Goal: Information Seeking & Learning: Learn about a topic

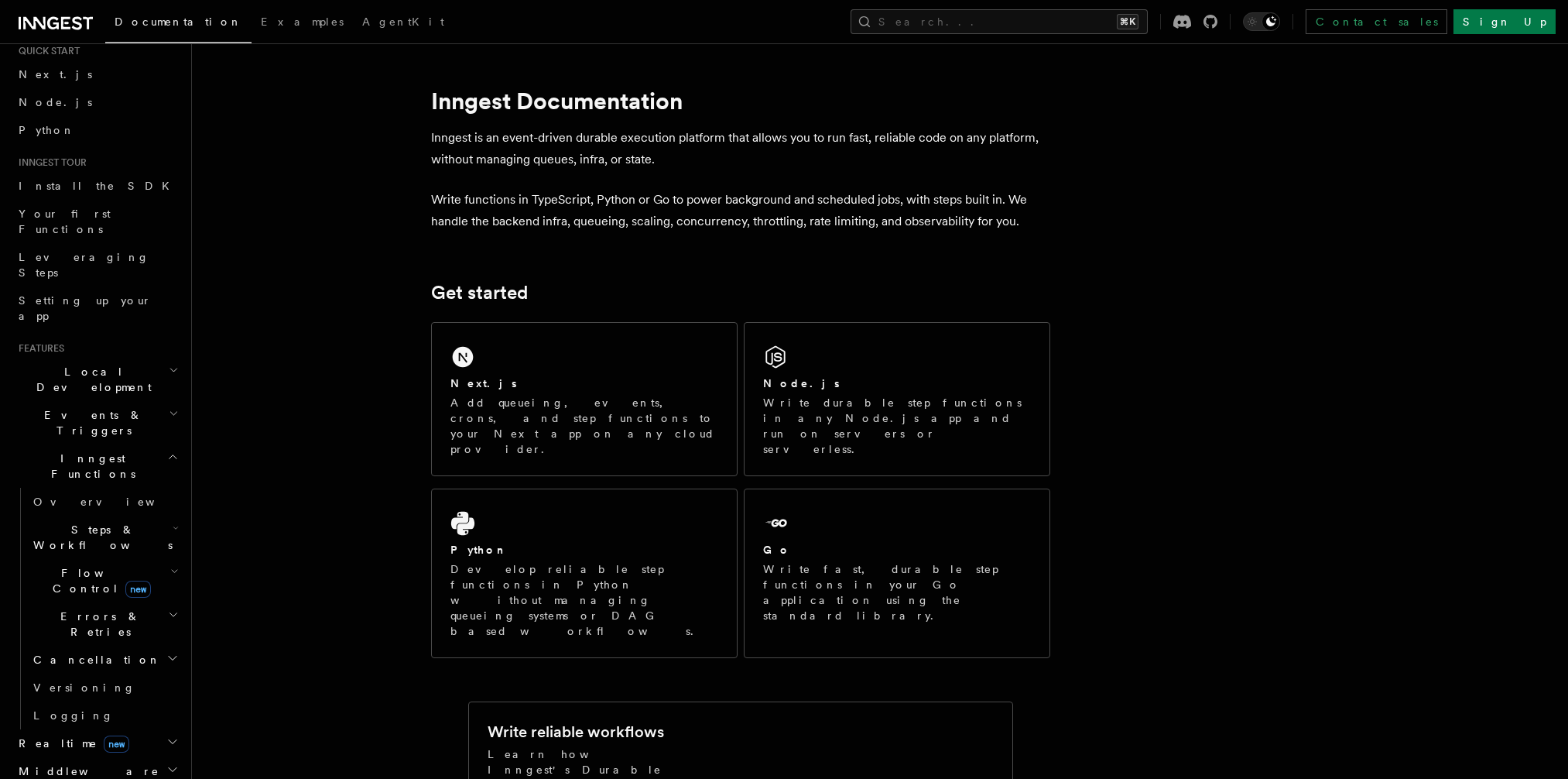
scroll to position [56, 0]
click at [81, 559] on span "Flow Control new" at bounding box center [98, 575] width 143 height 31
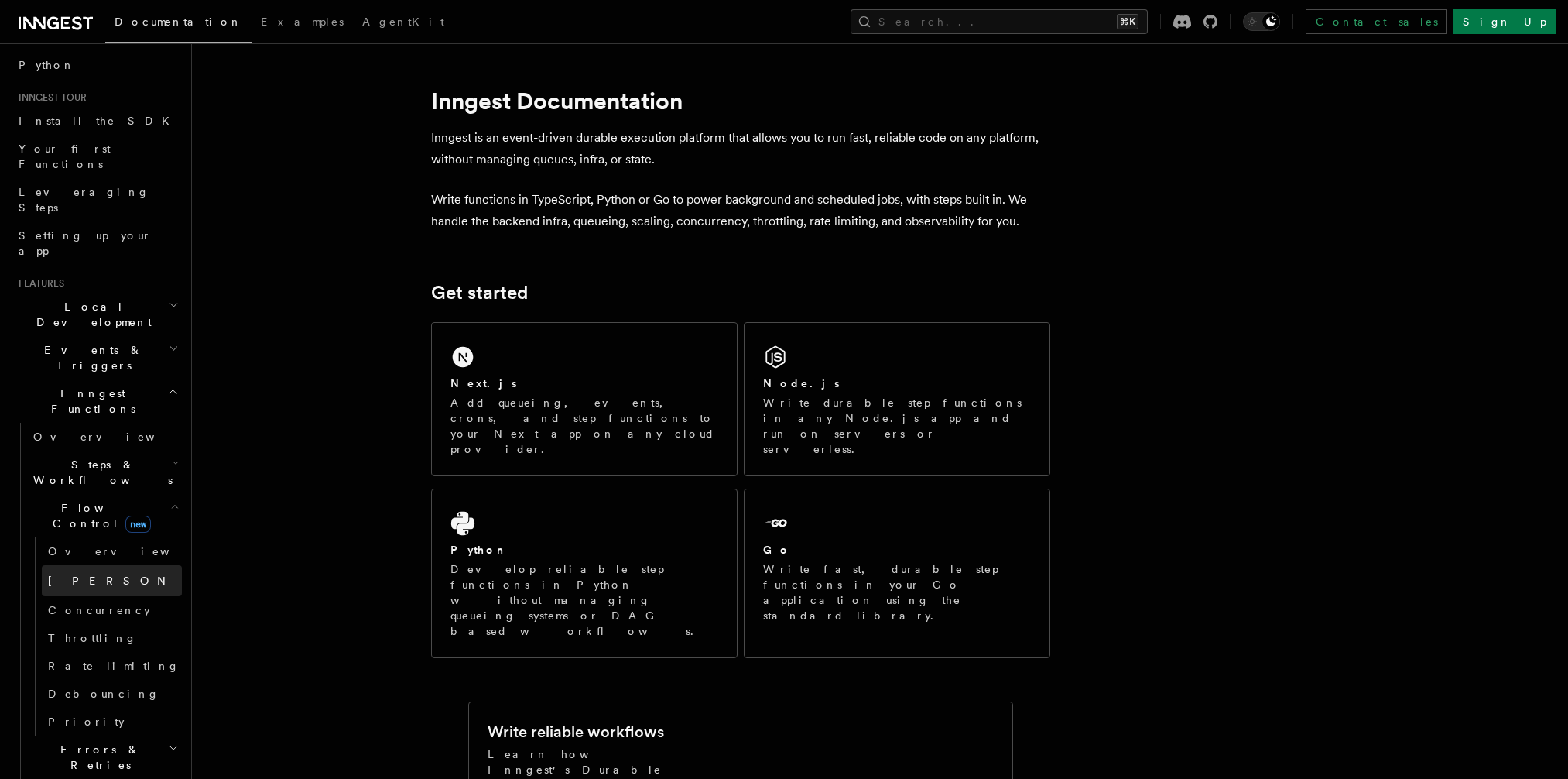
scroll to position [118, 0]
click at [87, 595] on link "Concurrency" at bounding box center [112, 608] width 140 height 28
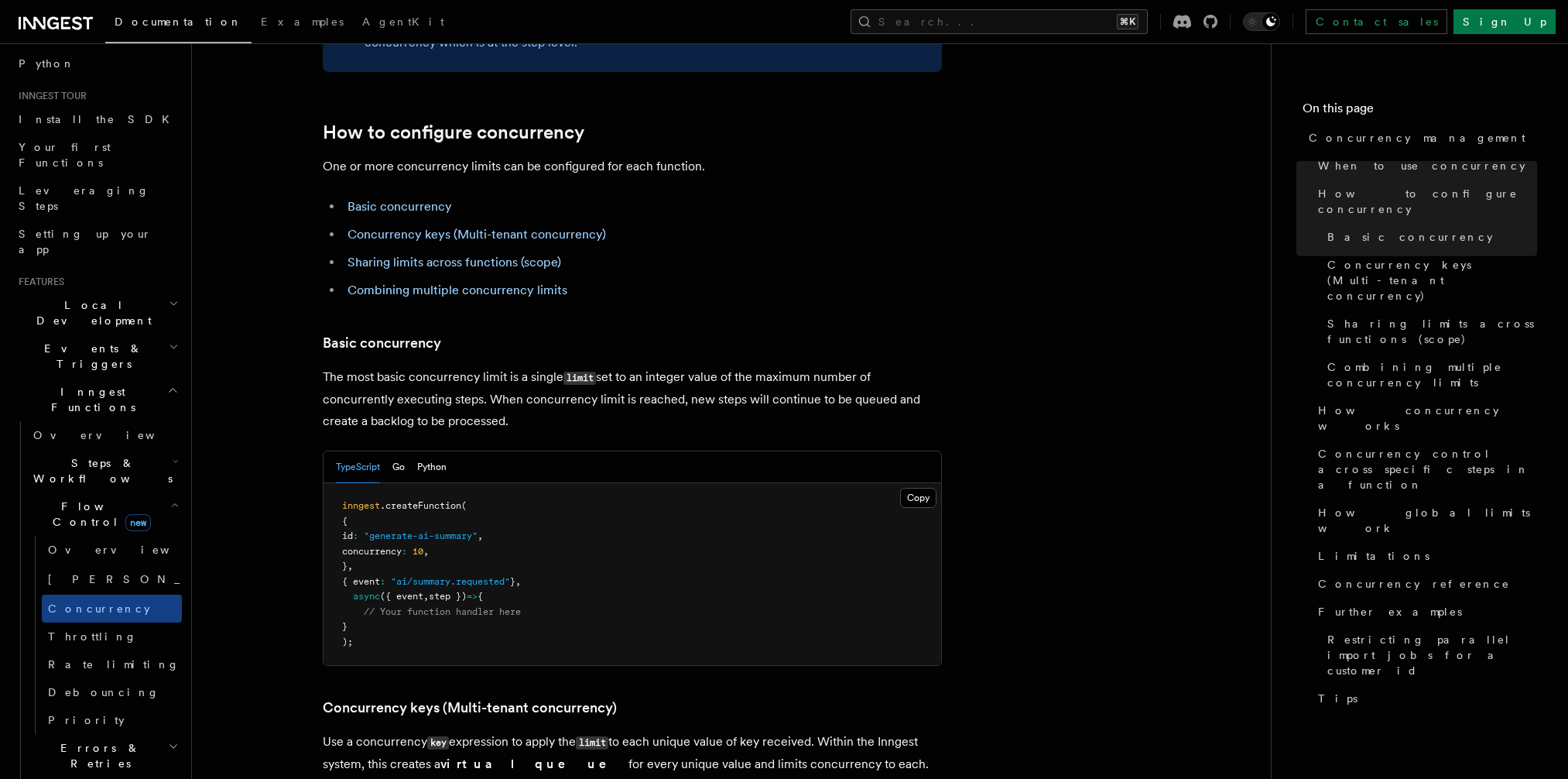
scroll to position [921, 0]
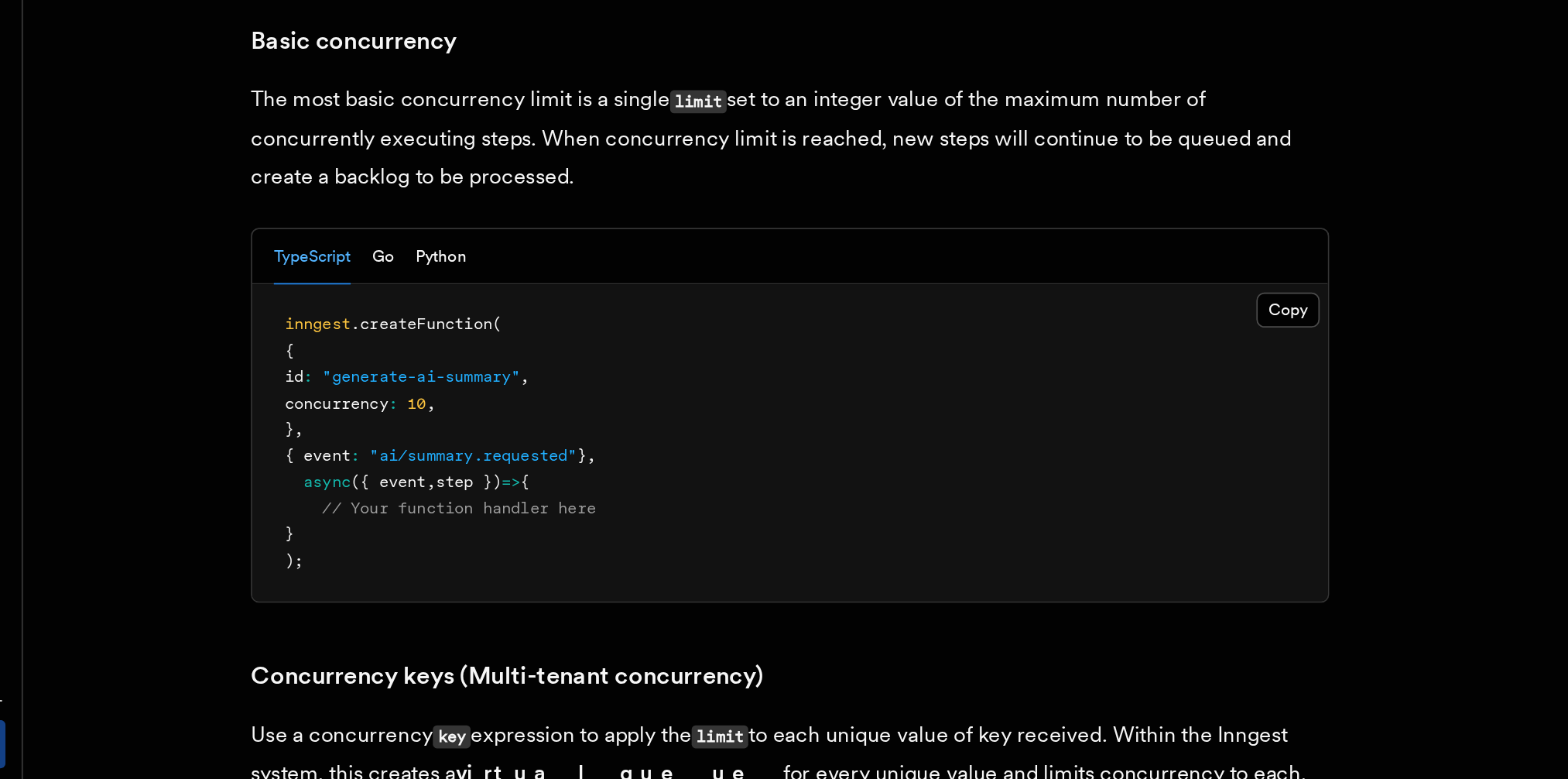
click at [369, 386] on pre "inngest .createFunction ( { id : "generate-ai-summary" , concurrency : 10 , } ,…" at bounding box center [632, 436] width 617 height 182
drag, startPoint x: 351, startPoint y: 383, endPoint x: 550, endPoint y: 381, distance: 199.0
click at [550, 382] on pre "inngest .createFunction ( { id : "generate-ai-summary" , concurrency : 10 , } ,…" at bounding box center [632, 436] width 617 height 182
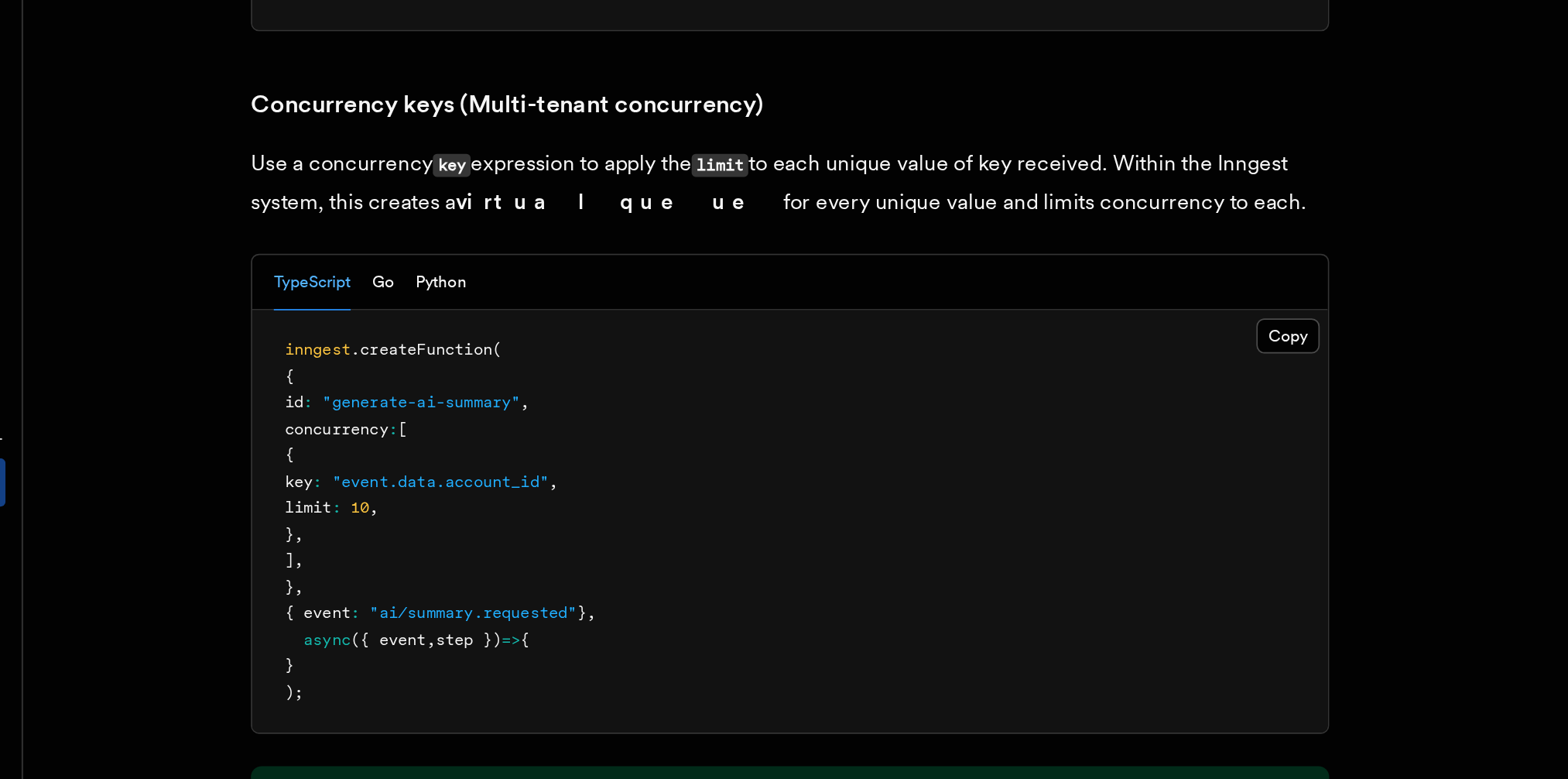
scroll to position [1113, 0]
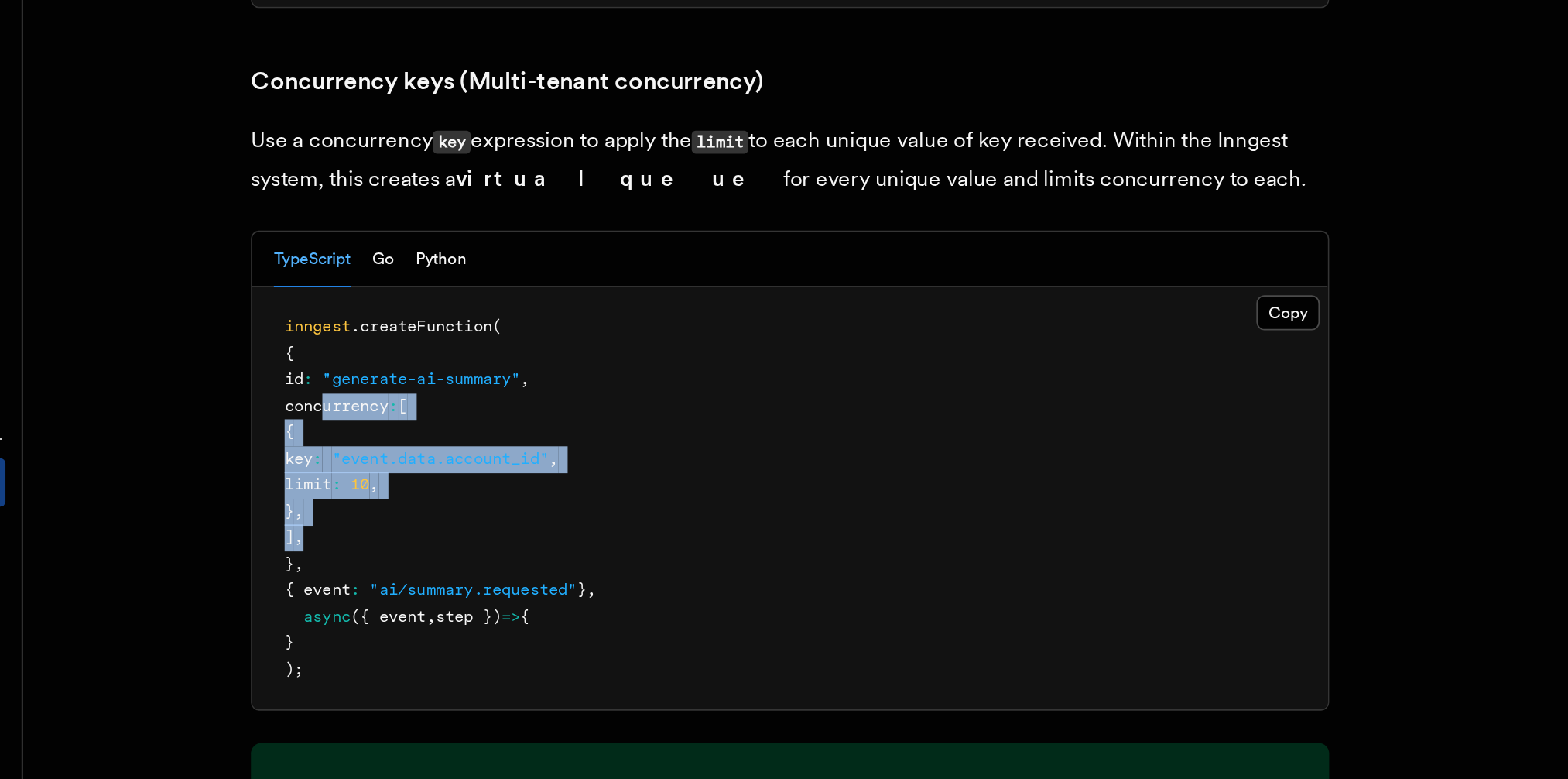
drag, startPoint x: 362, startPoint y: 503, endPoint x: 399, endPoint y: 573, distance: 79.2
click at [399, 575] on pre "inngest .createFunction ( { id : "generate-ai-summary" , concurrency : [ { key …" at bounding box center [632, 617] width 617 height 242
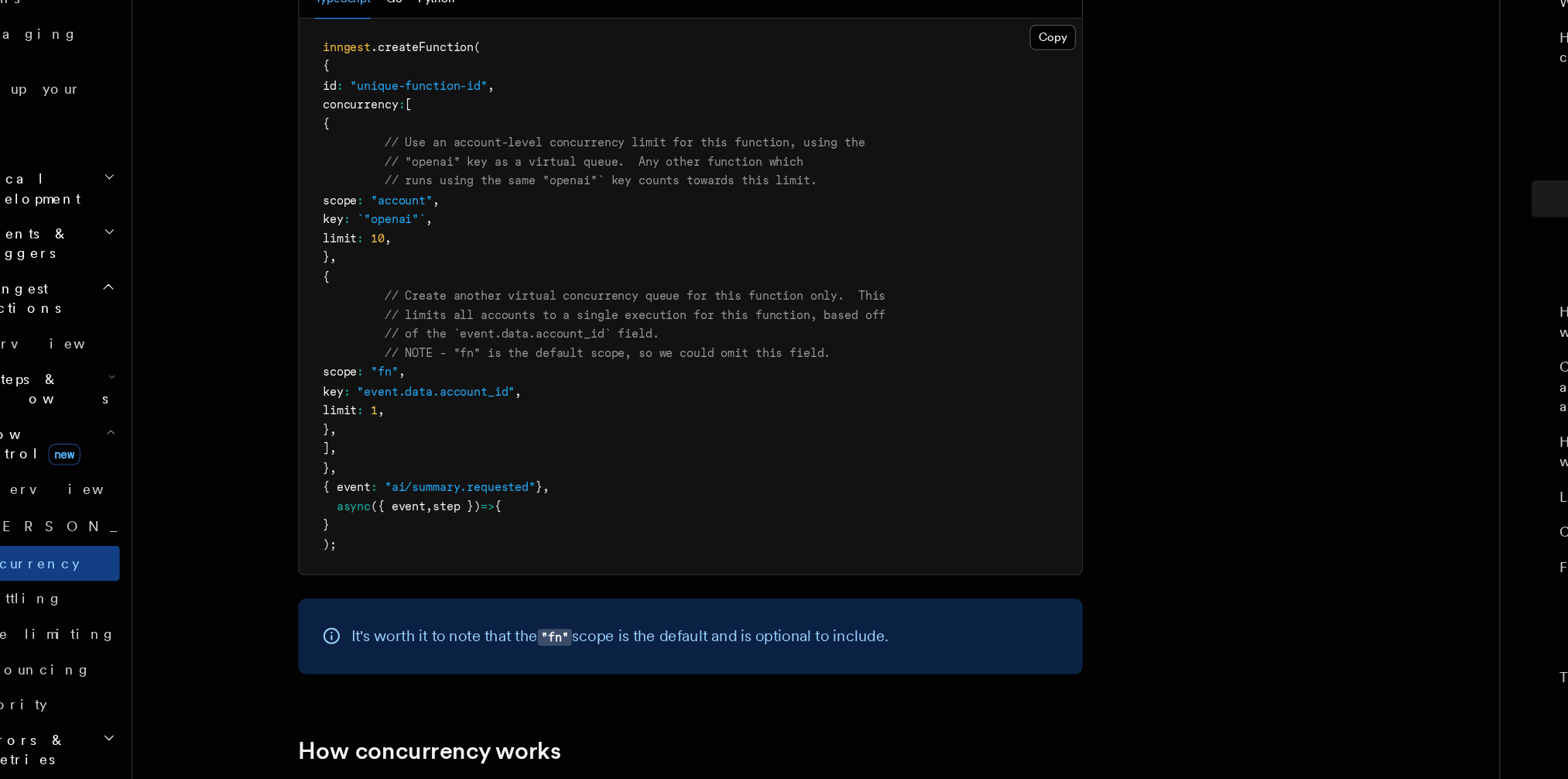
scroll to position [2670, 0]
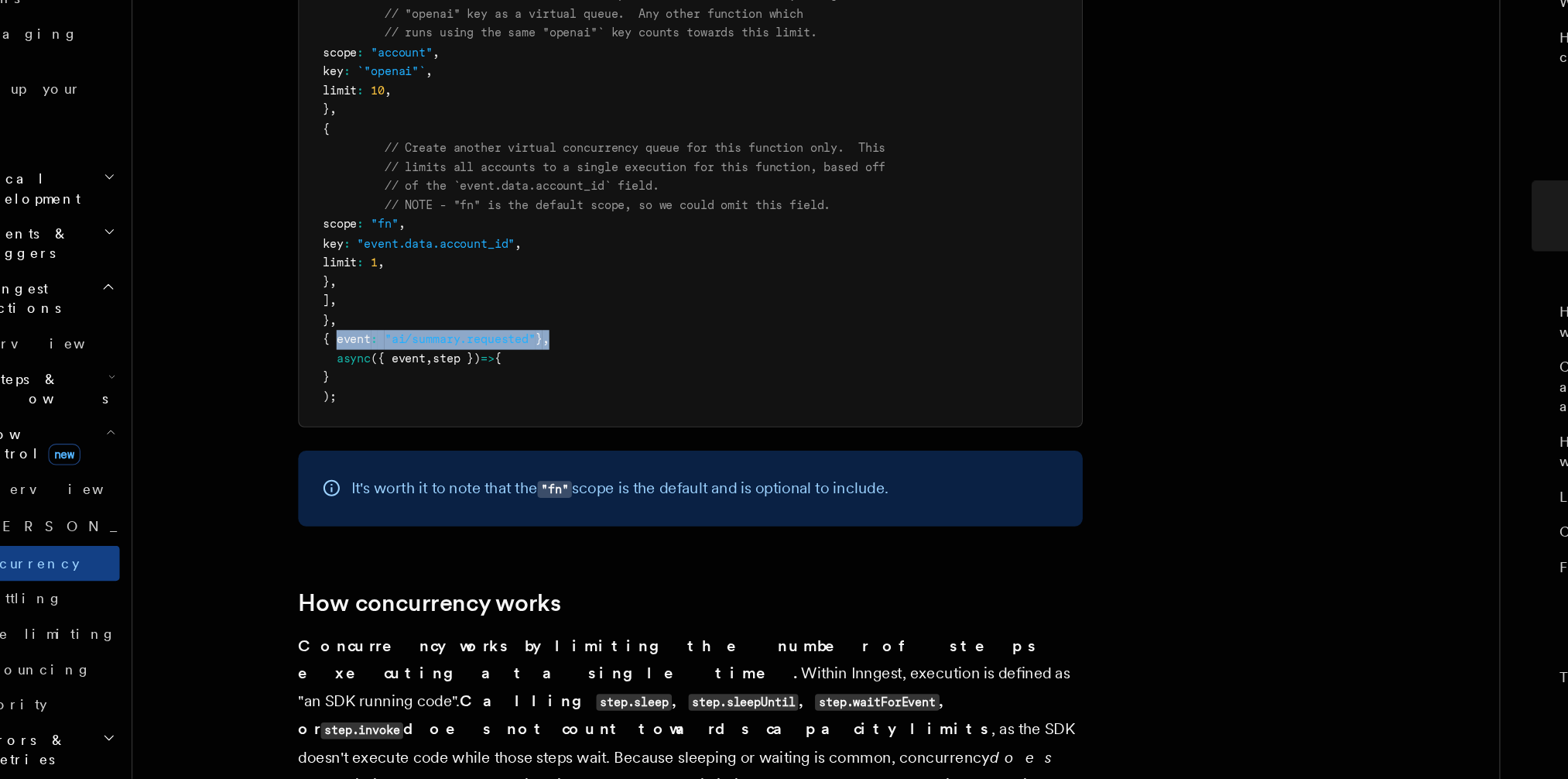
drag, startPoint x: 354, startPoint y: 373, endPoint x: 558, endPoint y: 369, distance: 204.0
click at [558, 369] on pre "inngest .createFunction ( { id : "unique-function-id" , concurrency : [ { // Us…" at bounding box center [632, 282] width 617 height 439
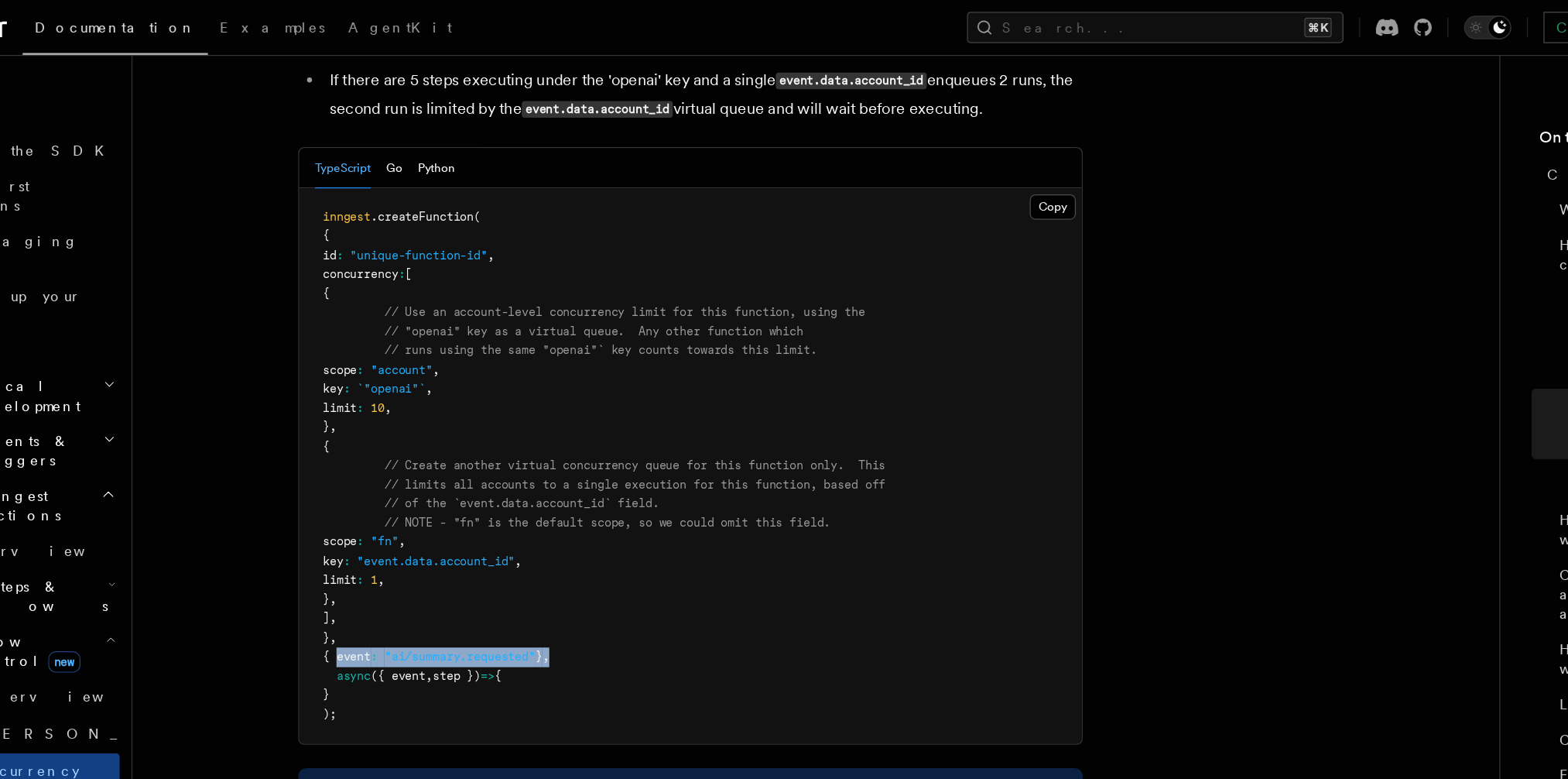
scroll to position [2550, 0]
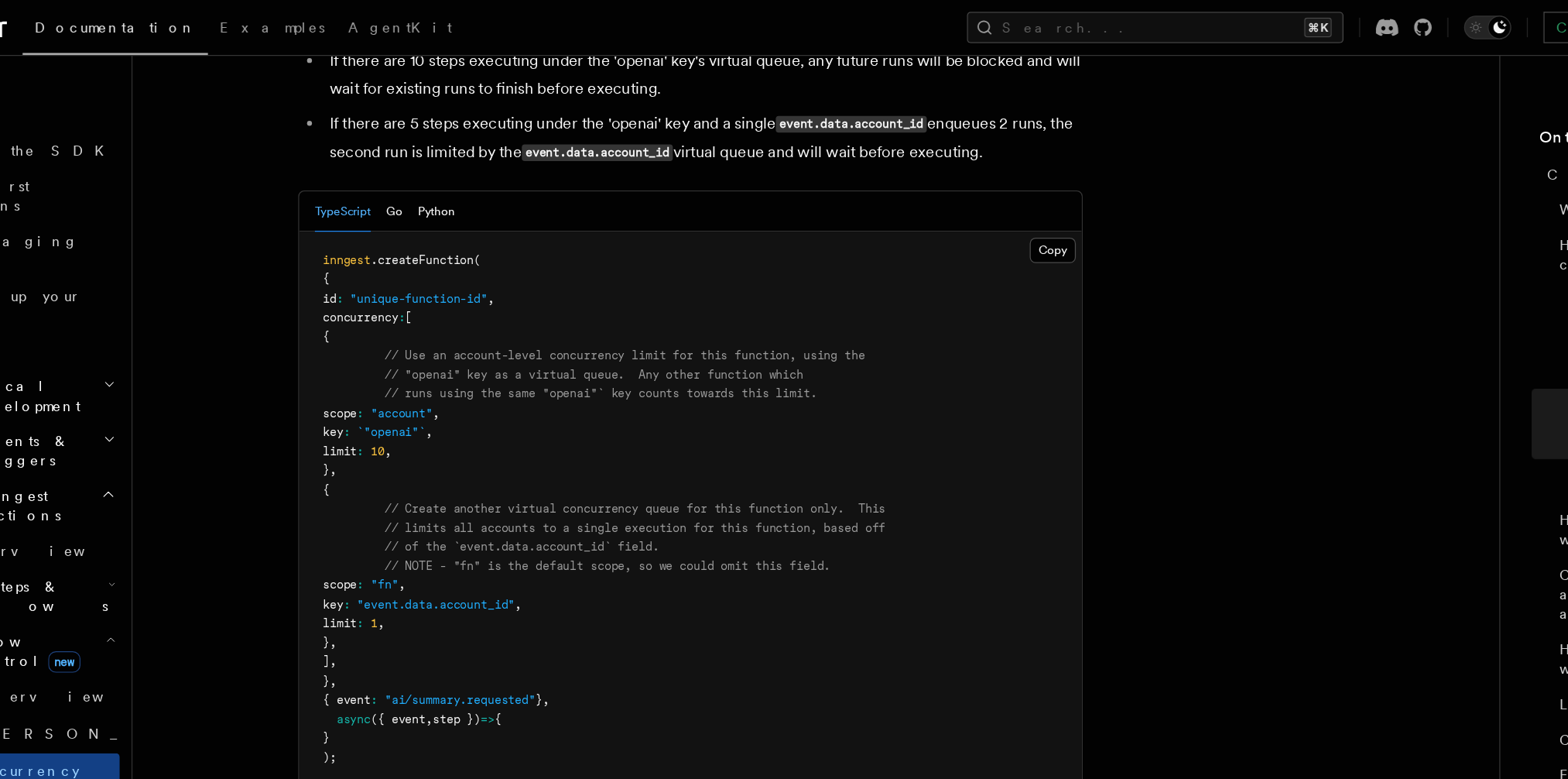
click at [441, 199] on span ".createFunction" at bounding box center [420, 204] width 82 height 11
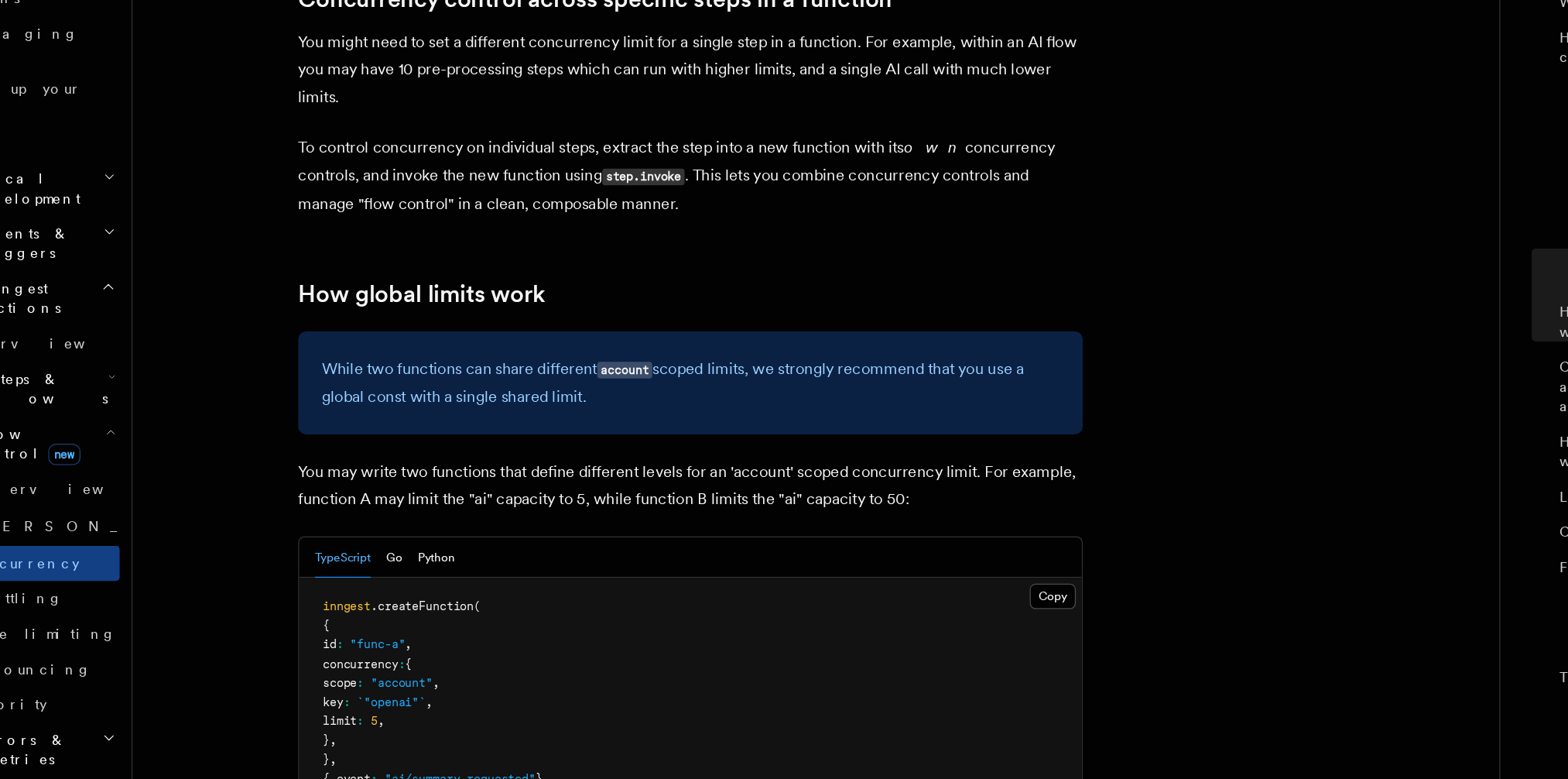
scroll to position [3745, 0]
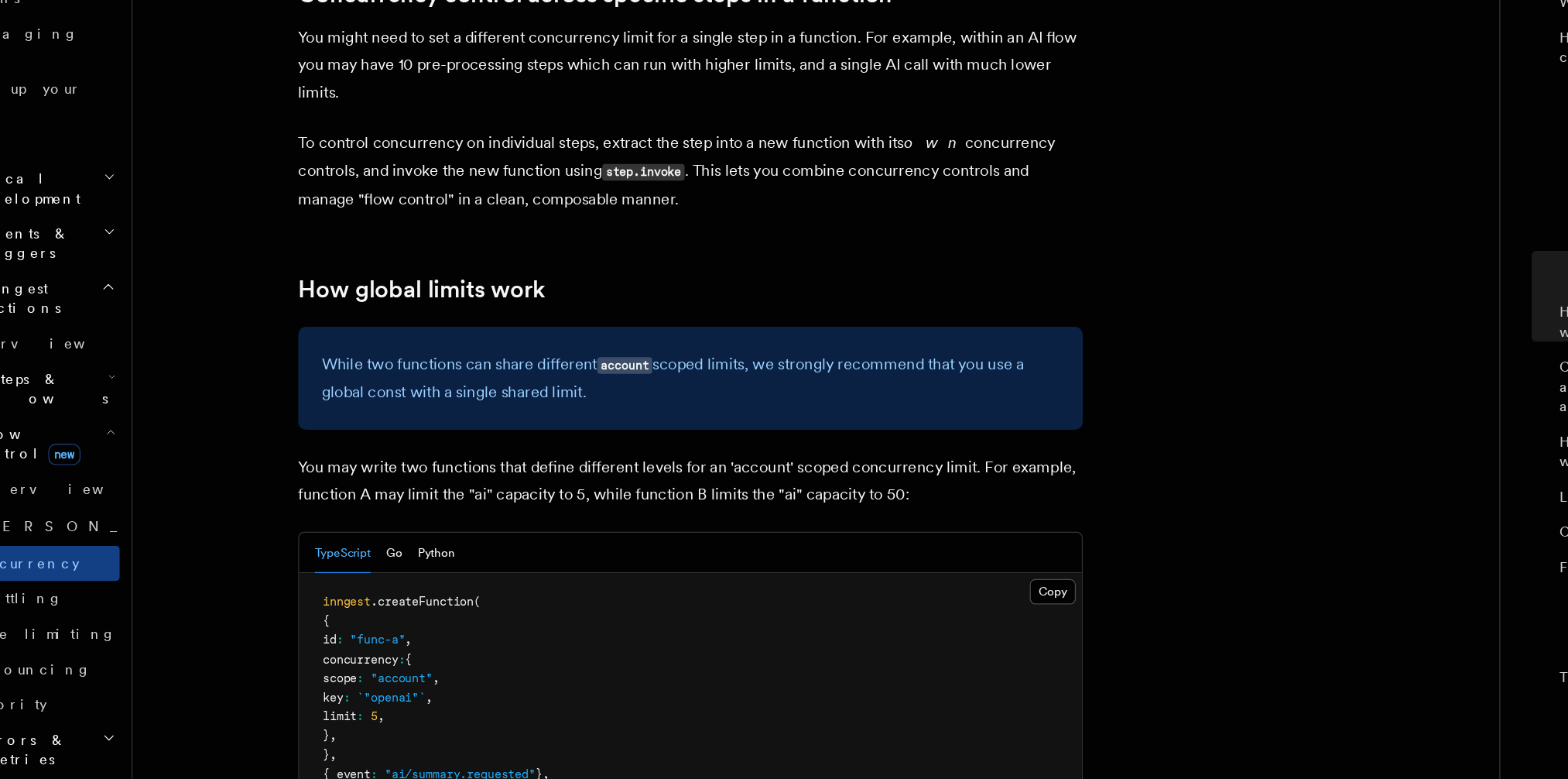
drag, startPoint x: 365, startPoint y: 544, endPoint x: 448, endPoint y: 544, distance: 83.0
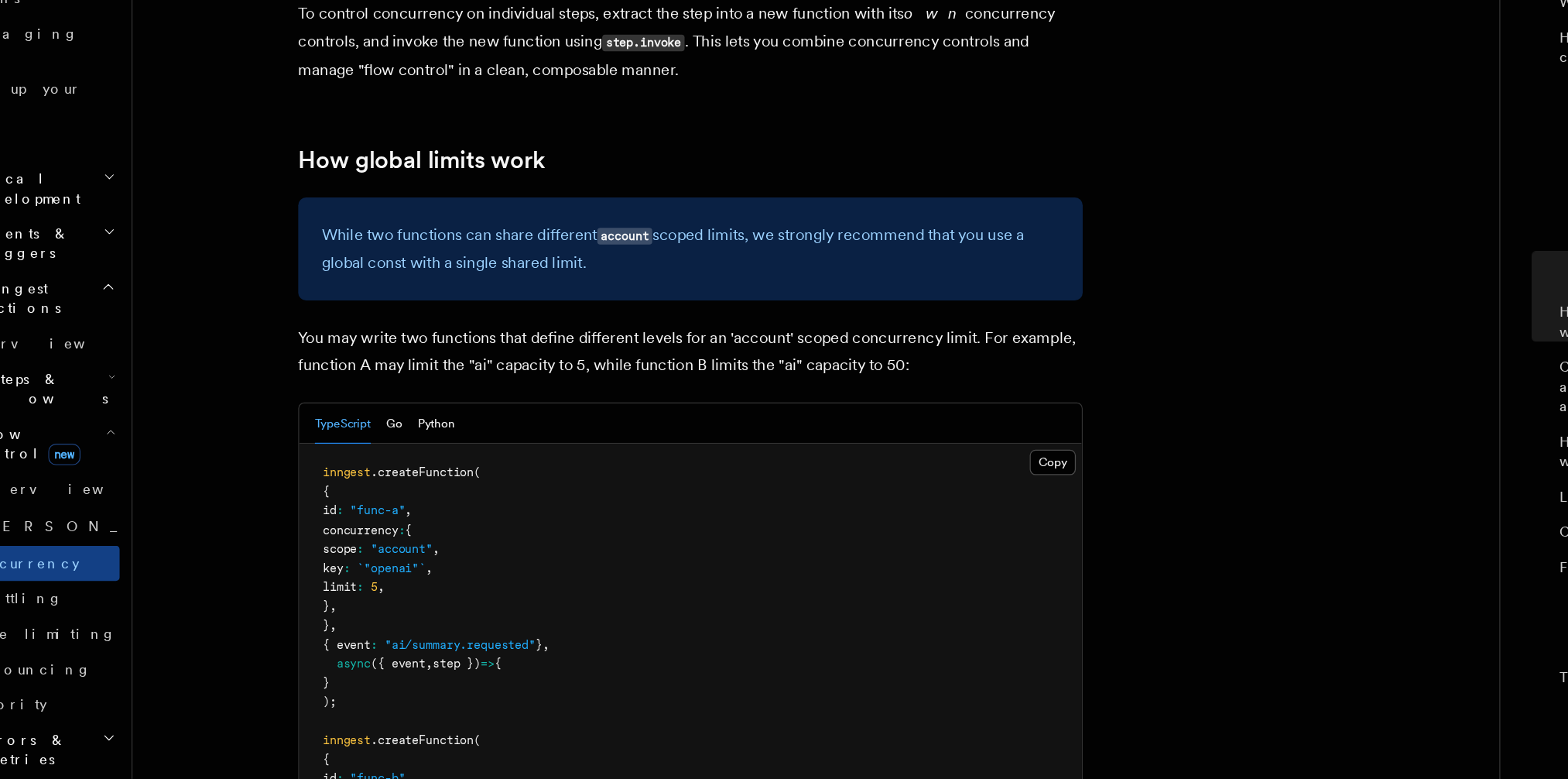
scroll to position [3850, 0]
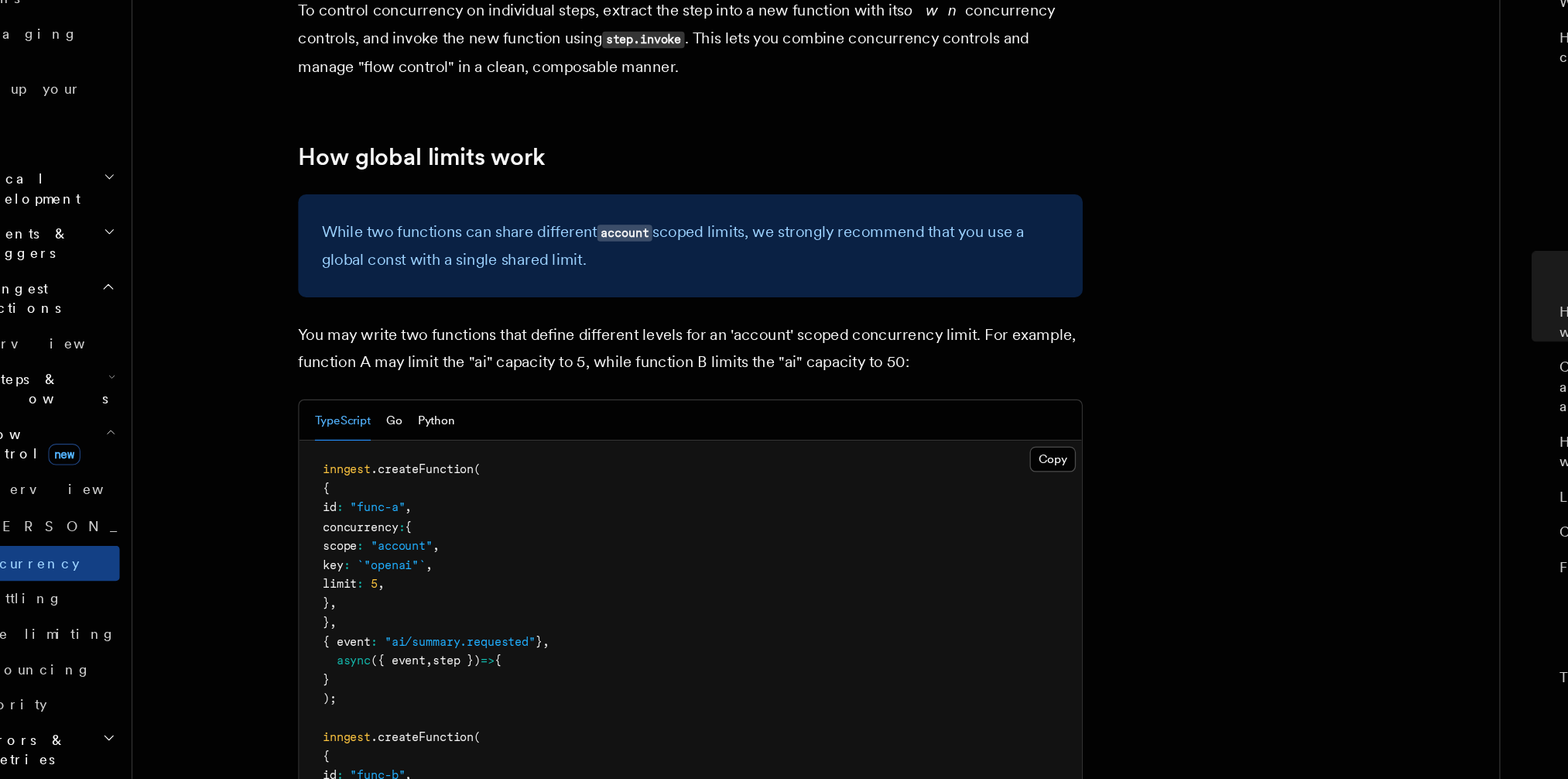
drag, startPoint x: 359, startPoint y: 650, endPoint x: 440, endPoint y: 650, distance: 81.0
click at [440, 650] on pre "inngest .createFunction ( { id : "func-a" , concurrency : { scope : "account" ,…" at bounding box center [632, 731] width 617 height 439
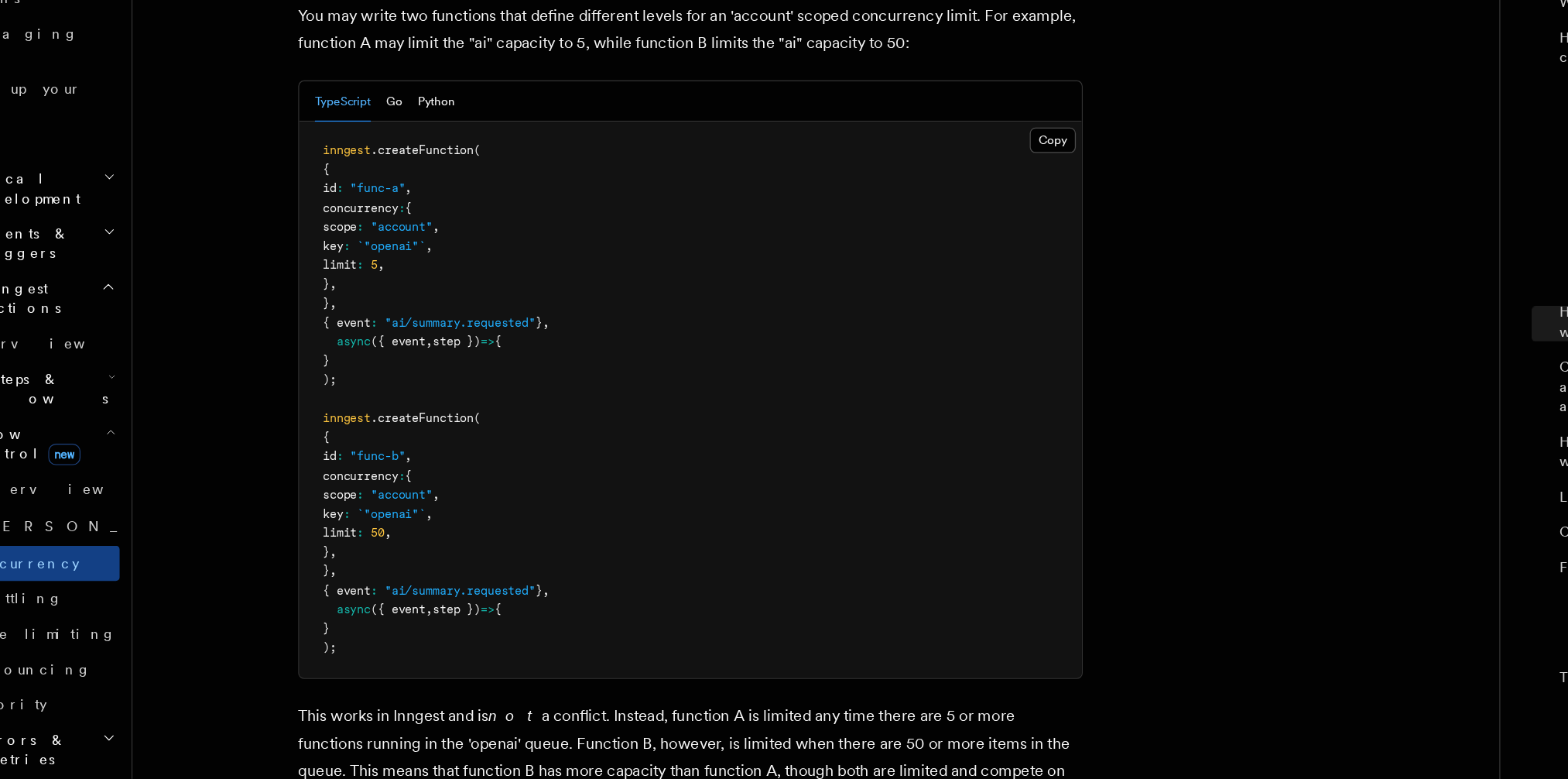
scroll to position [4100, 0]
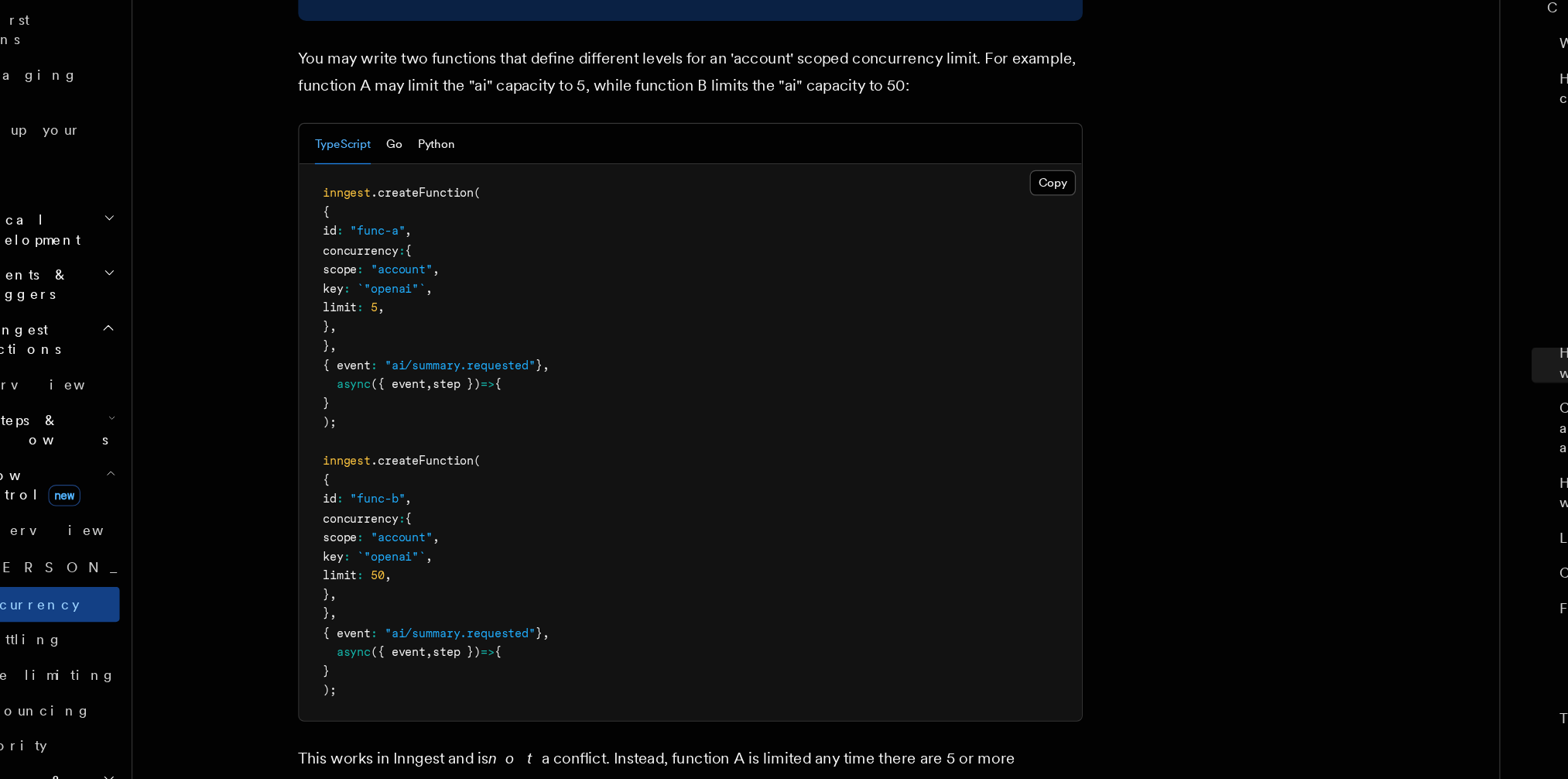
click at [484, 414] on span ""ai/summary.requested"" at bounding box center [451, 419] width 119 height 11
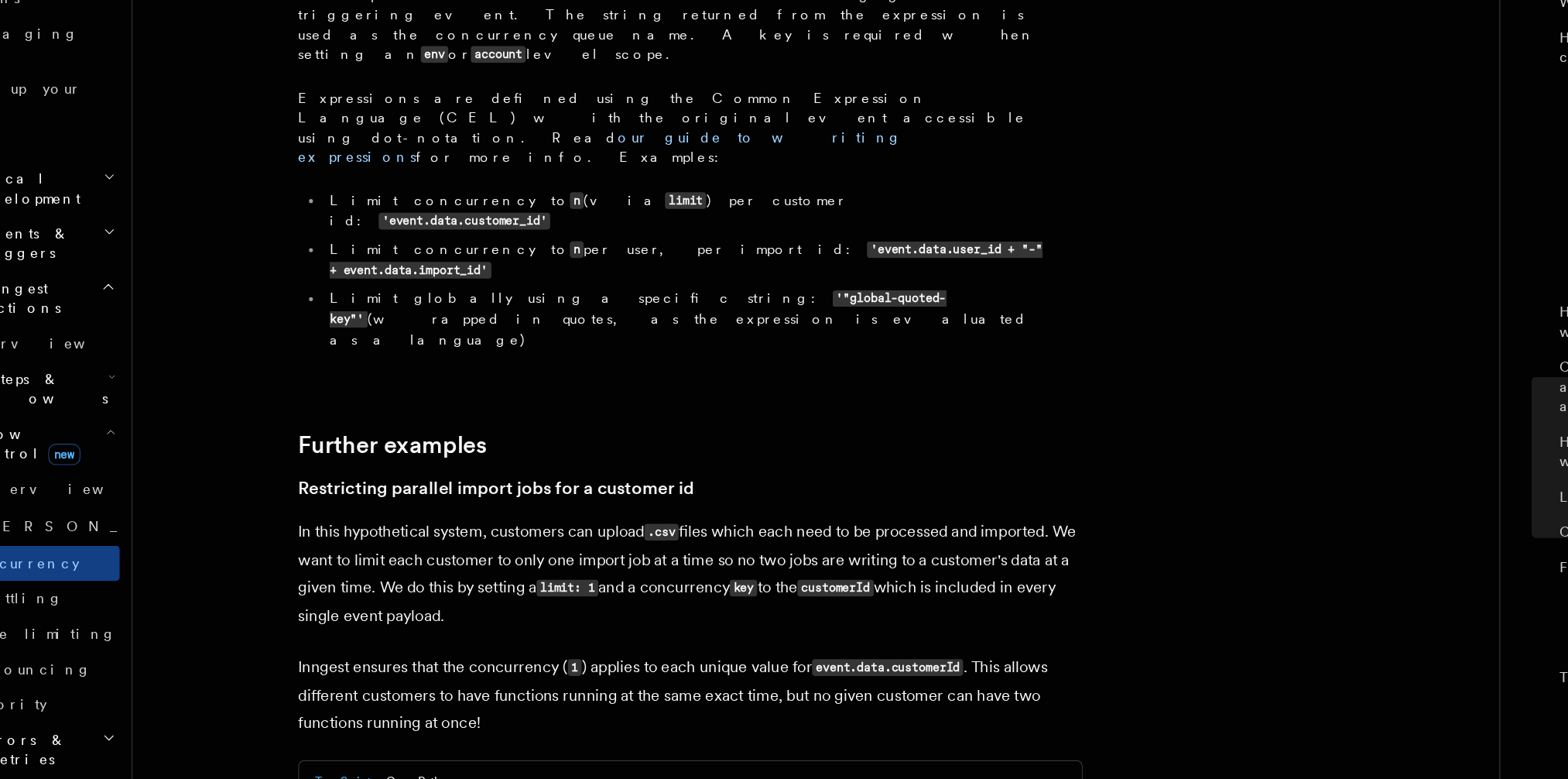
scroll to position [5795, 0]
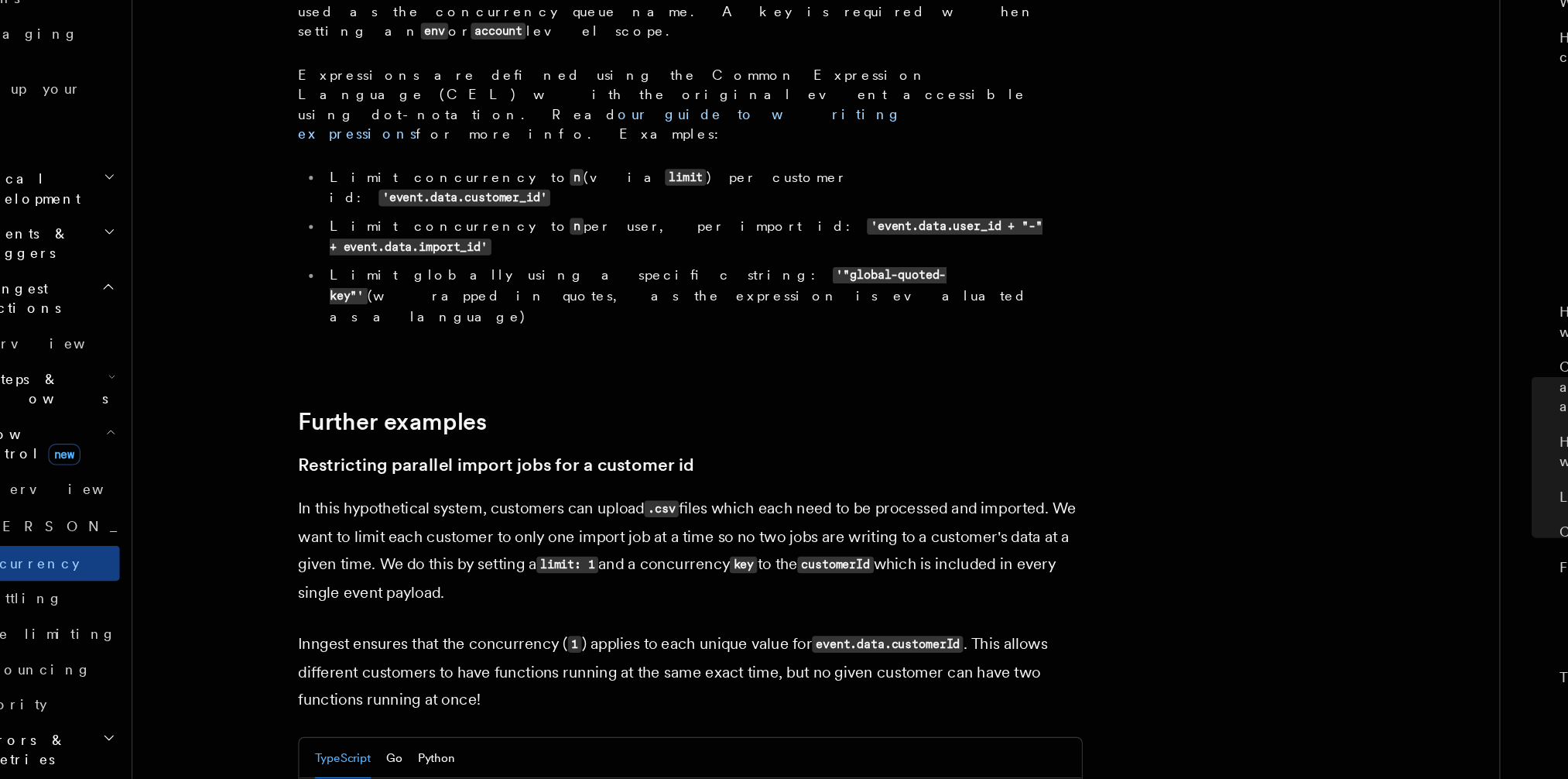
scroll to position [5816, 0]
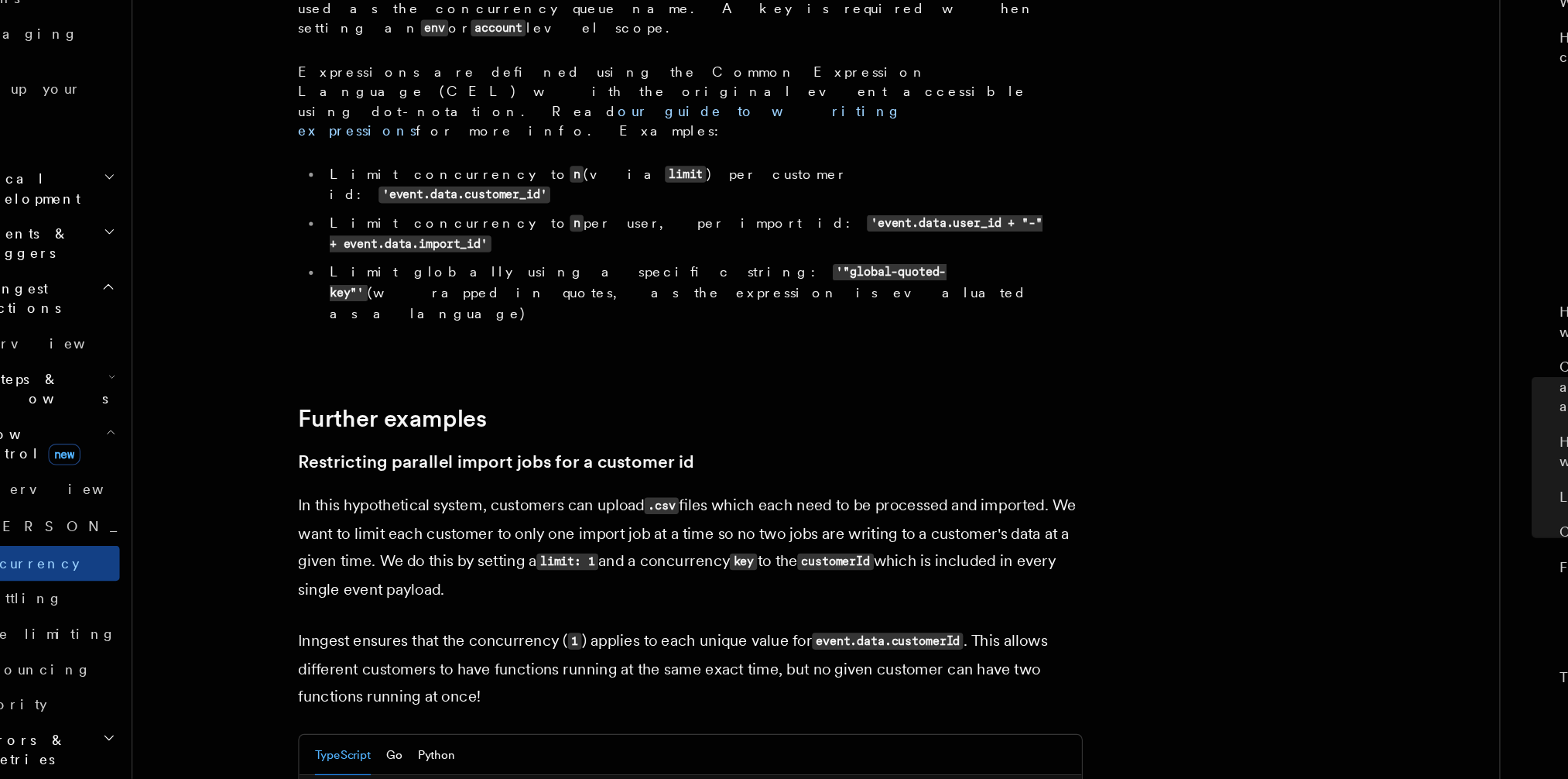
drag, startPoint x: 376, startPoint y: 588, endPoint x: 712, endPoint y: 588, distance: 336.0
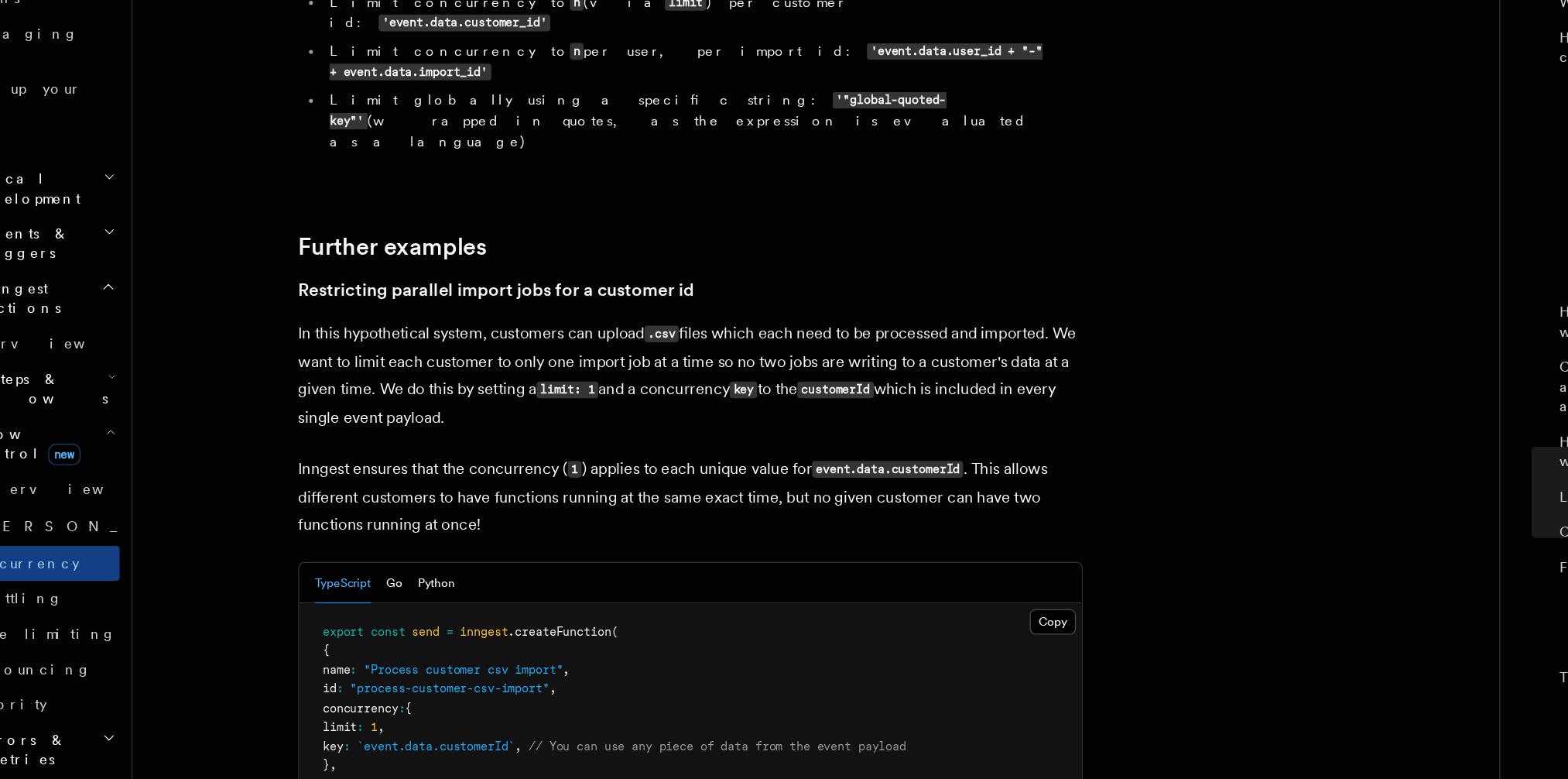
scroll to position [5989, 0]
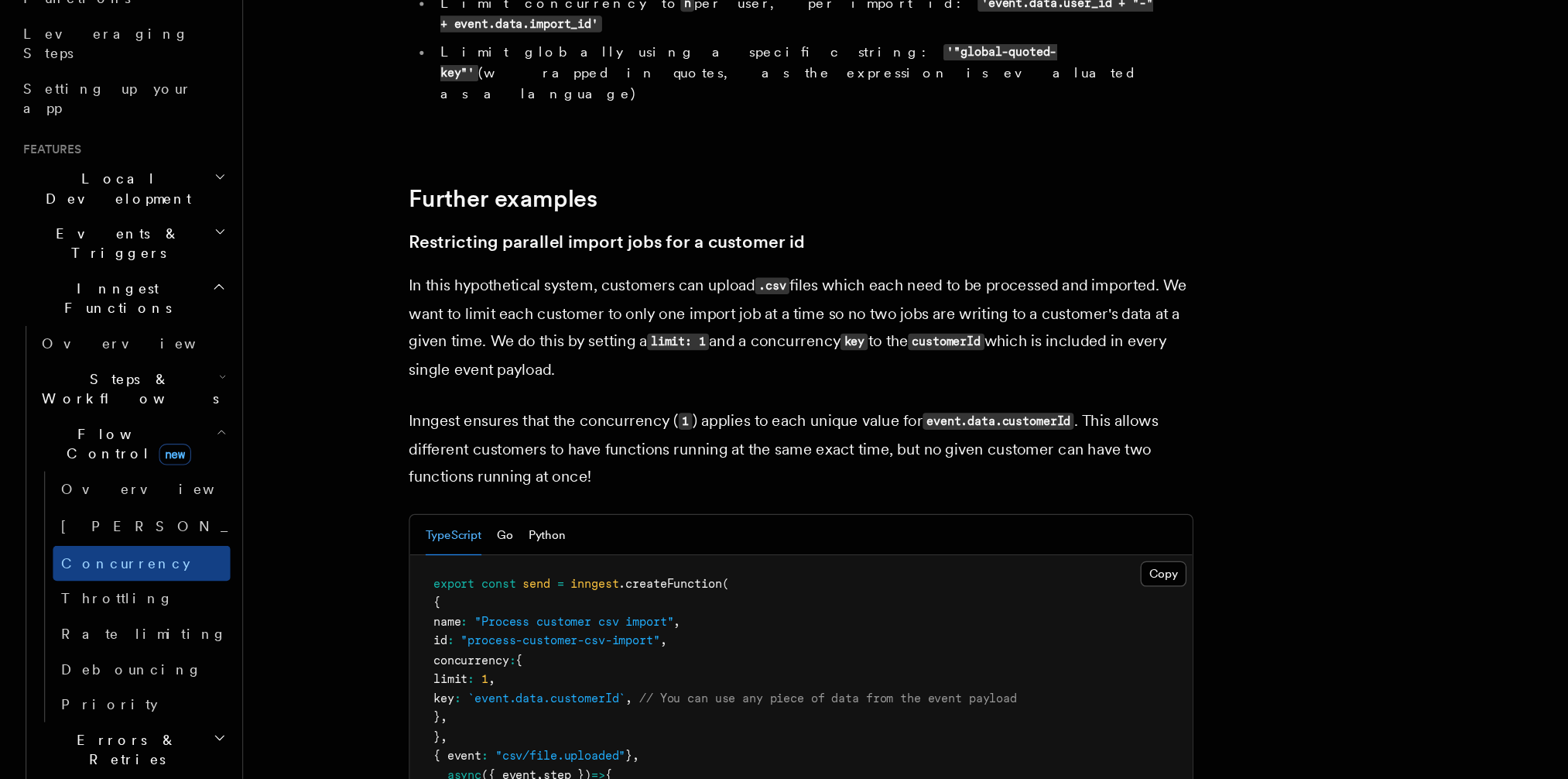
click at [122, 734] on h2 "Errors & Retries" at bounding box center [104, 755] width 155 height 44
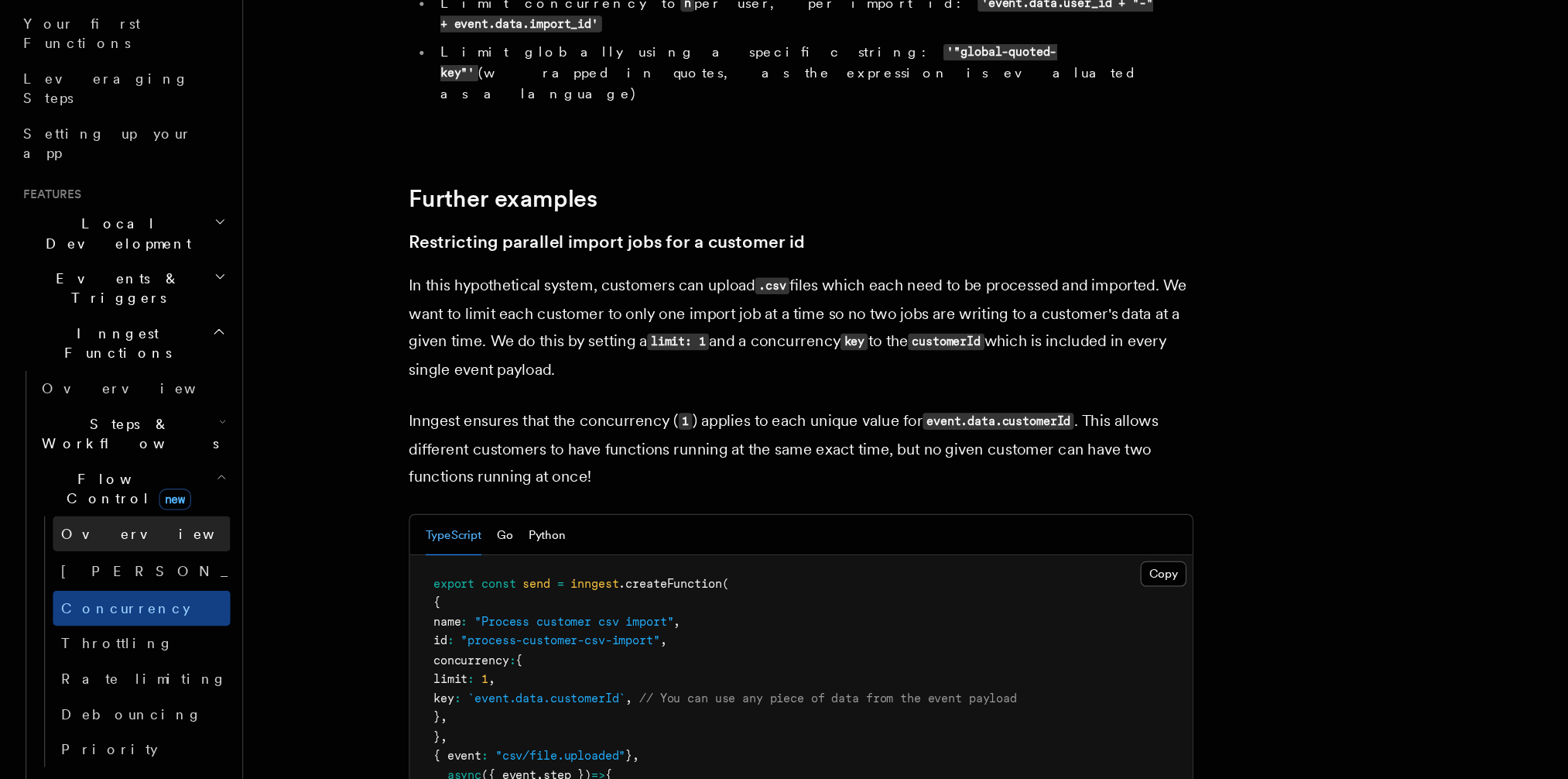
click at [102, 571] on link "Overview" at bounding box center [112, 585] width 140 height 28
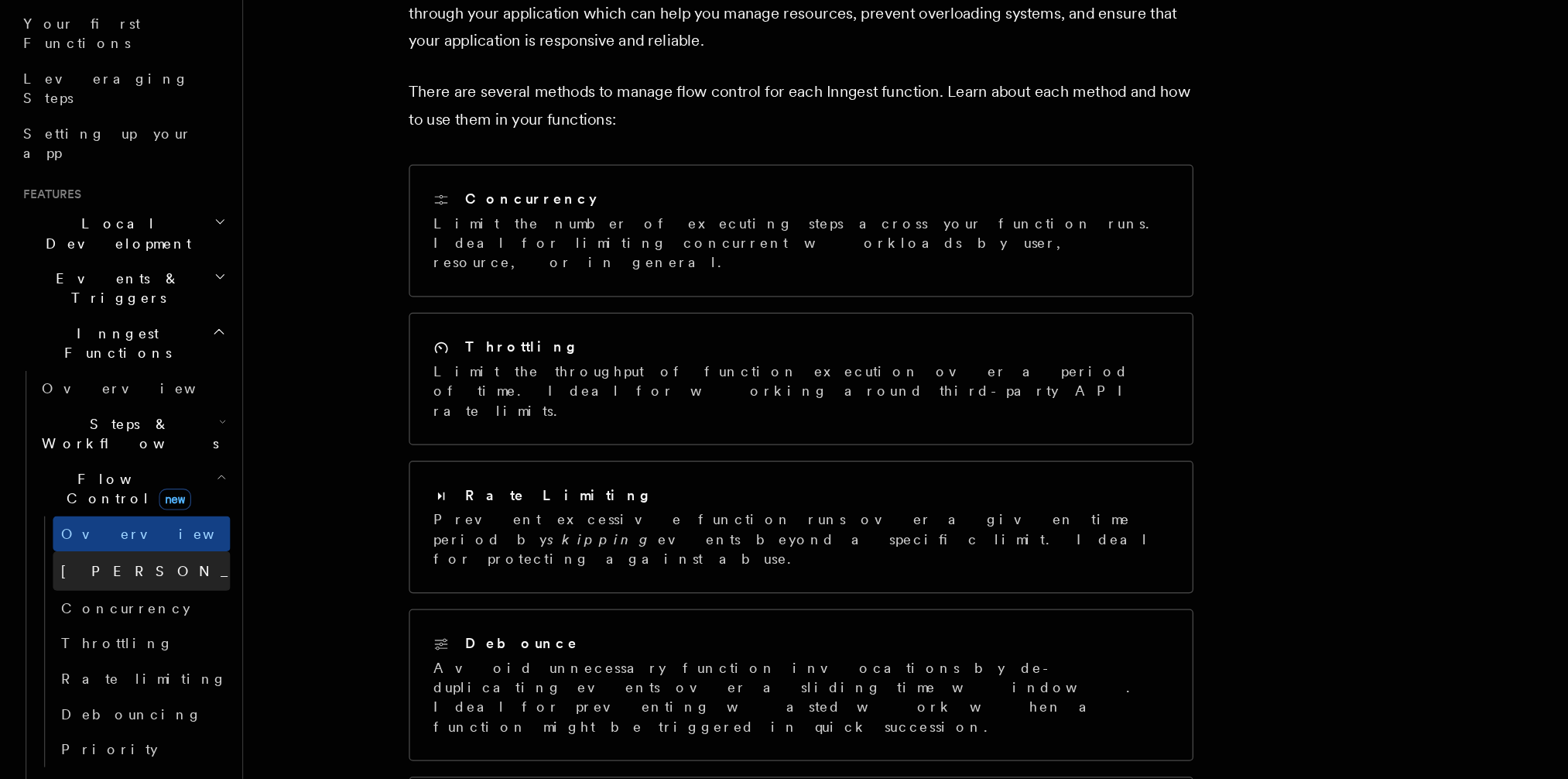
click at [97, 599] on link "[PERSON_NAME] new" at bounding box center [112, 614] width 140 height 31
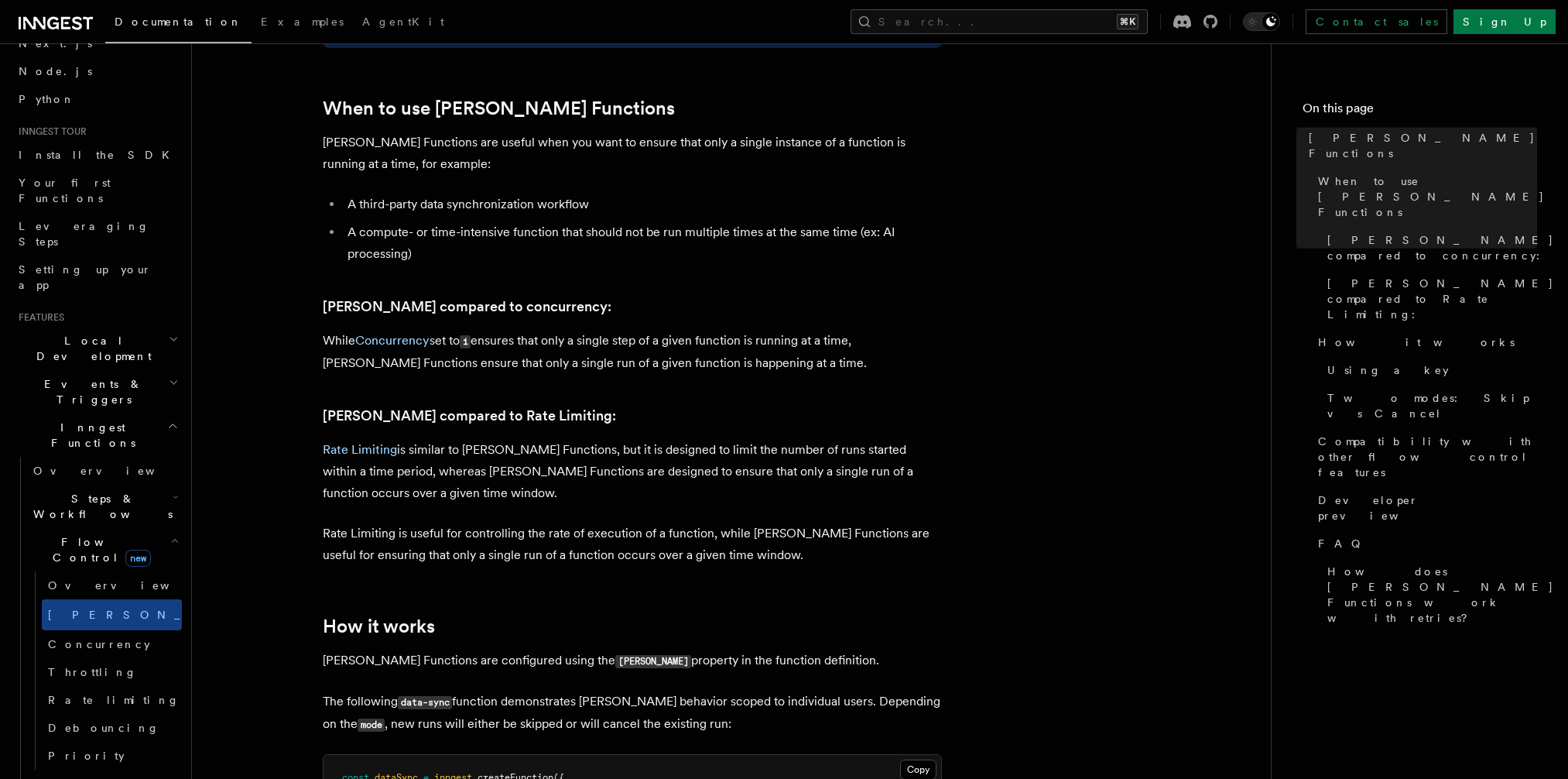
scroll to position [672, 0]
click at [108, 370] on h2 "Events & Triggers" at bounding box center [98, 392] width 170 height 44
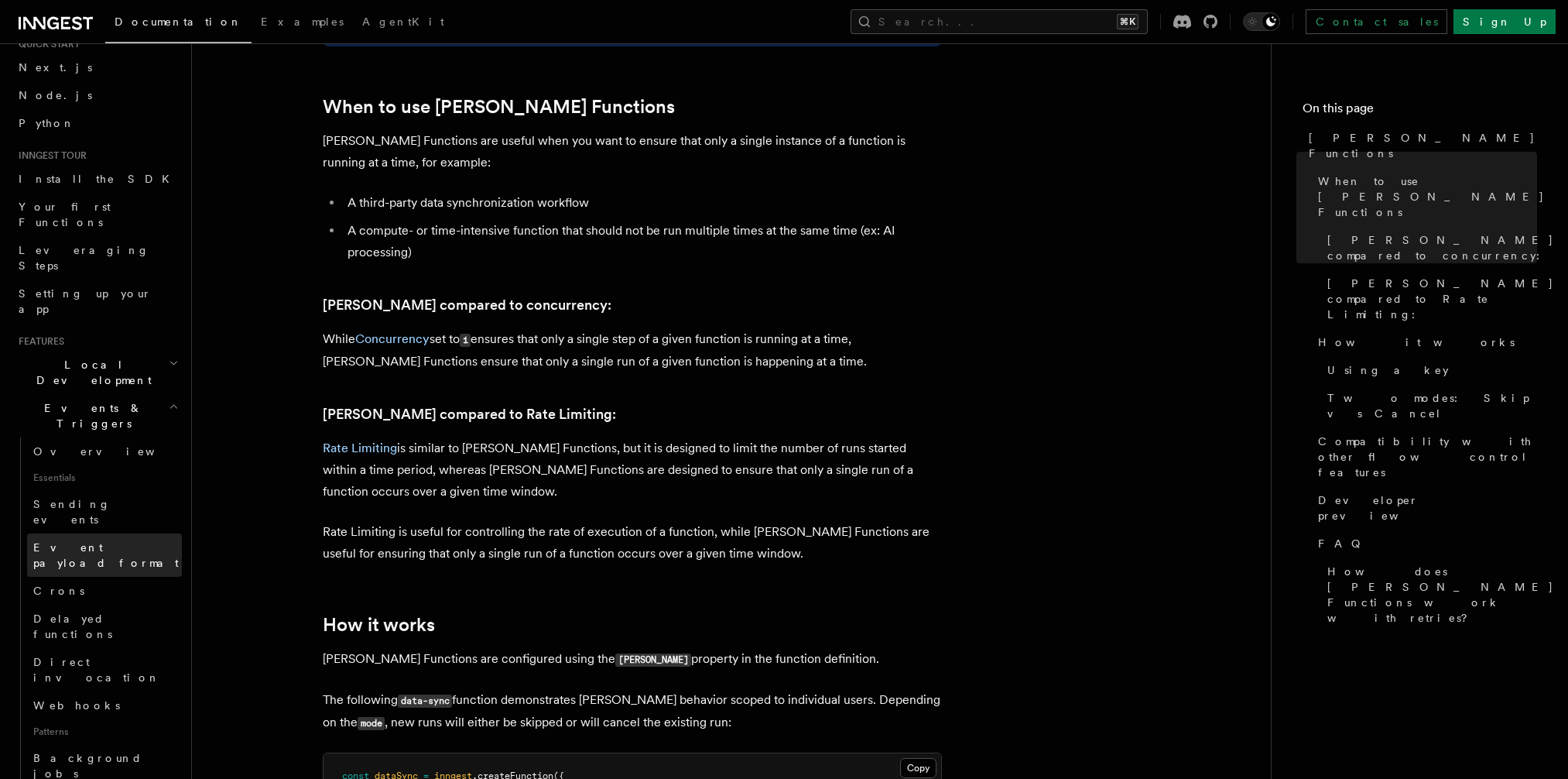
scroll to position [0, 0]
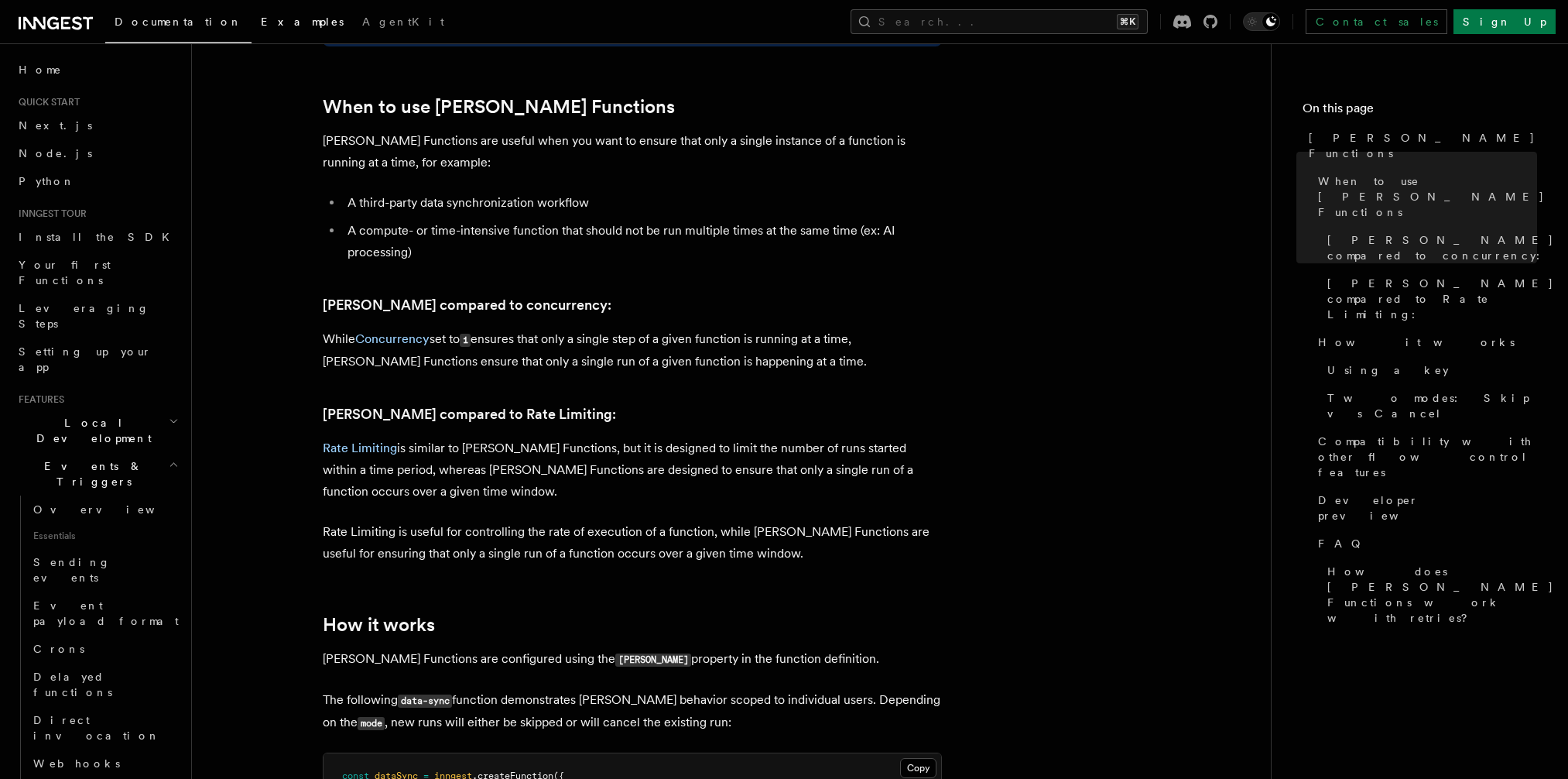
click at [251, 29] on link "Examples" at bounding box center [302, 24] width 102 height 37
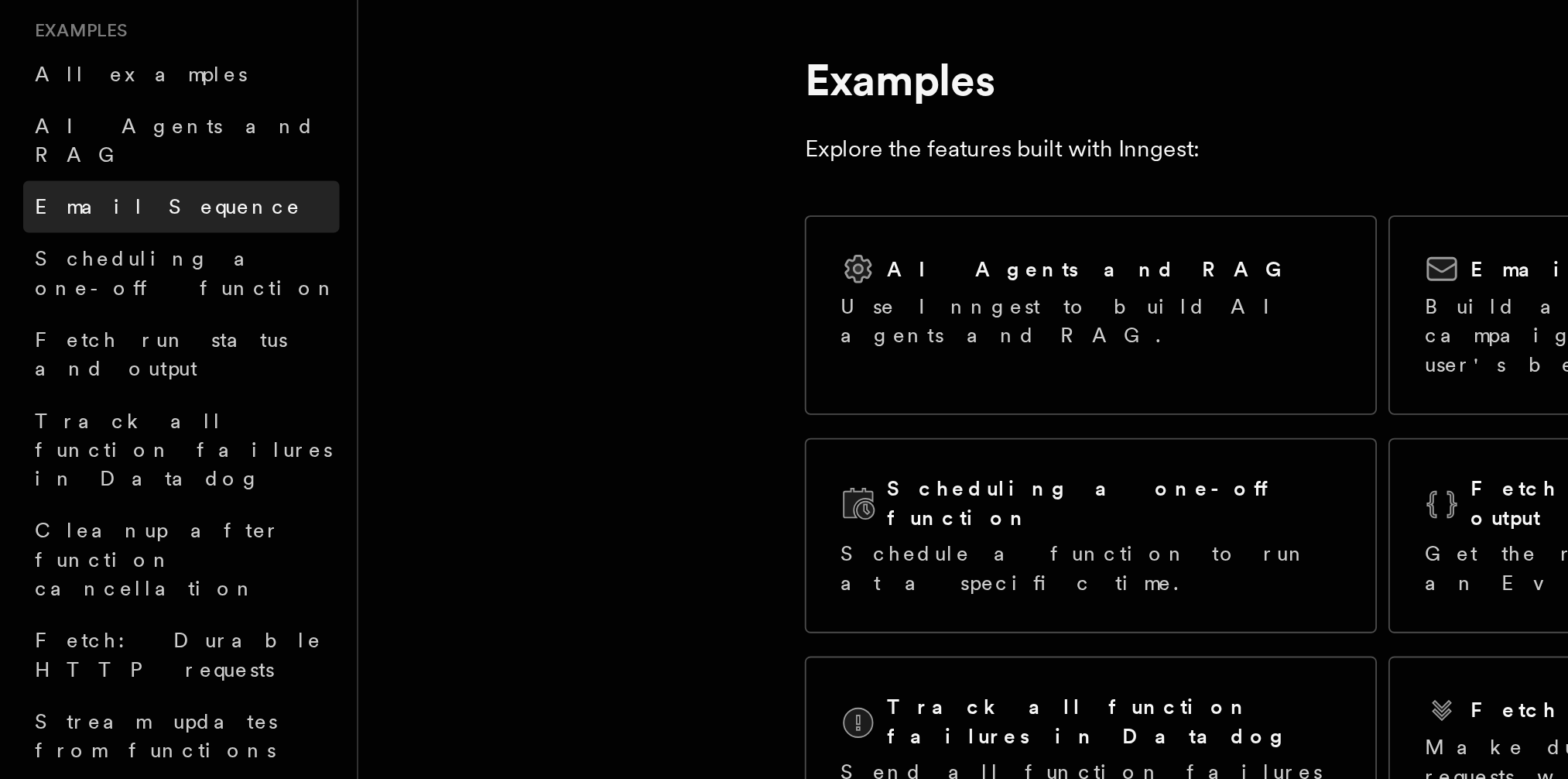
click at [63, 162] on span "Email Sequence" at bounding box center [90, 168] width 143 height 13
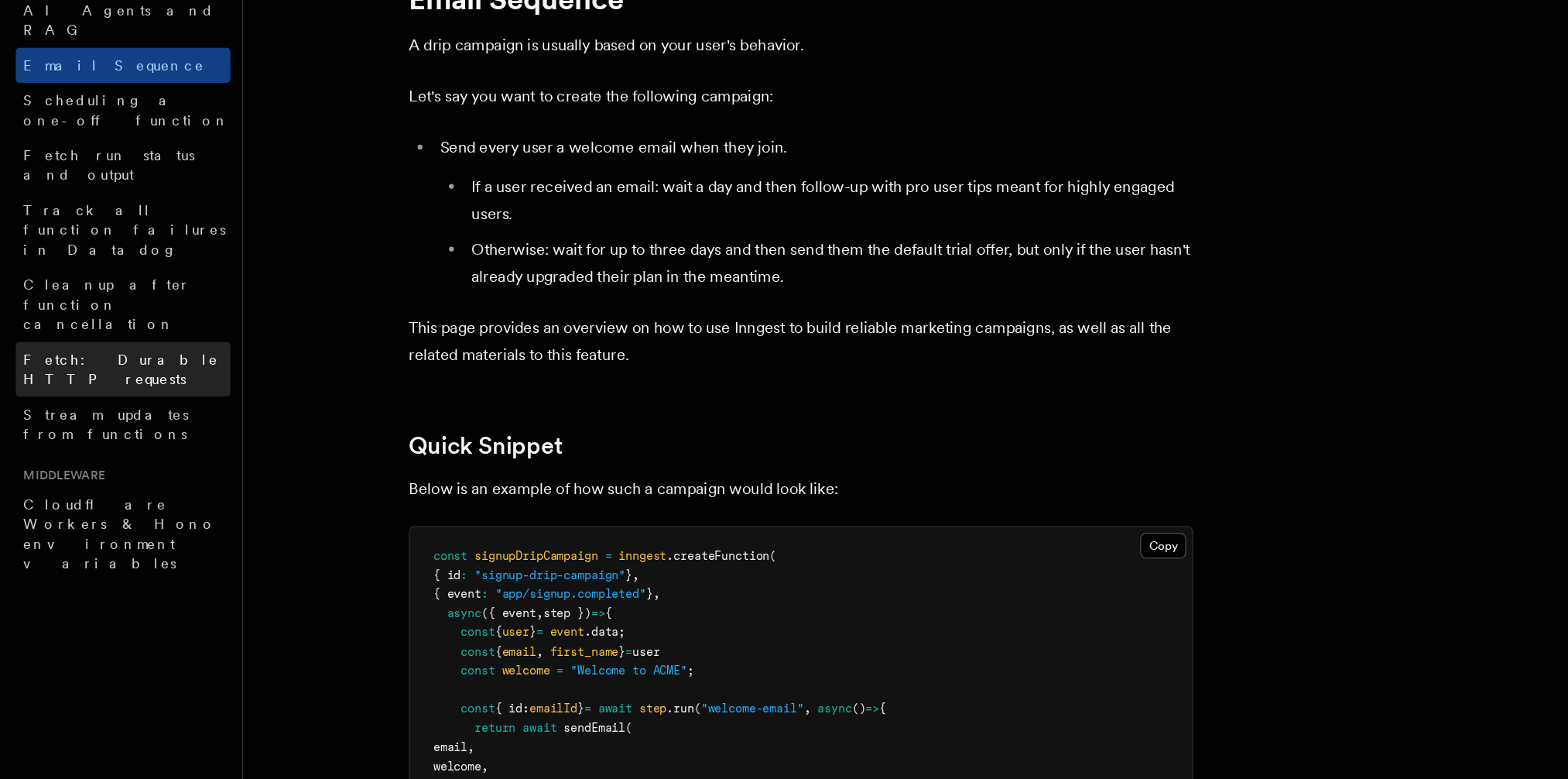
click at [88, 395] on span "Fetch: Durable HTTP requests" at bounding box center [95, 408] width 154 height 28
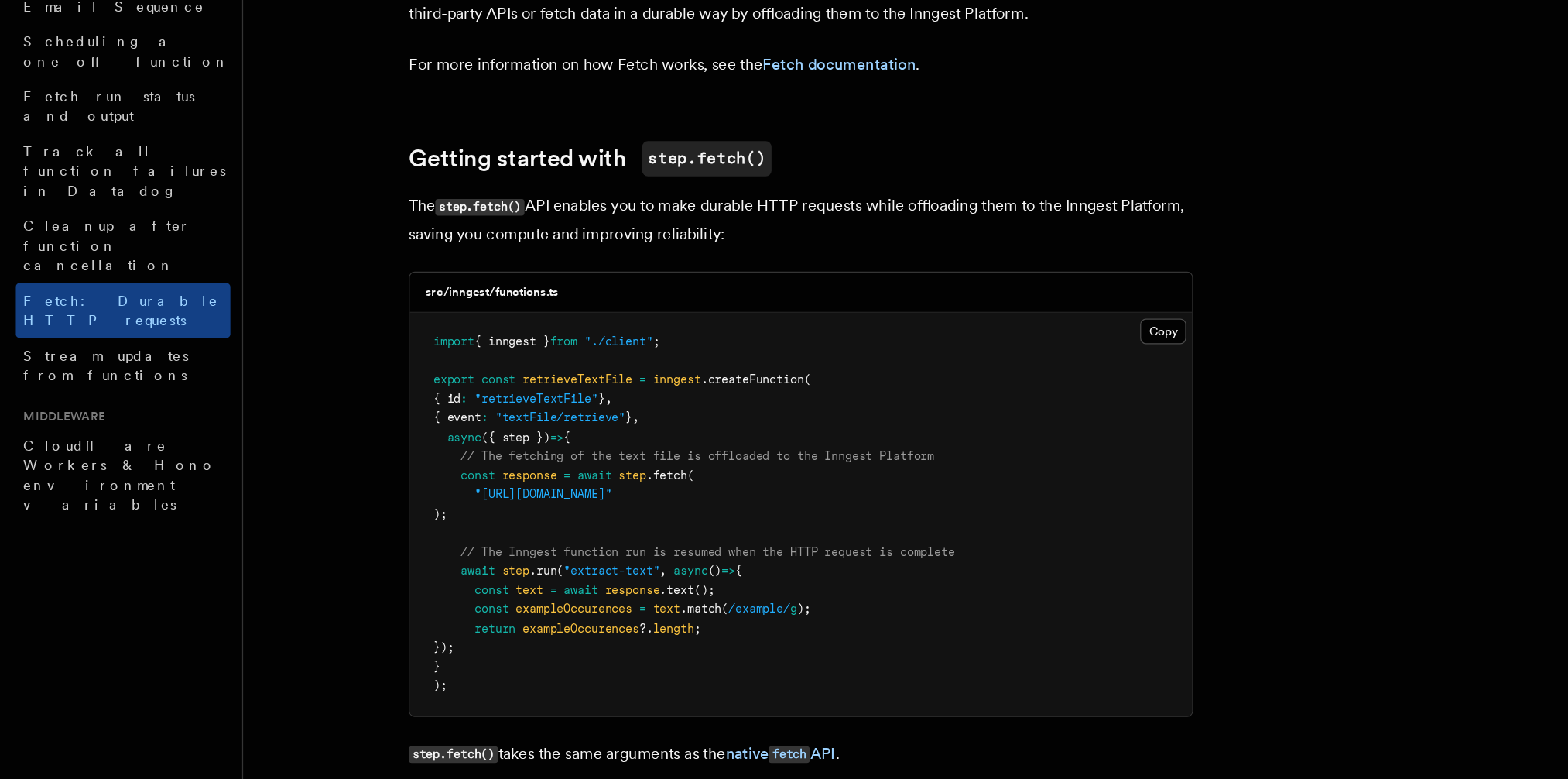
scroll to position [3, 0]
drag, startPoint x: 363, startPoint y: 538, endPoint x: 390, endPoint y: 573, distance: 44.2
click at [390, 575] on pre "import { inngest } from "./client" ; export const retrieveTextFile = inngest .c…" at bounding box center [632, 569] width 617 height 318
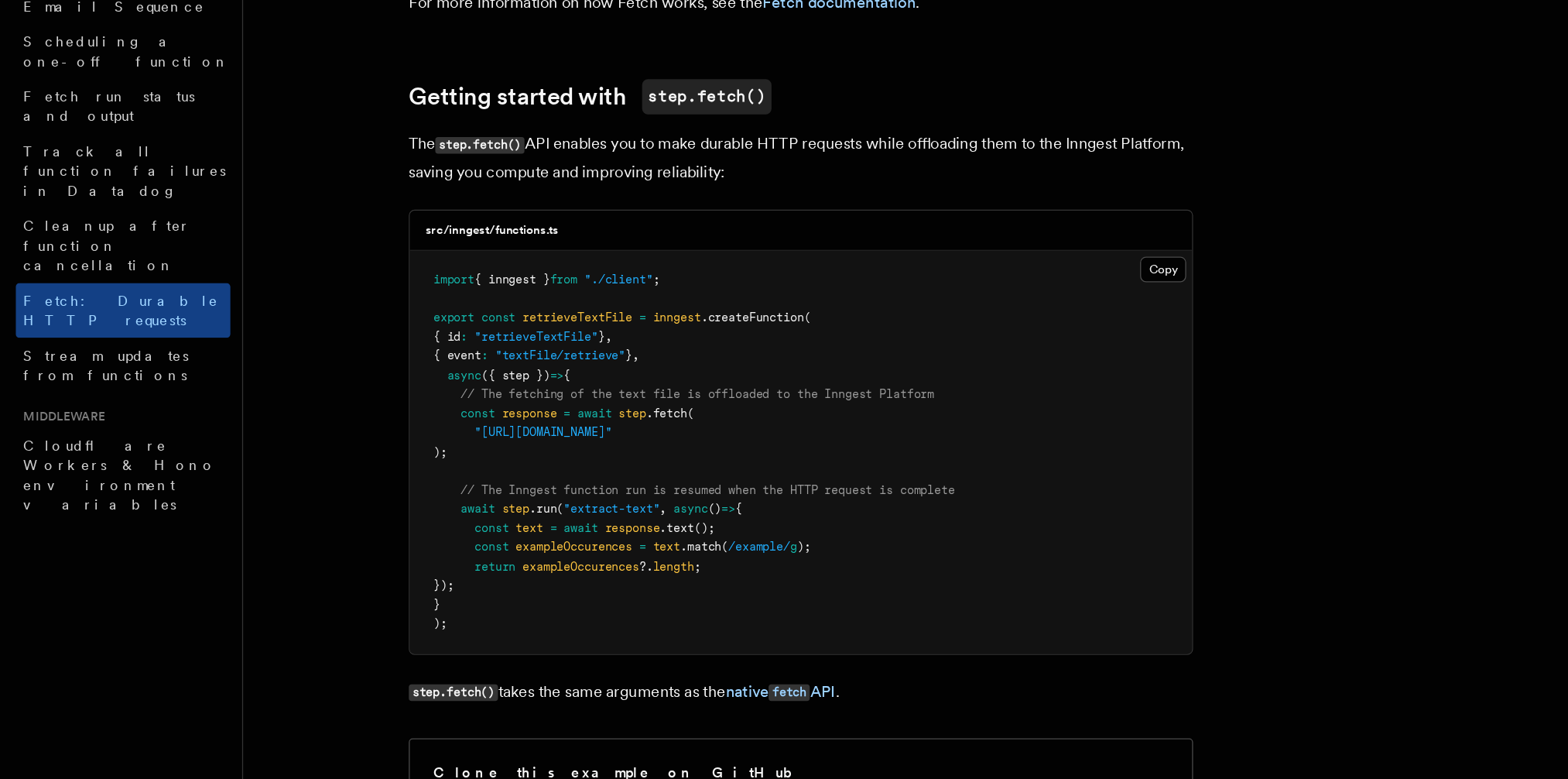
click at [393, 588] on pre "import { inngest } from "./client" ; export const retrieveTextFile = inngest .c…" at bounding box center [632, 521] width 617 height 318
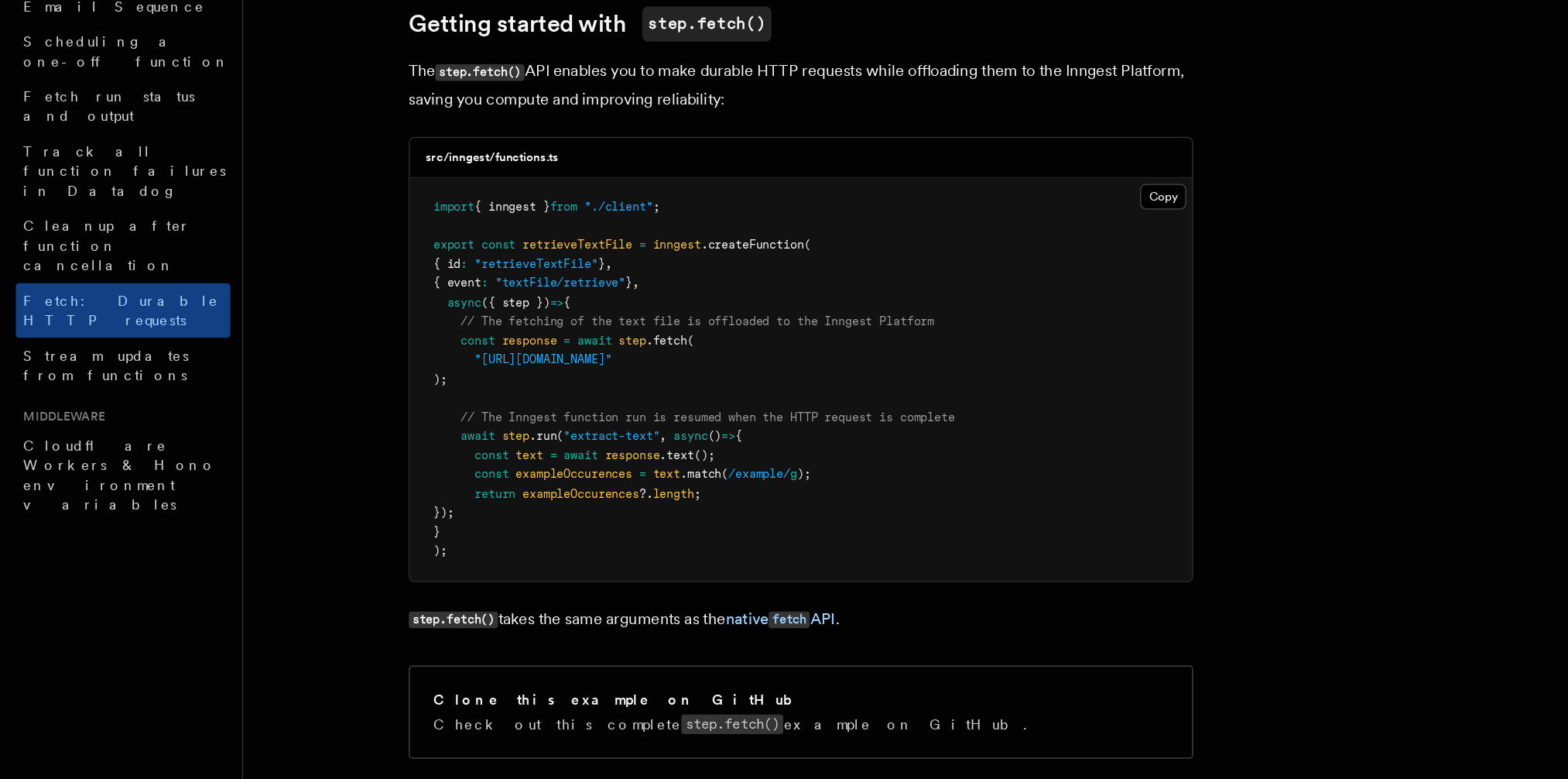
scroll to position [109, 0]
drag, startPoint x: 451, startPoint y: 510, endPoint x: 523, endPoint y: 509, distance: 72.0
click at [520, 509] on span ""extract-text"" at bounding box center [483, 506] width 76 height 11
click at [457, 557] on span "exampleOccurences" at bounding box center [459, 553] width 92 height 11
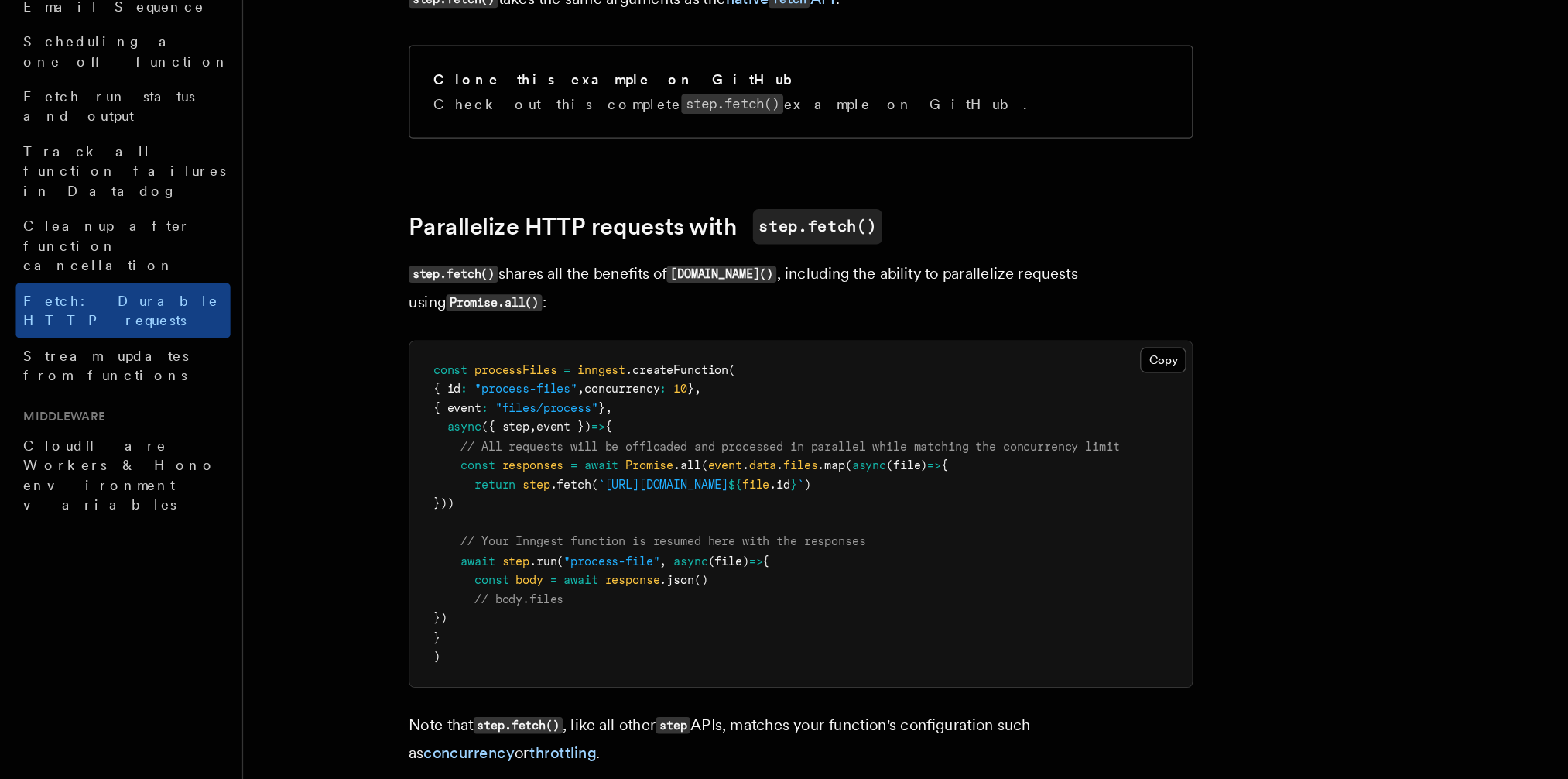
scroll to position [598, 0]
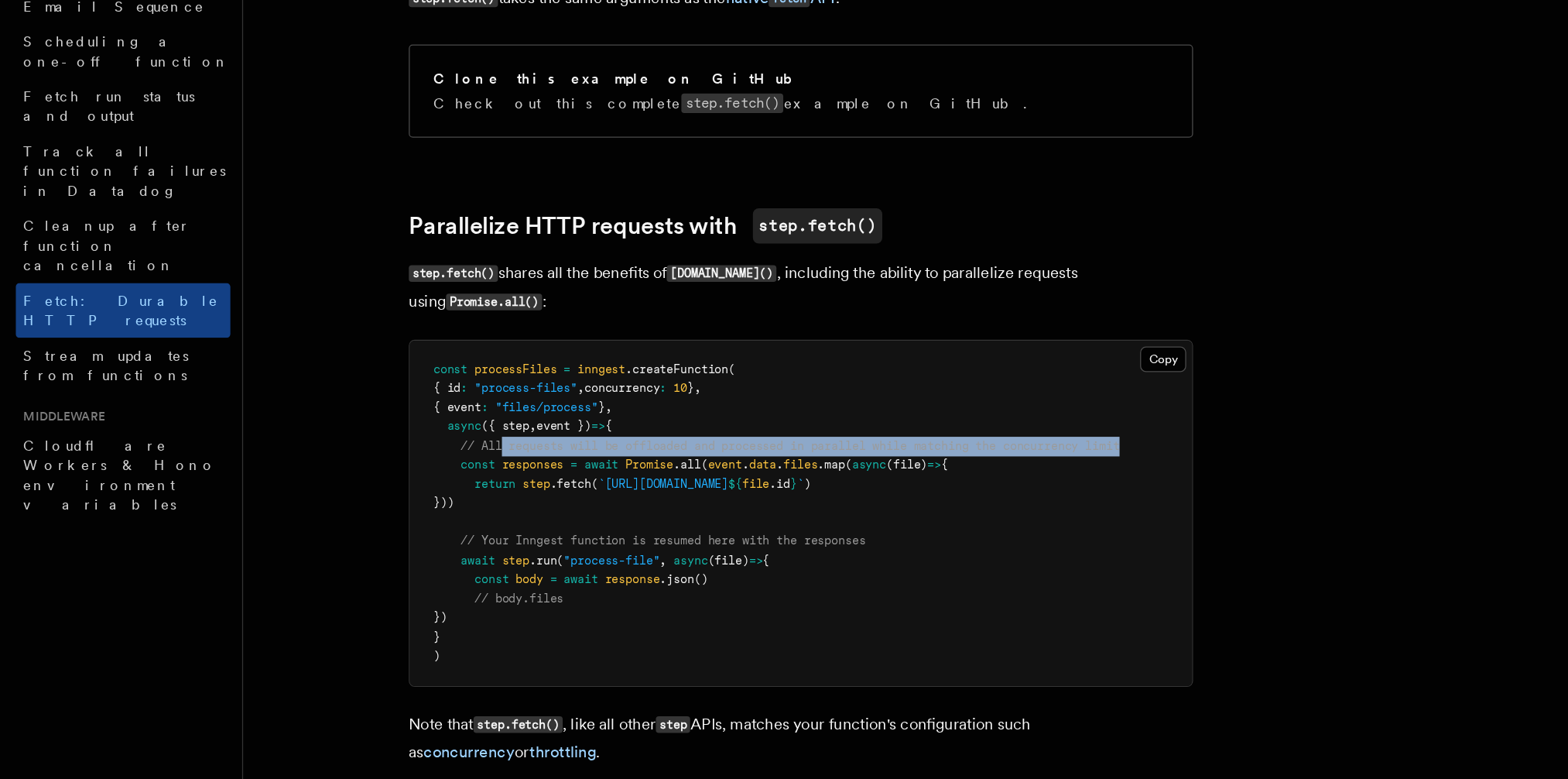
drag, startPoint x: 908, startPoint y: 520, endPoint x: 397, endPoint y: 518, distance: 511.0
click at [397, 518] on pre "const processFiles = inngest .createFunction ( { id : "process-files" , concurr…" at bounding box center [632, 569] width 617 height 273
click at [397, 518] on span "// All requests will be offloaded and processed in parallel while matching the …" at bounding box center [624, 516] width 520 height 11
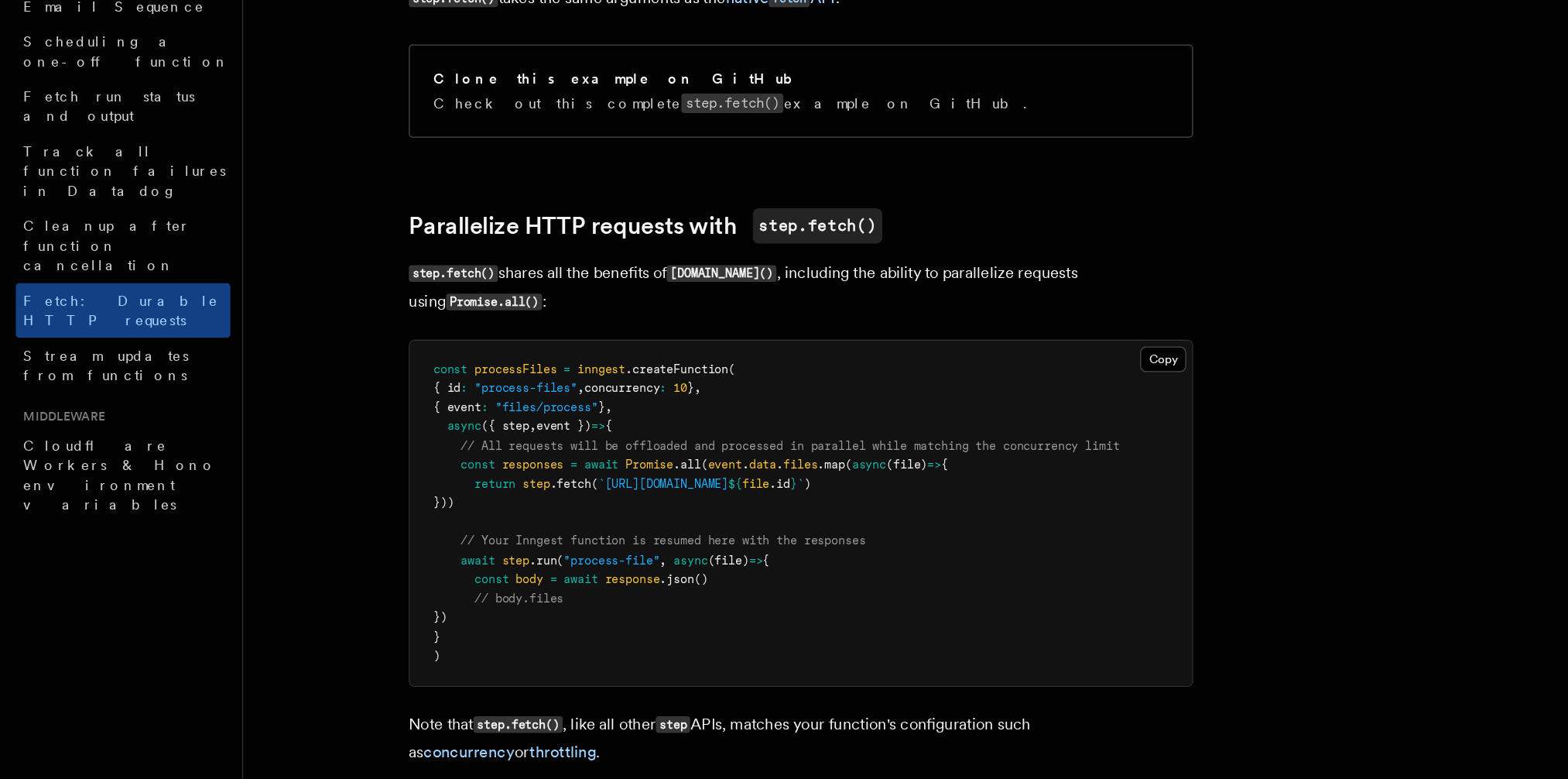
click at [397, 517] on span "// All requests will be offloaded and processed in parallel while matching the …" at bounding box center [624, 516] width 520 height 11
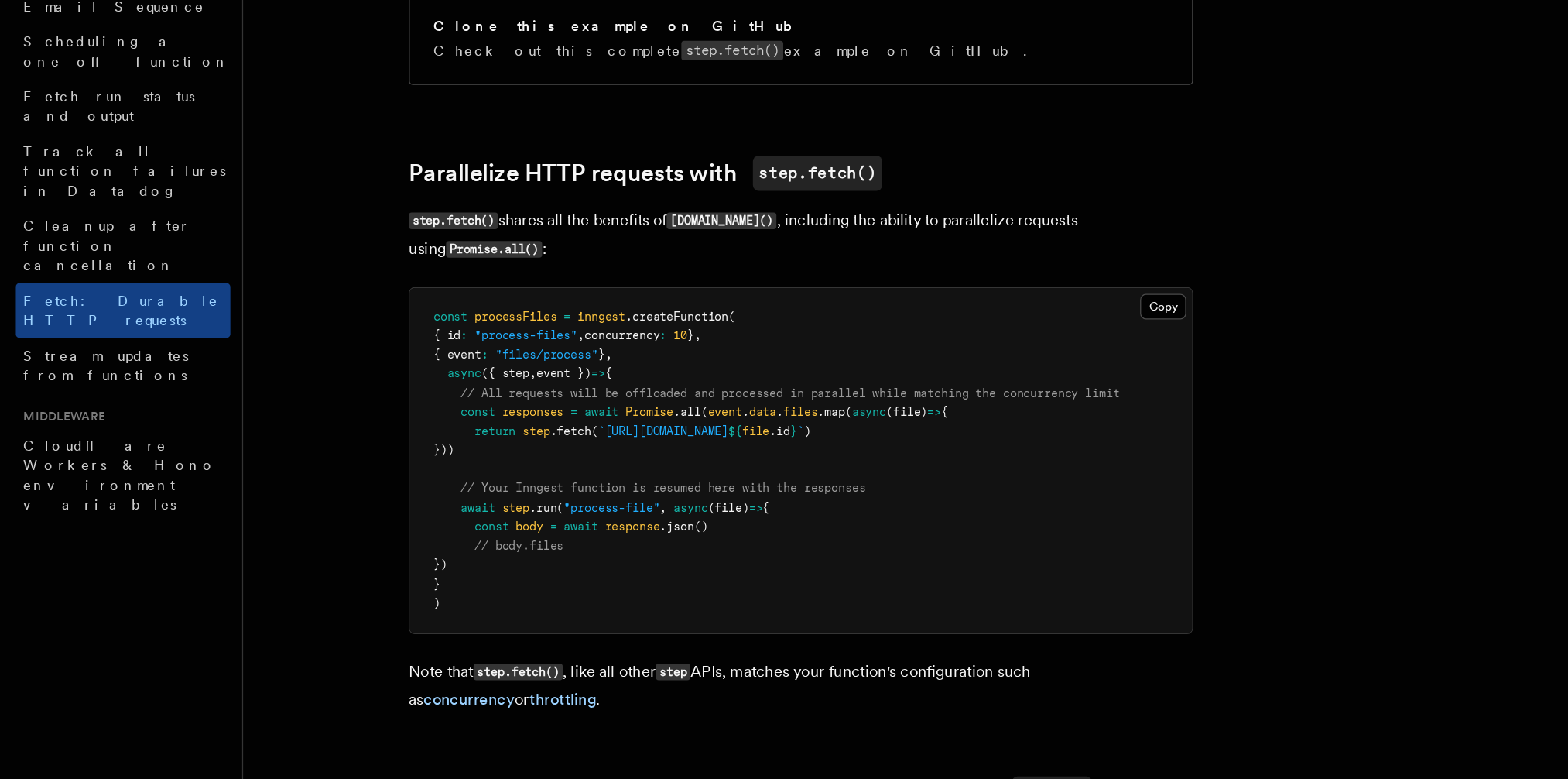
click at [423, 536] on pre "const processFiles = inngest .createFunction ( { id : "process-files" , concurr…" at bounding box center [632, 527] width 617 height 273
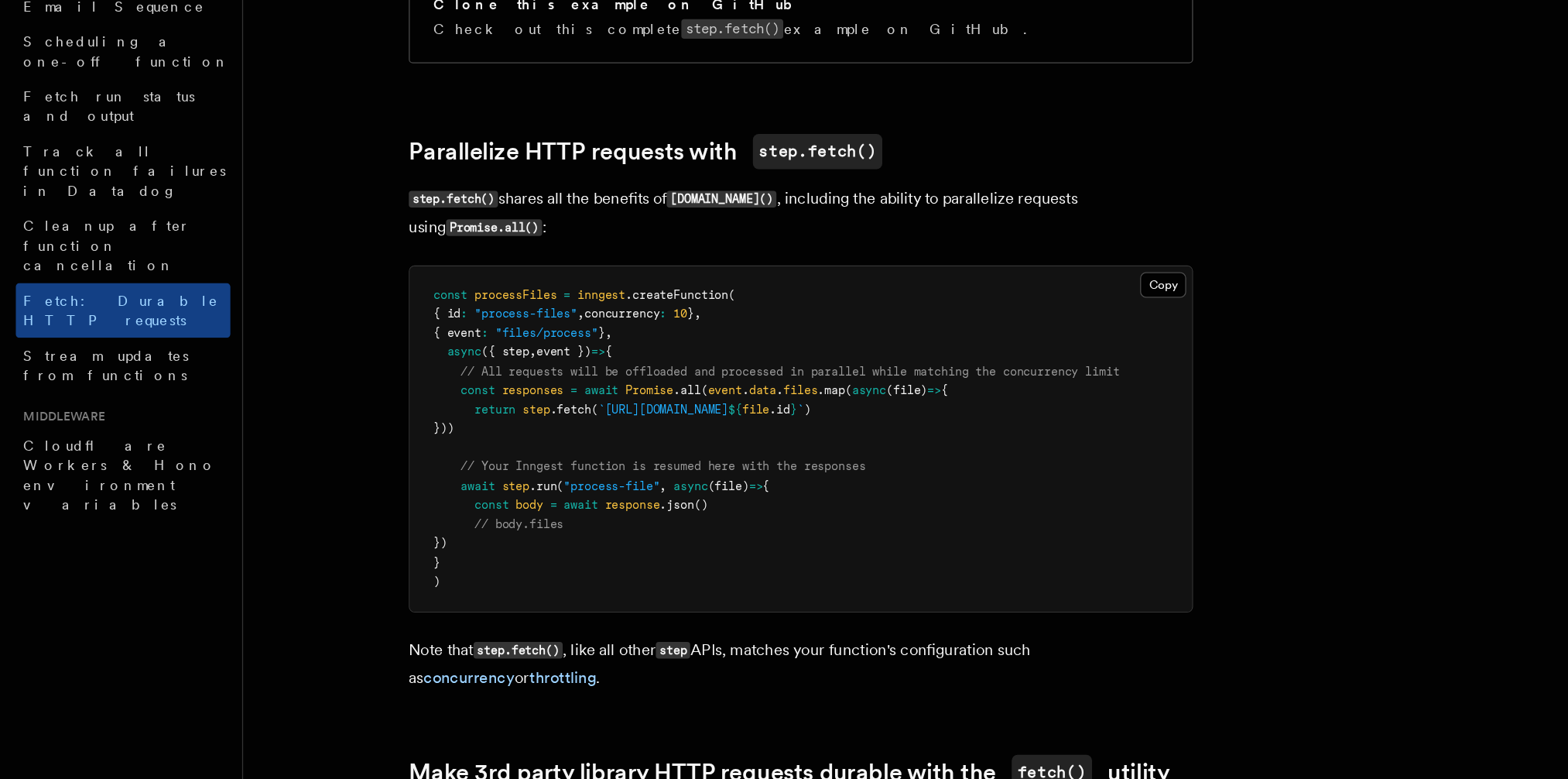
scroll to position [659, 0]
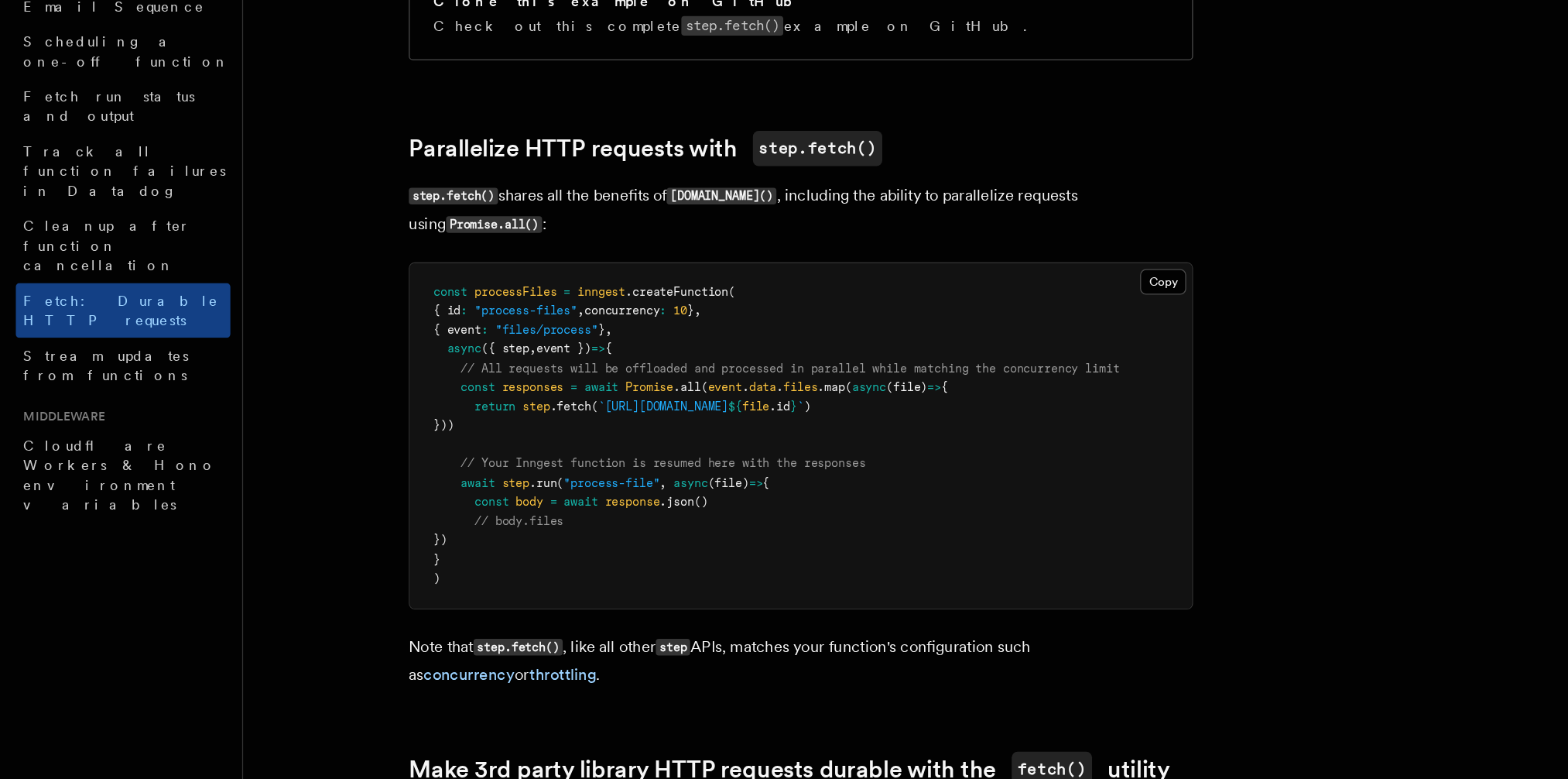
click at [604, 471] on span "data" at bounding box center [602, 469] width 22 height 11
click at [512, 519] on pre "const processFiles = inngest .createFunction ( { id : "process-files" , concurr…" at bounding box center [632, 508] width 617 height 273
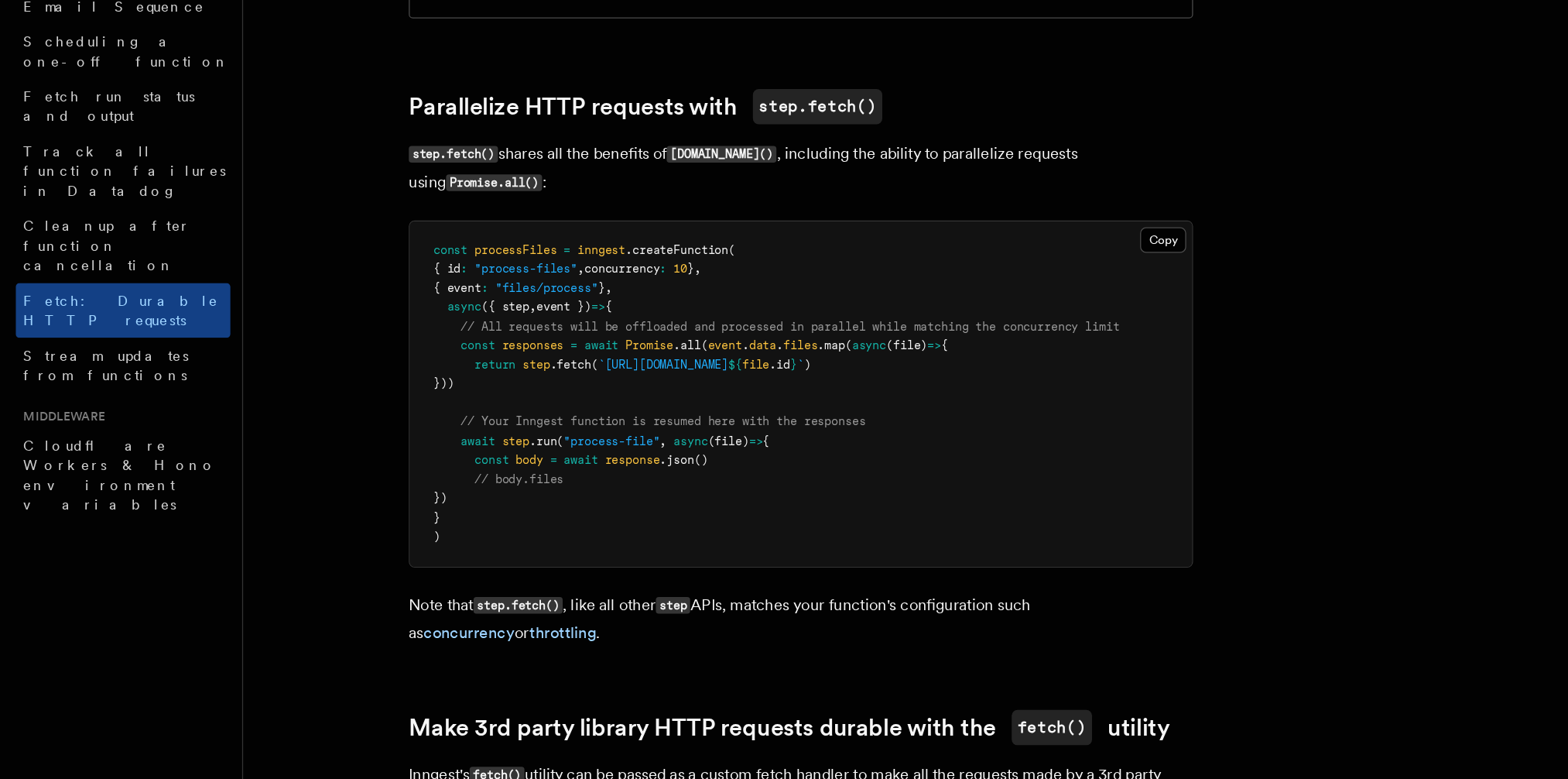
scroll to position [693, 0]
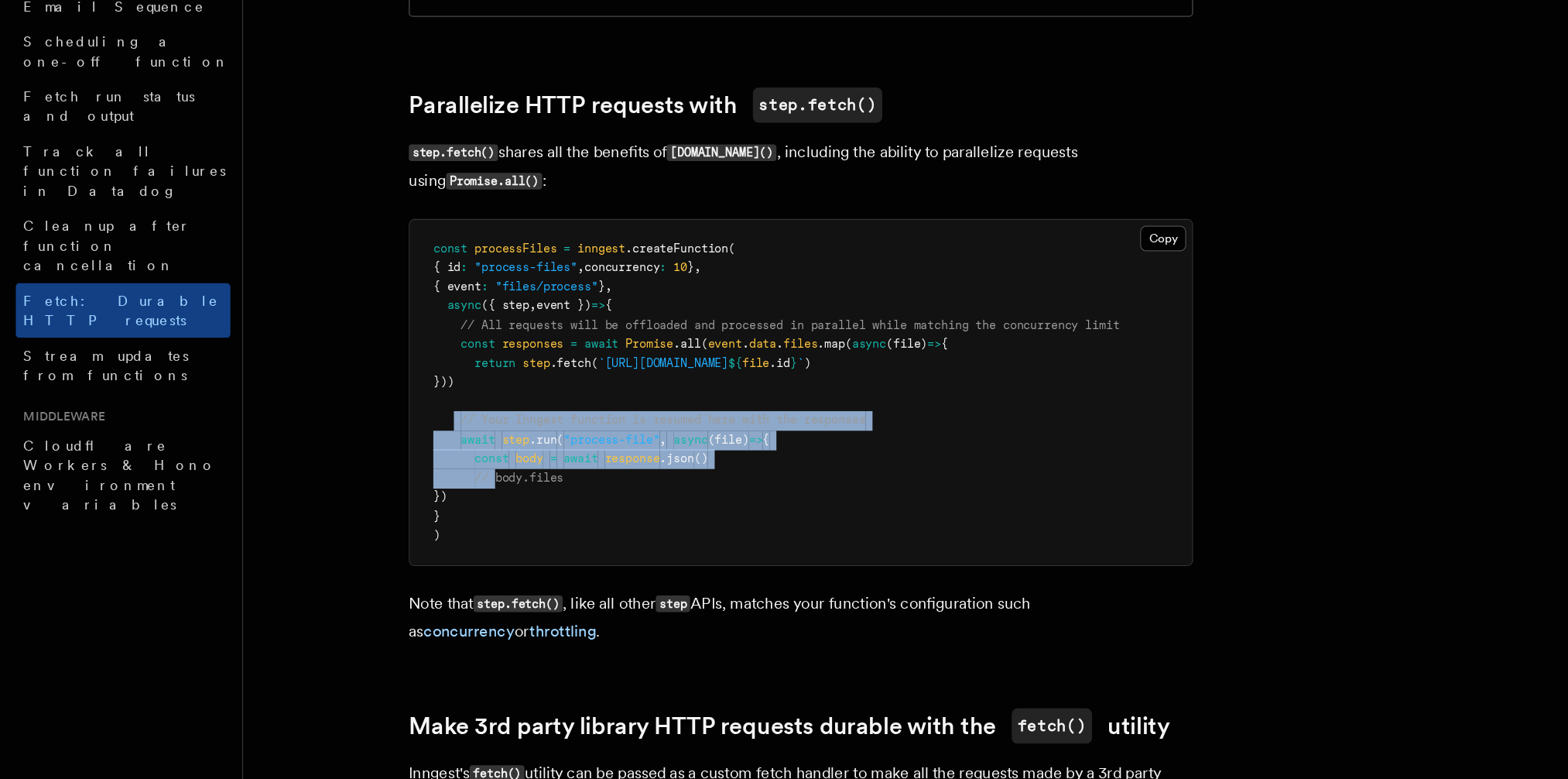
drag, startPoint x: 360, startPoint y: 499, endPoint x: 393, endPoint y: 548, distance: 59.1
click at [393, 548] on code "const processFiles = inngest .createFunction ( { id : "process-files" , concurr…" at bounding box center [613, 474] width 541 height 238
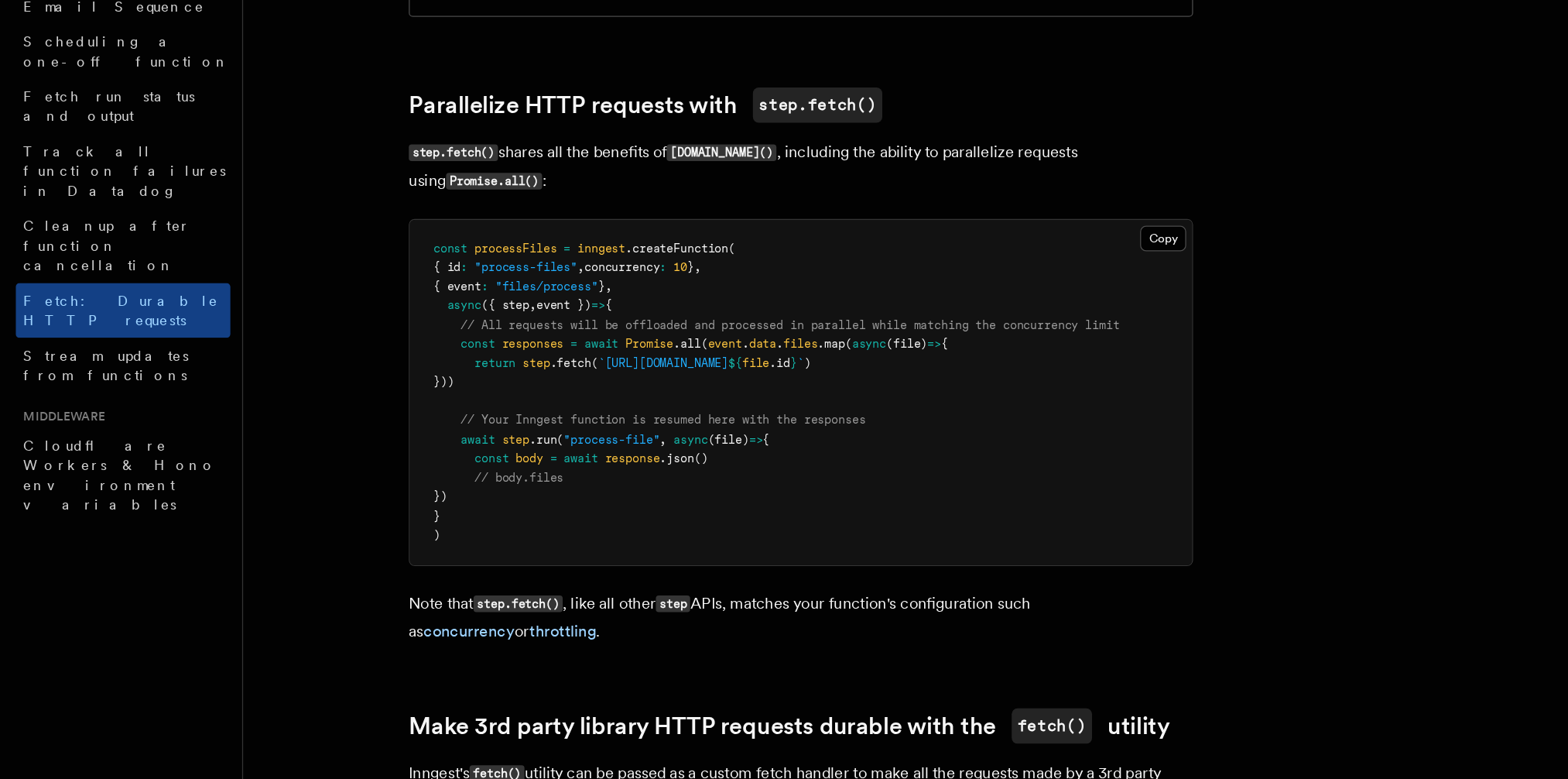
click at [500, 572] on pre "const processFiles = inngest .createFunction ( { id : "process-files" , concurr…" at bounding box center [632, 474] width 617 height 273
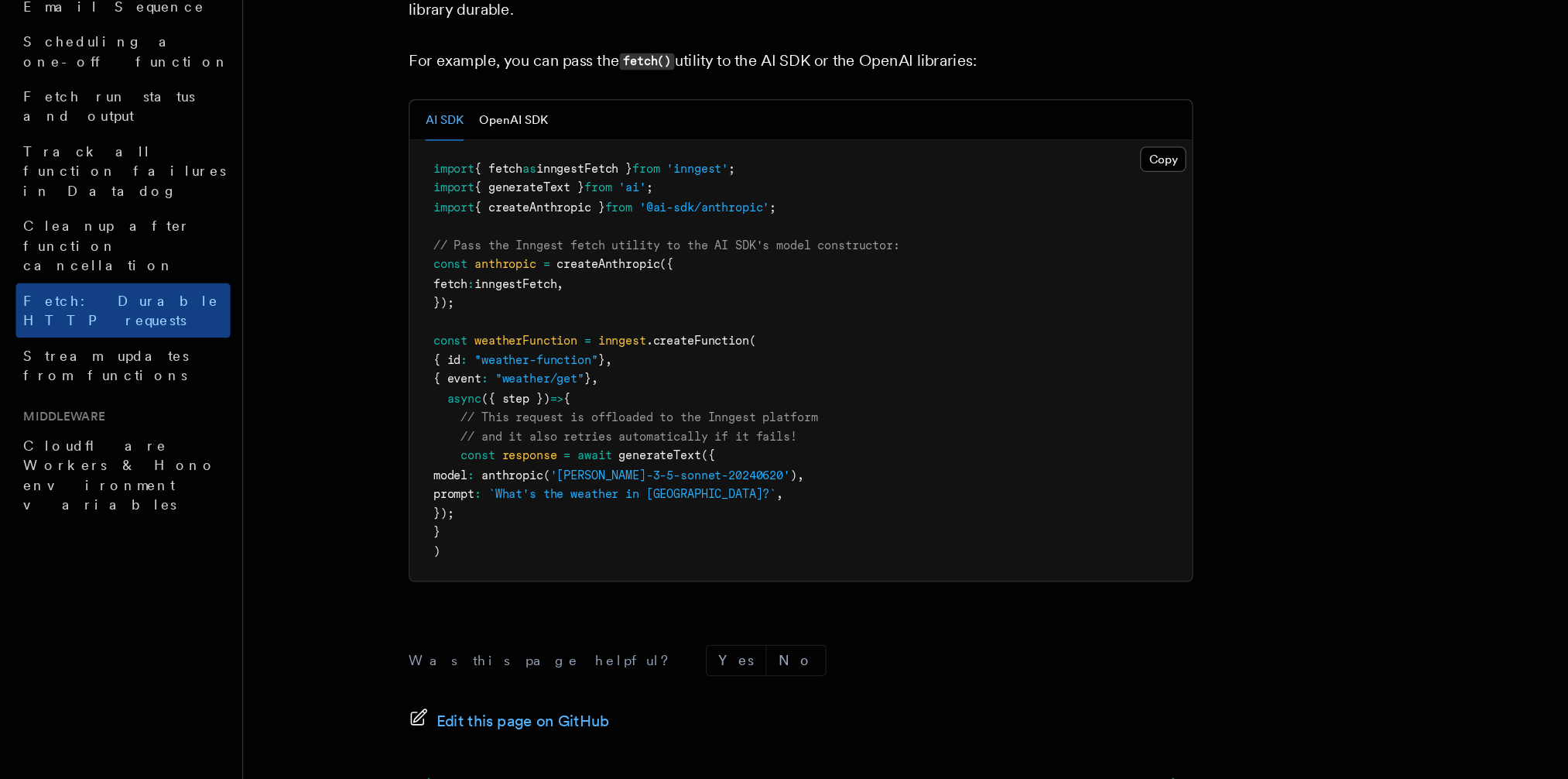
scroll to position [1323, 0]
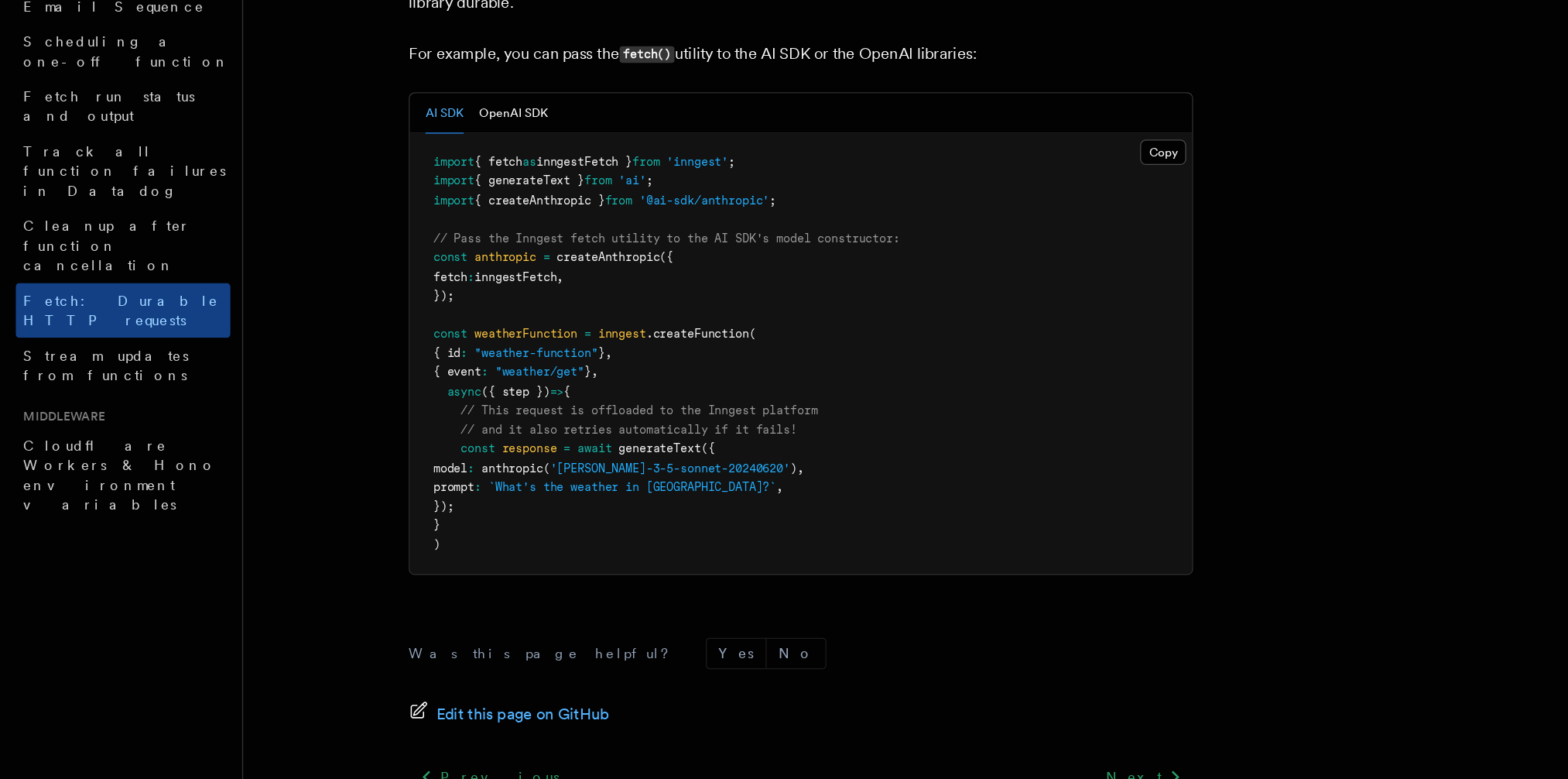
drag, startPoint x: 346, startPoint y: 521, endPoint x: 414, endPoint y: 563, distance: 79.9
click at [414, 563] on pre "import { fetch as inngestFetch } from 'inngest' ; import { generateText } from …" at bounding box center [632, 443] width 617 height 348
click at [544, 437] on pre "import { fetch as inngestFetch } from 'inngest' ; import { generateText } from …" at bounding box center [632, 443] width 617 height 348
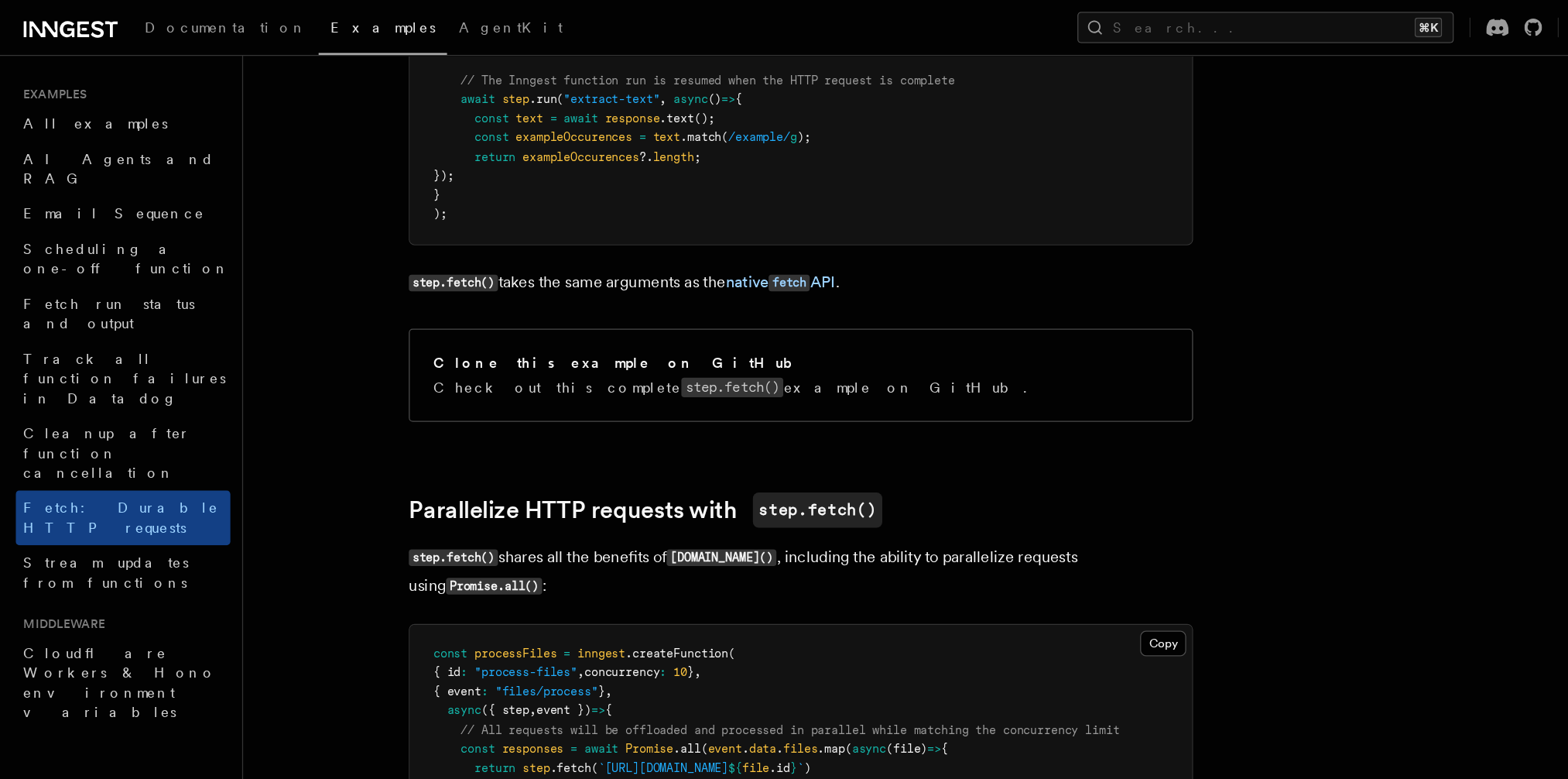
scroll to position [535, 0]
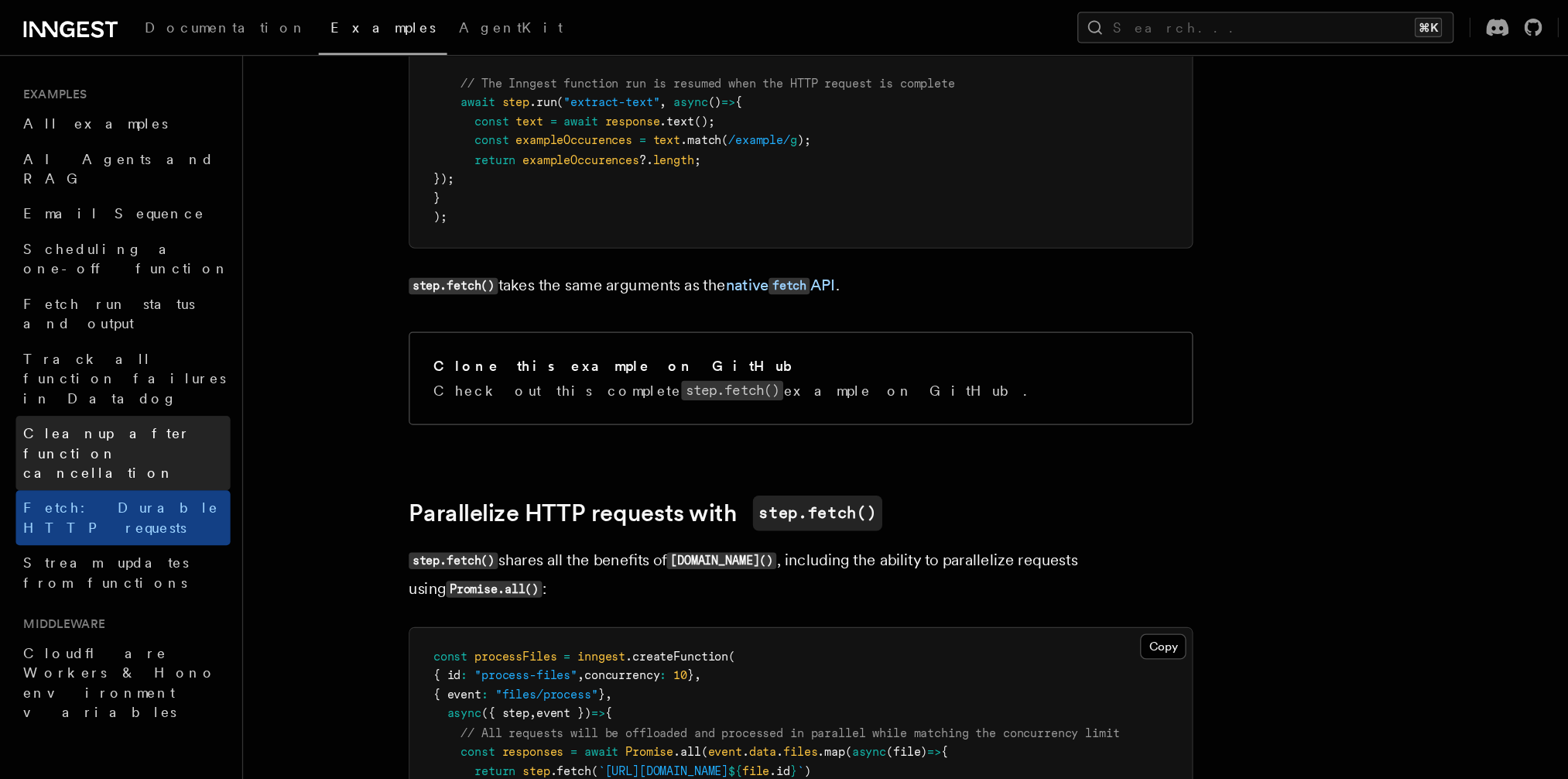
click at [88, 335] on span "Cleanup after function cancellation" at bounding box center [100, 358] width 163 height 46
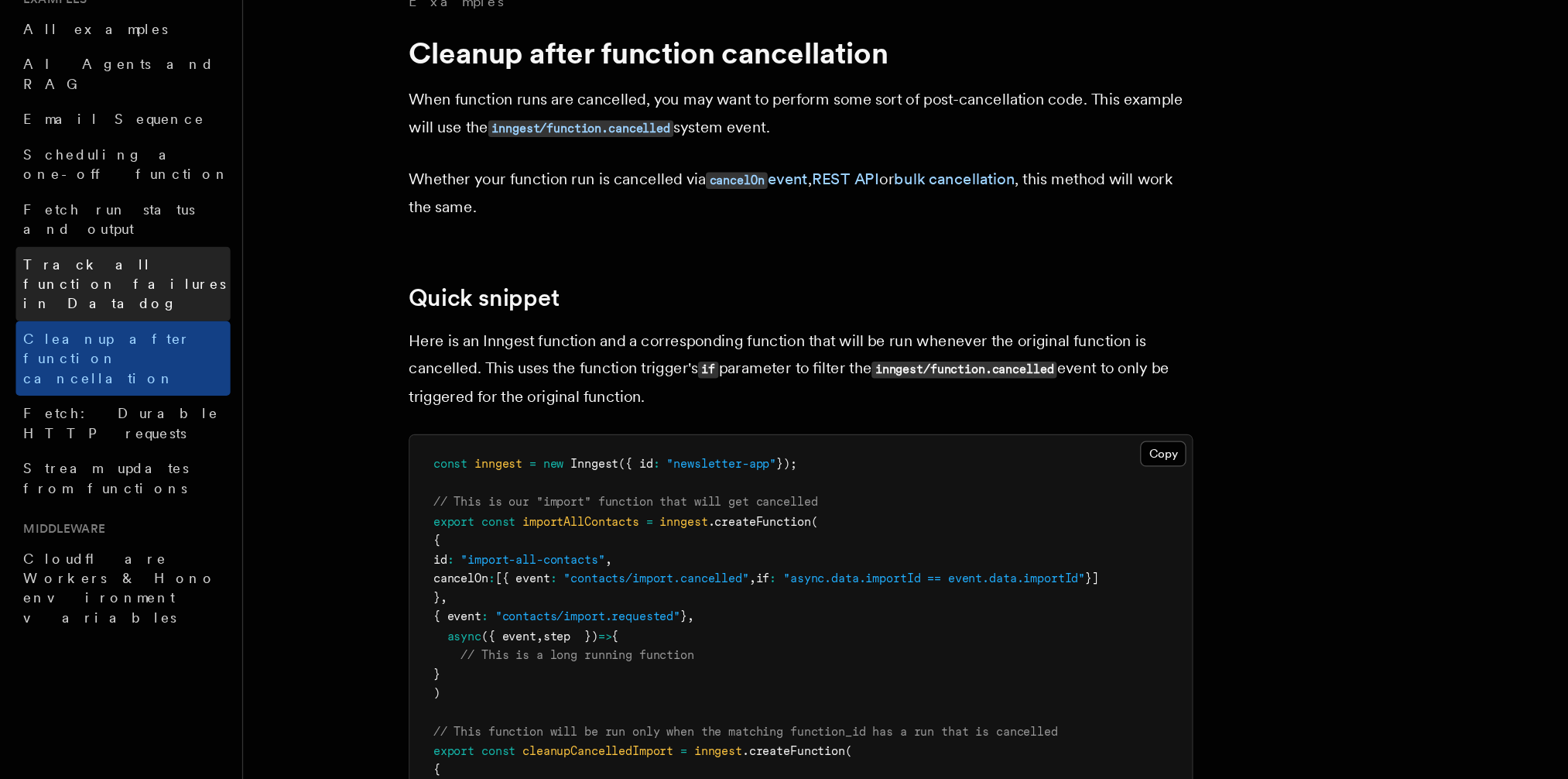
click at [109, 277] on span "Track all function failures in Datadog" at bounding box center [98, 299] width 160 height 44
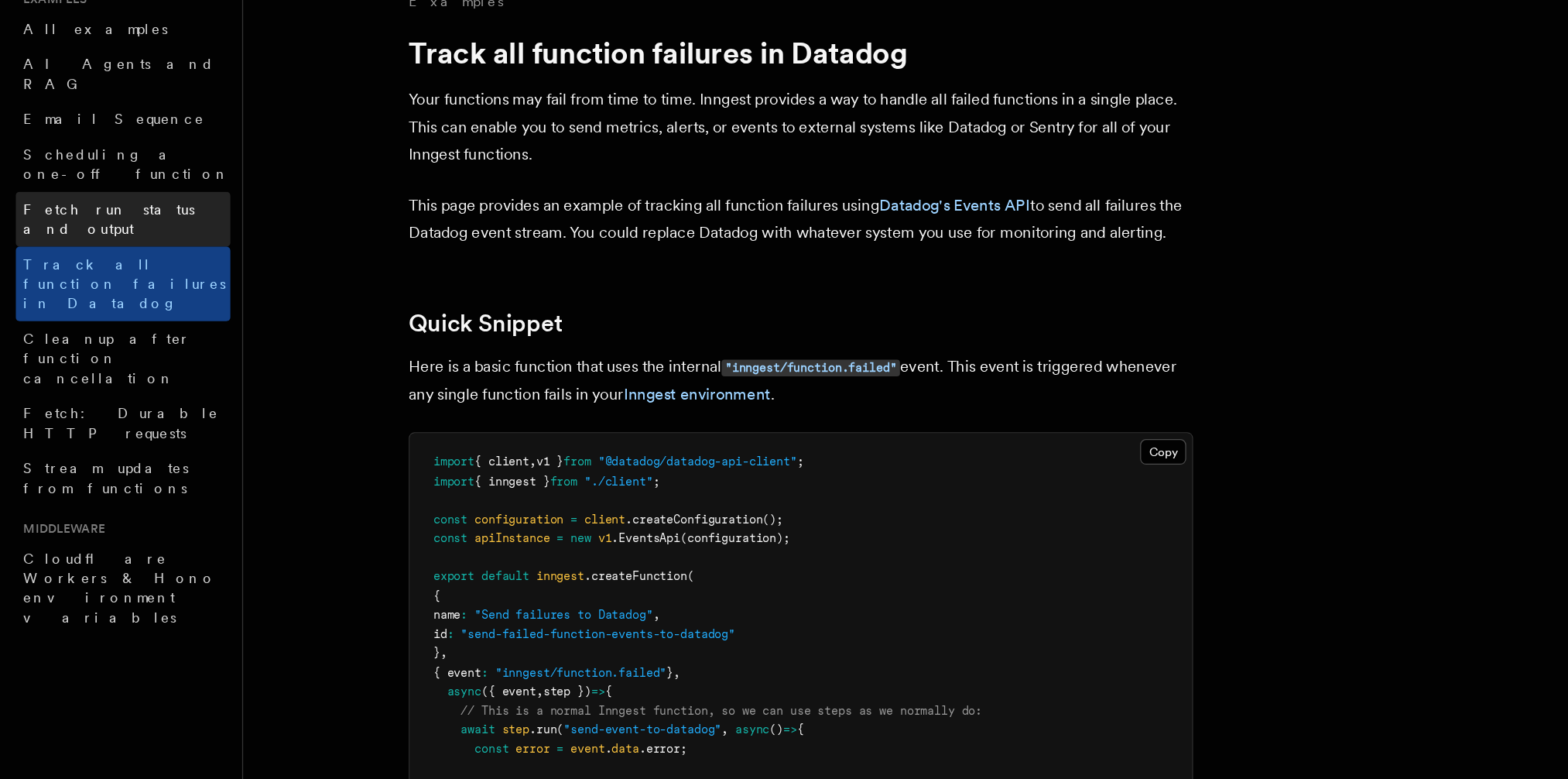
click at [108, 226] on link "Fetch run status and output" at bounding box center [98, 248] width 170 height 44
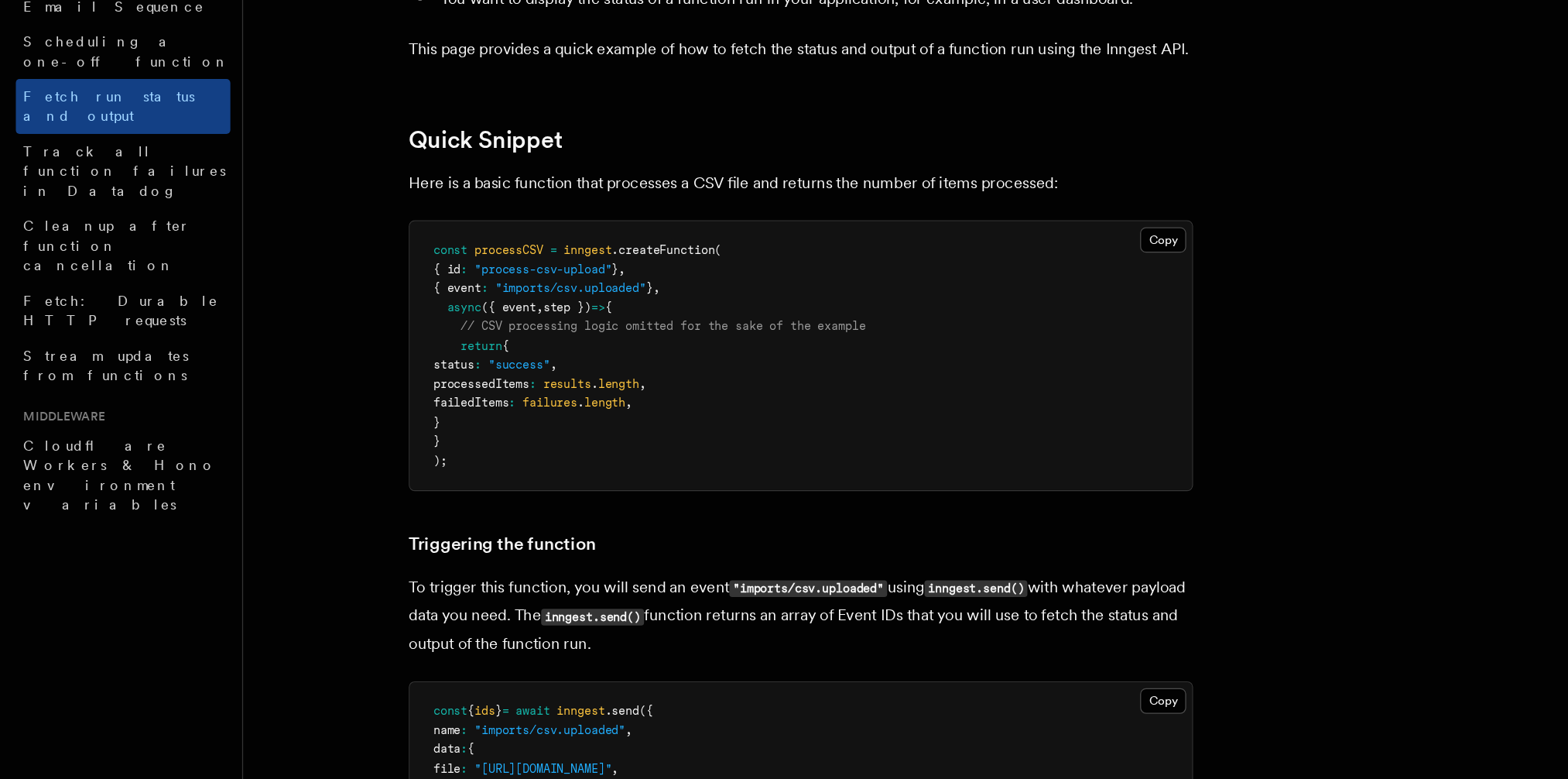
scroll to position [61, 0]
click at [434, 448] on span ""success"" at bounding box center [409, 449] width 49 height 11
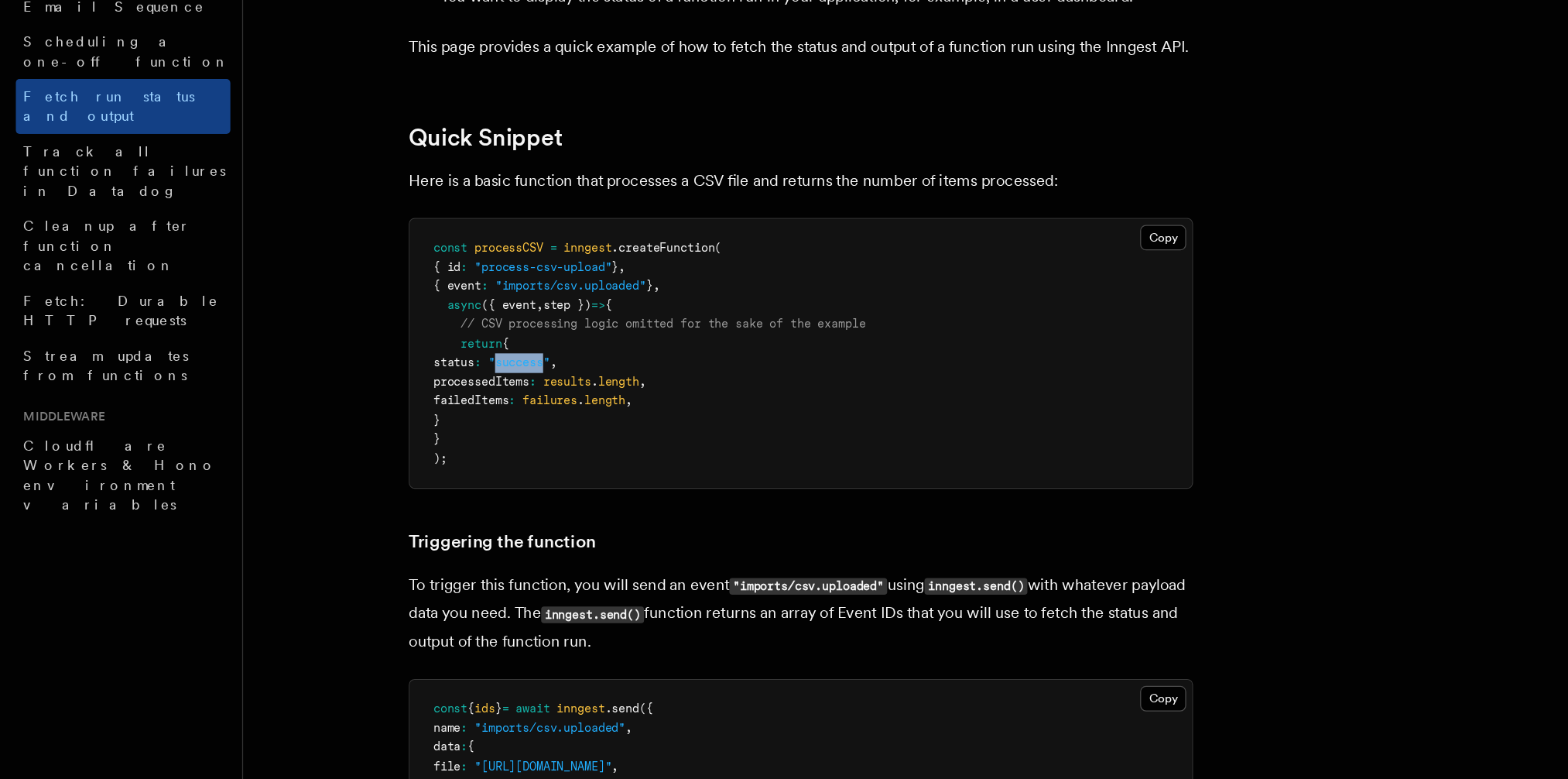
click at [434, 448] on span ""success"" at bounding box center [409, 449] width 49 height 11
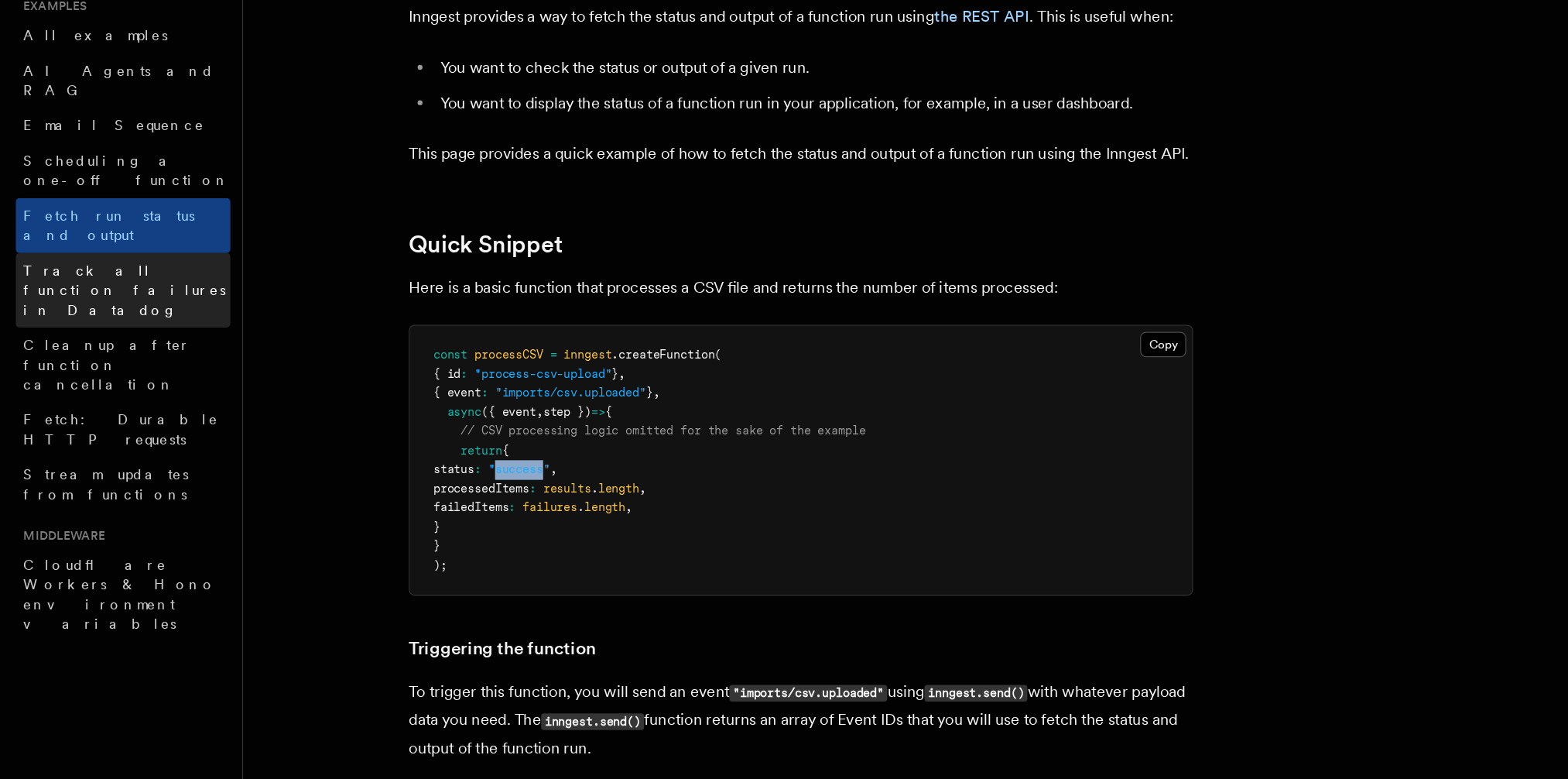
scroll to position [0, 0]
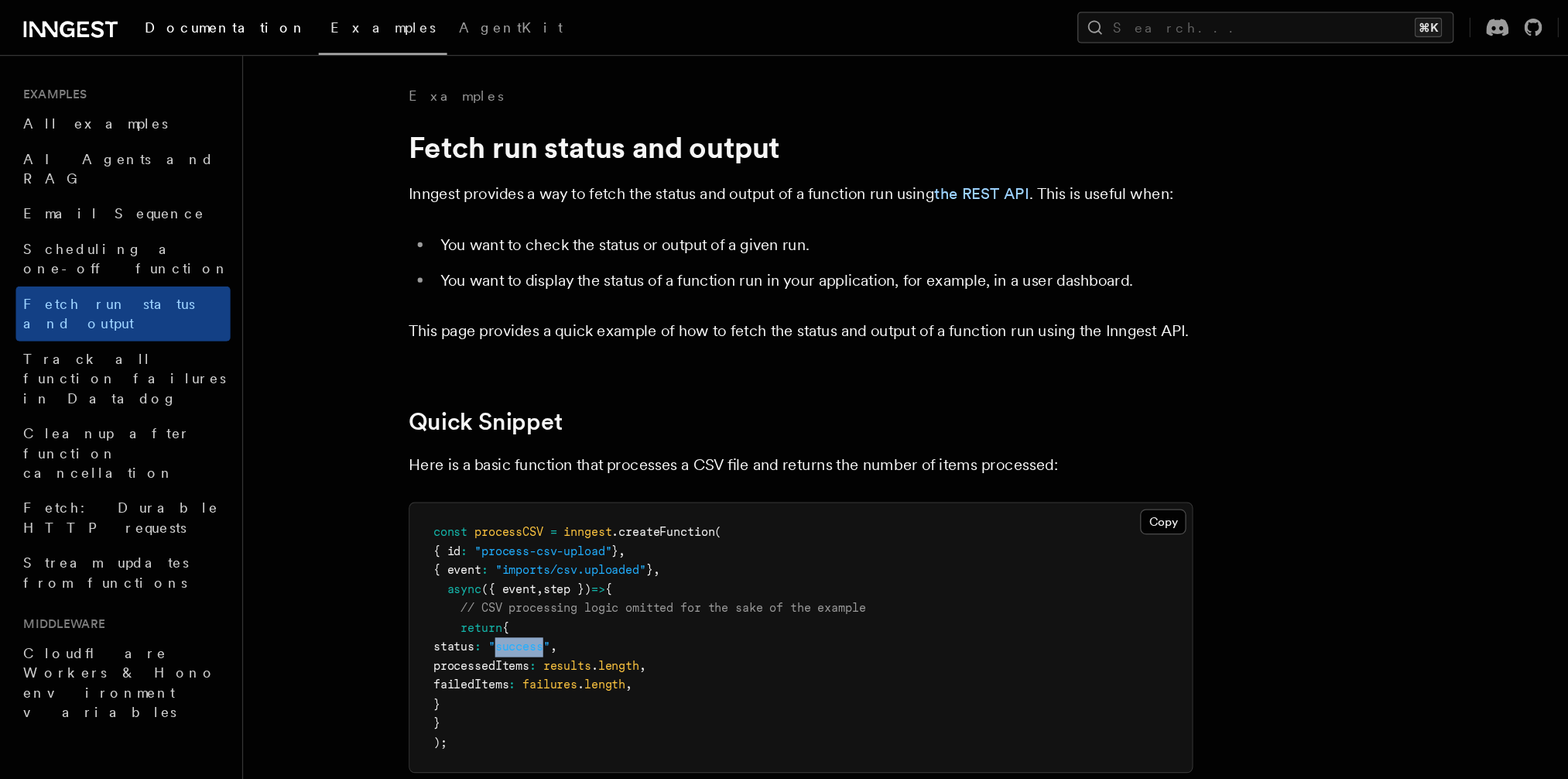
click at [165, 27] on span "Documentation" at bounding box center [178, 21] width 128 height 13
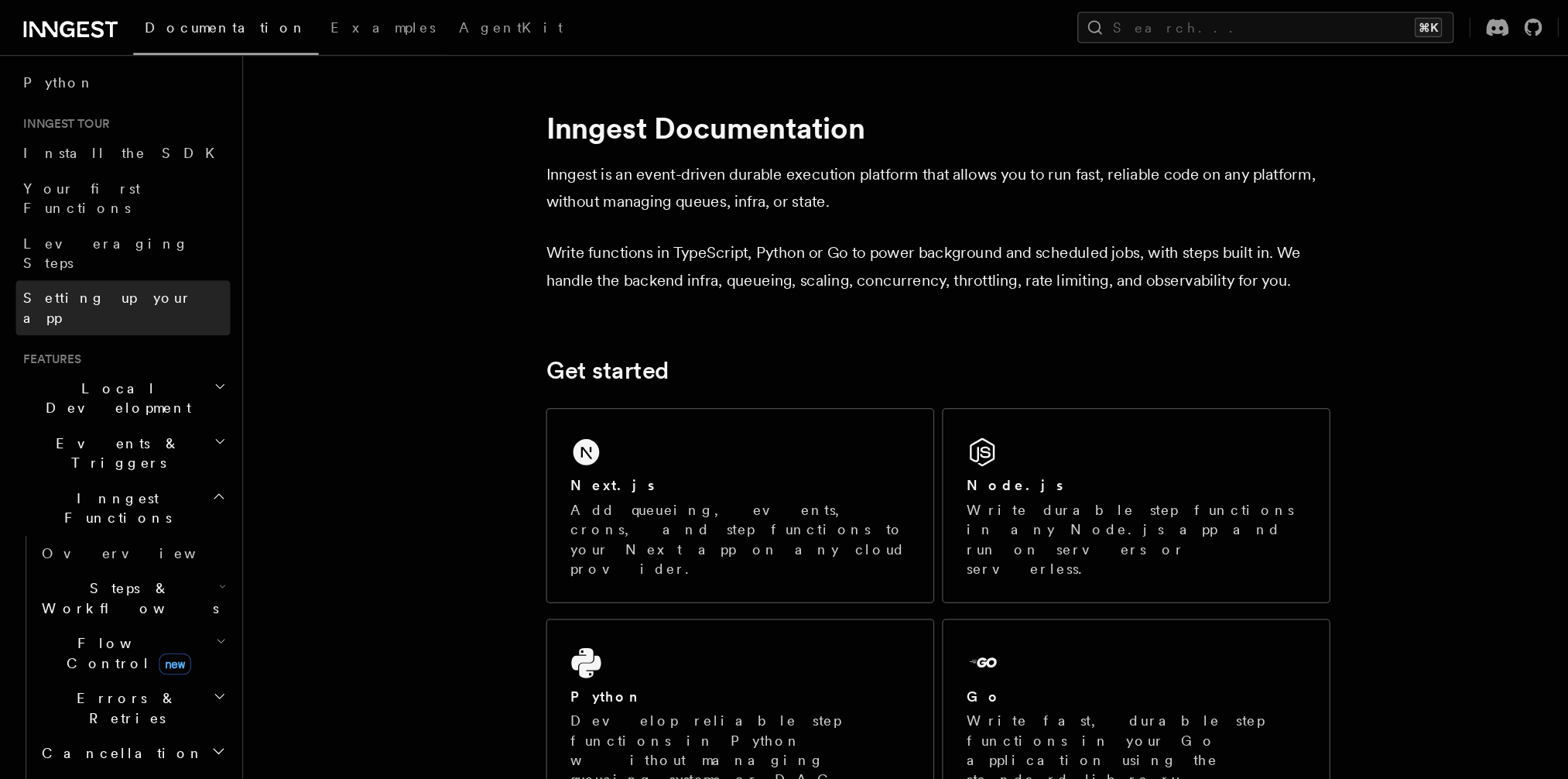
scroll to position [122, 0]
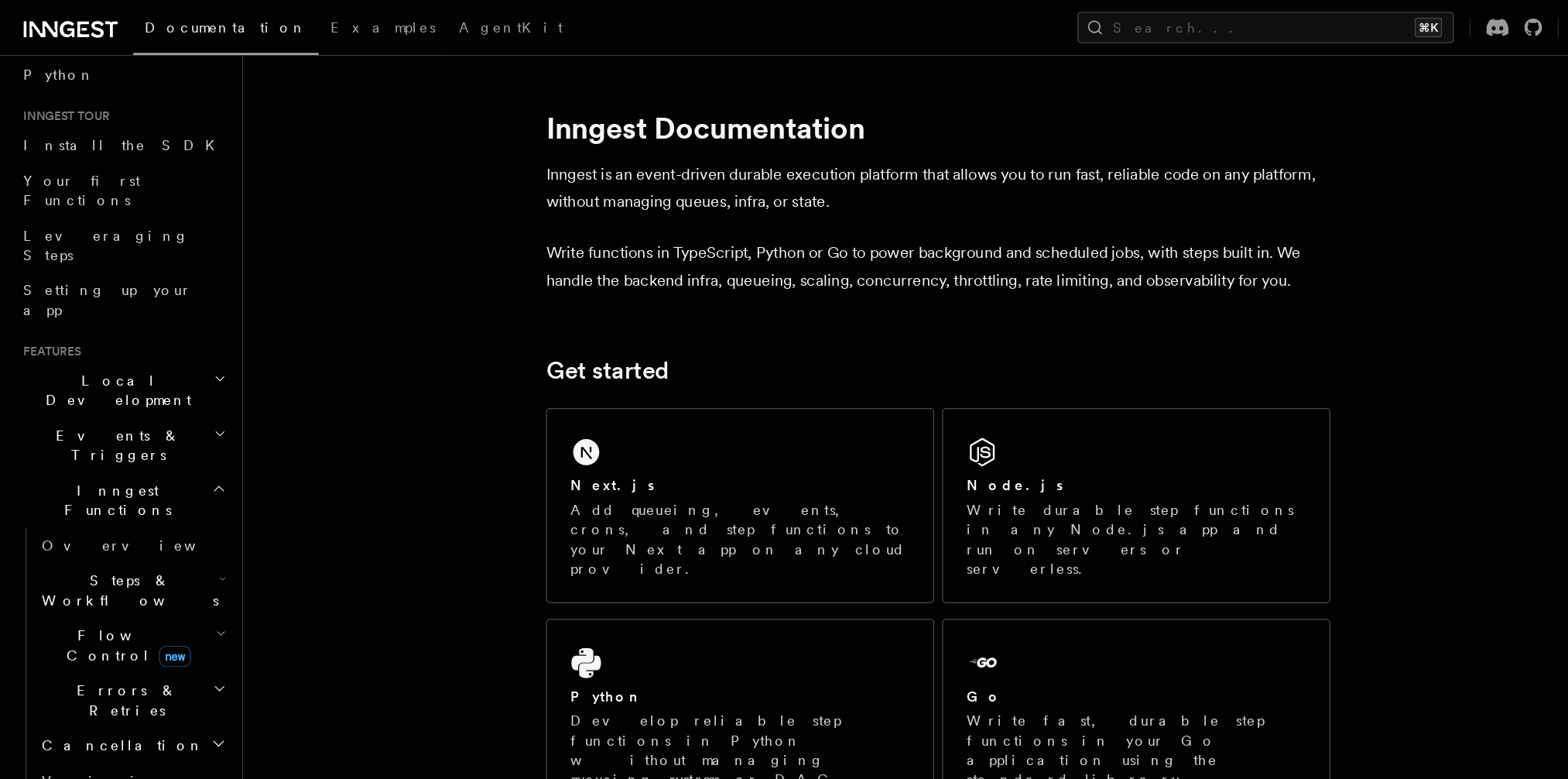
click at [87, 444] on h2 "Steps & Workflows" at bounding box center [104, 466] width 155 height 44
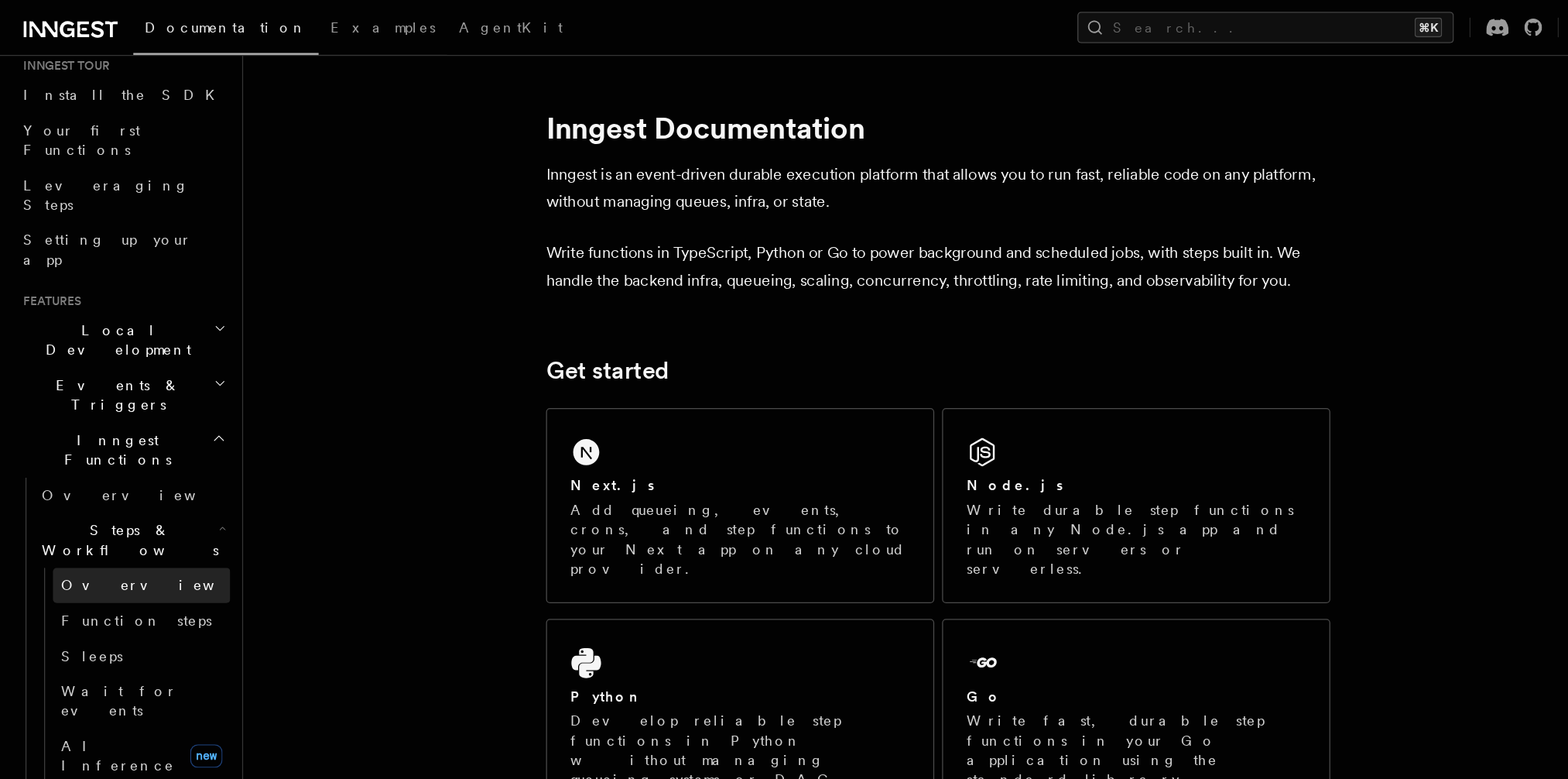
scroll to position [168, 0]
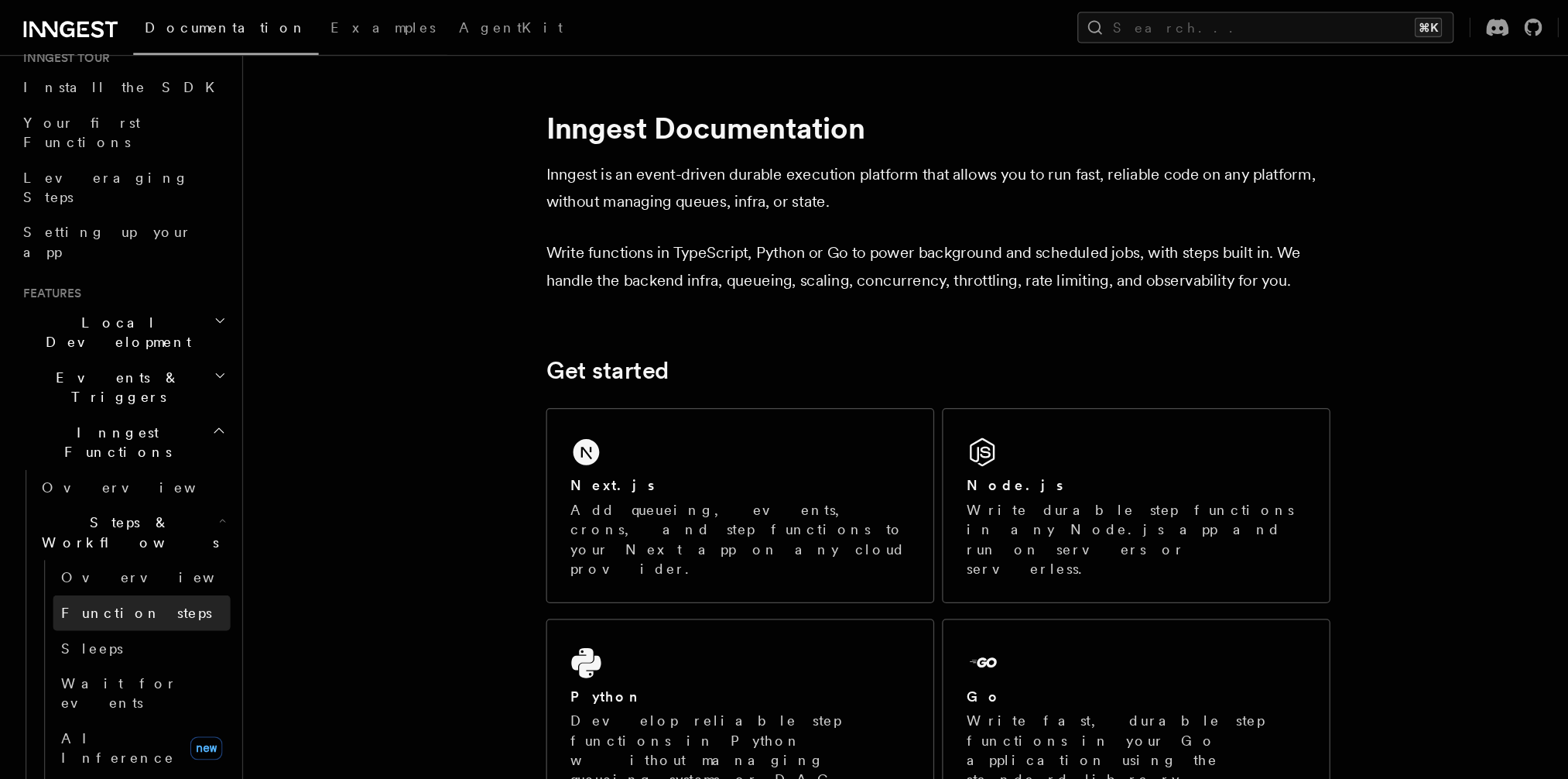
click at [87, 478] on span "Function steps" at bounding box center [108, 484] width 119 height 13
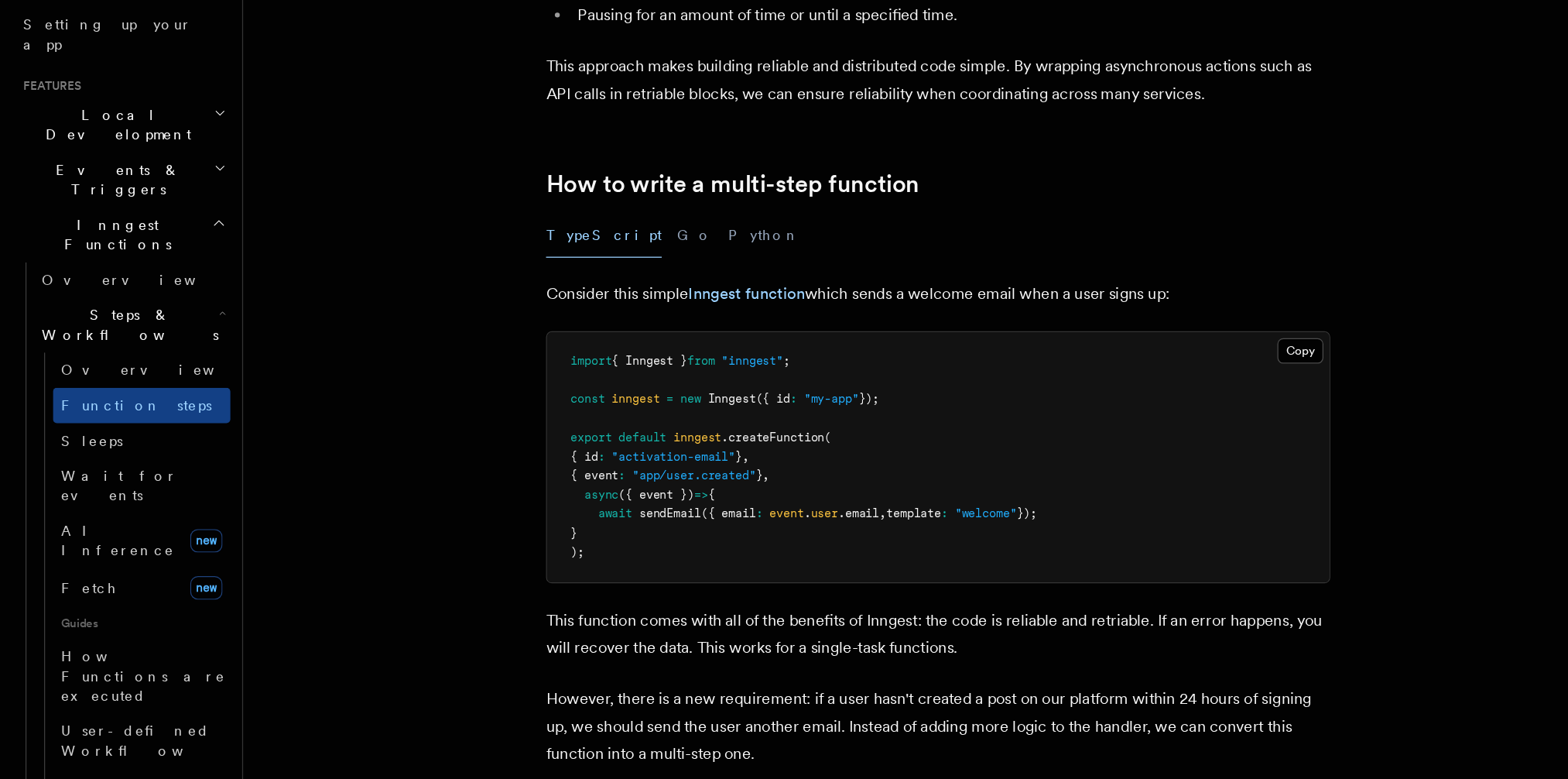
scroll to position [263, 0]
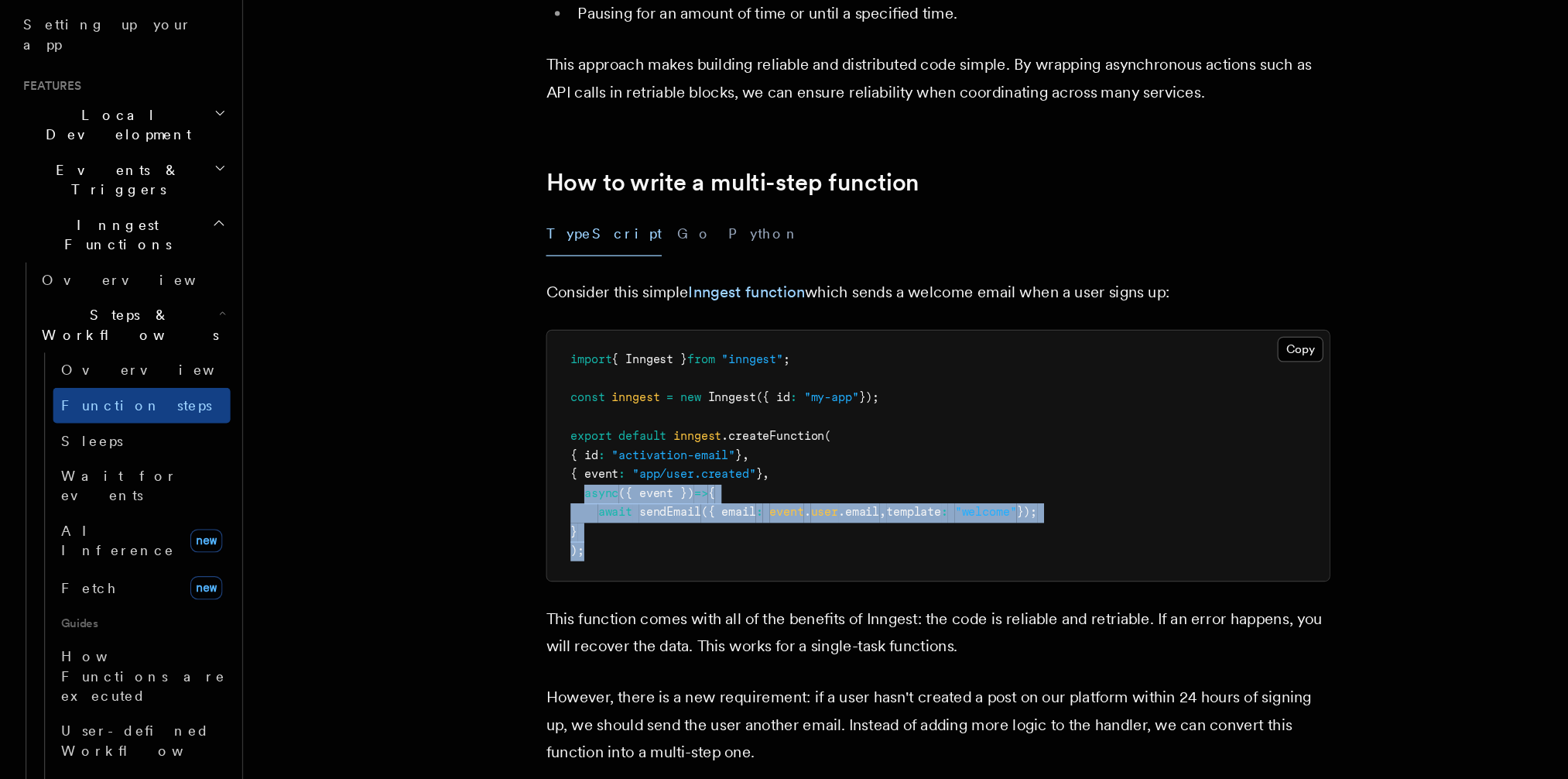
drag, startPoint x: 460, startPoint y: 559, endPoint x: 503, endPoint y: 594, distance: 55.4
click at [503, 594] on pre "import { Inngest } from "inngest" ; const inngest = new Inngest ({ id : "my-app…" at bounding box center [741, 523] width 617 height 198
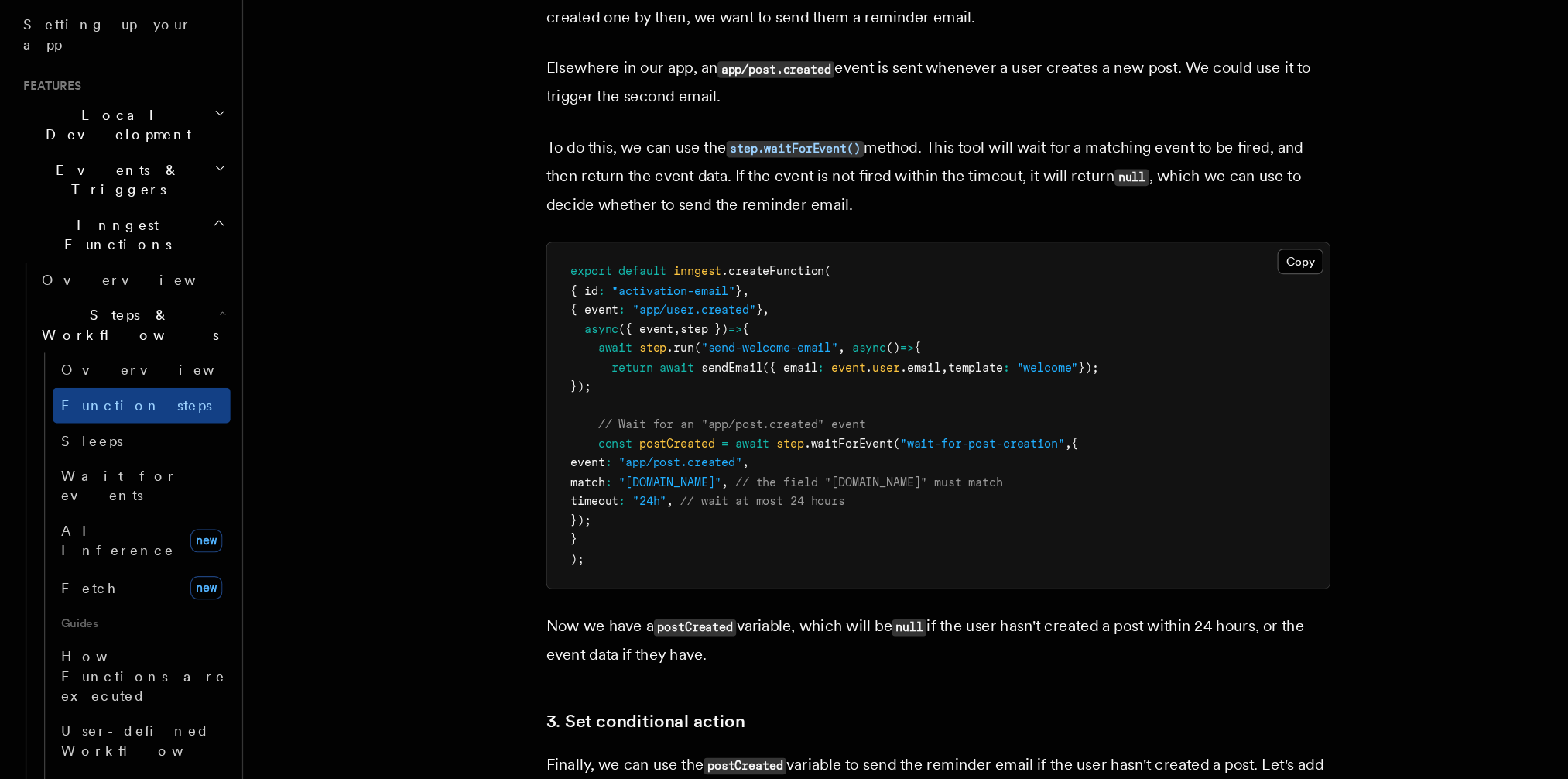
scroll to position [1380, 0]
drag, startPoint x: 469, startPoint y: 442, endPoint x: 492, endPoint y: 469, distance: 35.5
click at [492, 469] on pre "export default inngest .createFunction ( { id : "activation-email" } , { event …" at bounding box center [741, 491] width 617 height 273
click at [526, 555] on span ""24h"" at bounding box center [513, 558] width 27 height 11
drag, startPoint x: 466, startPoint y: 517, endPoint x: 508, endPoint y: 579, distance: 74.9
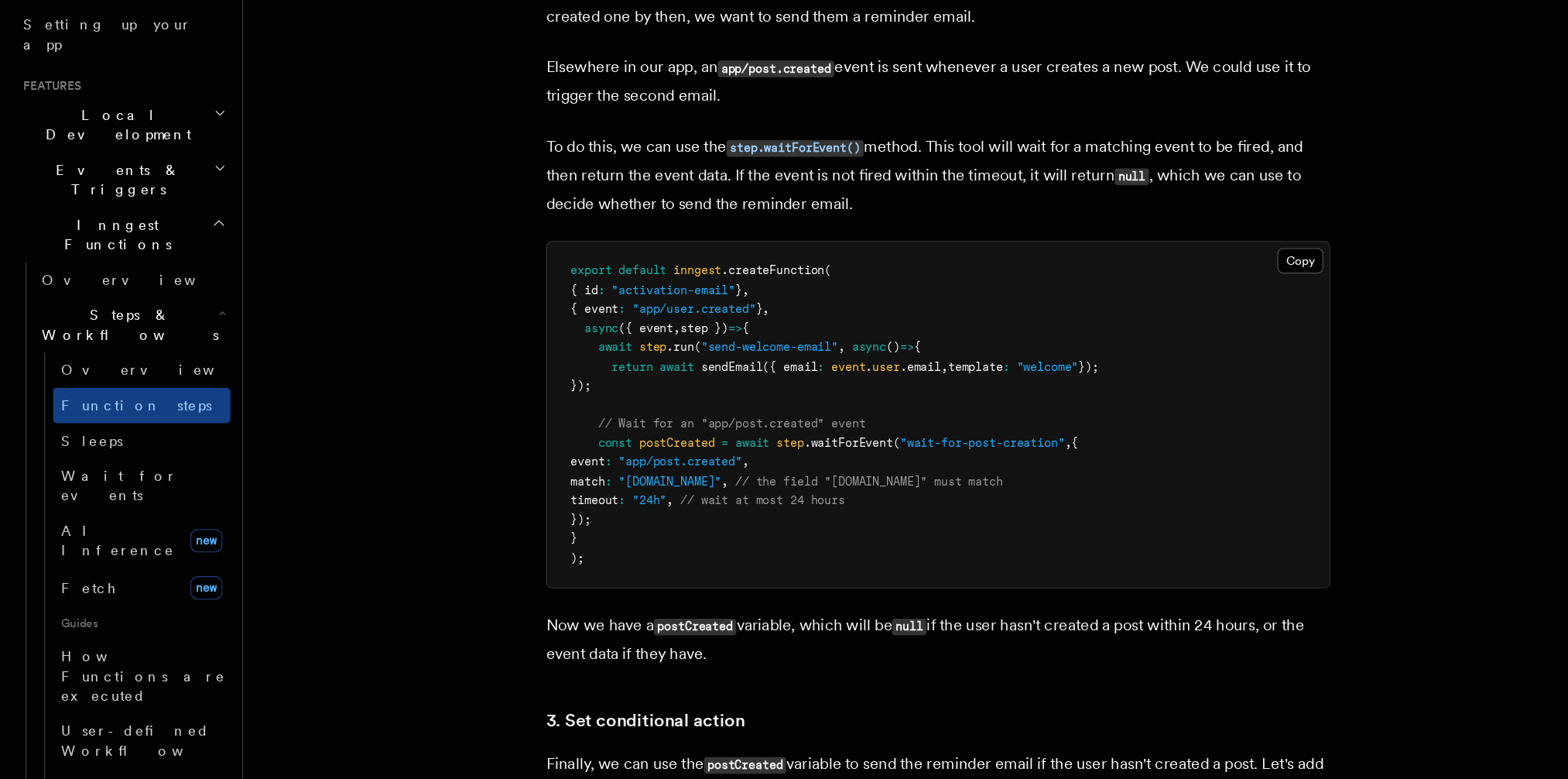
click at [508, 580] on pre "export default inngest .createFunction ( { id : "activation-email" } , { event …" at bounding box center [741, 491] width 617 height 273
click at [523, 579] on pre "export default inngest .createFunction ( { id : "activation-email" } , { event …" at bounding box center [741, 491] width 617 height 273
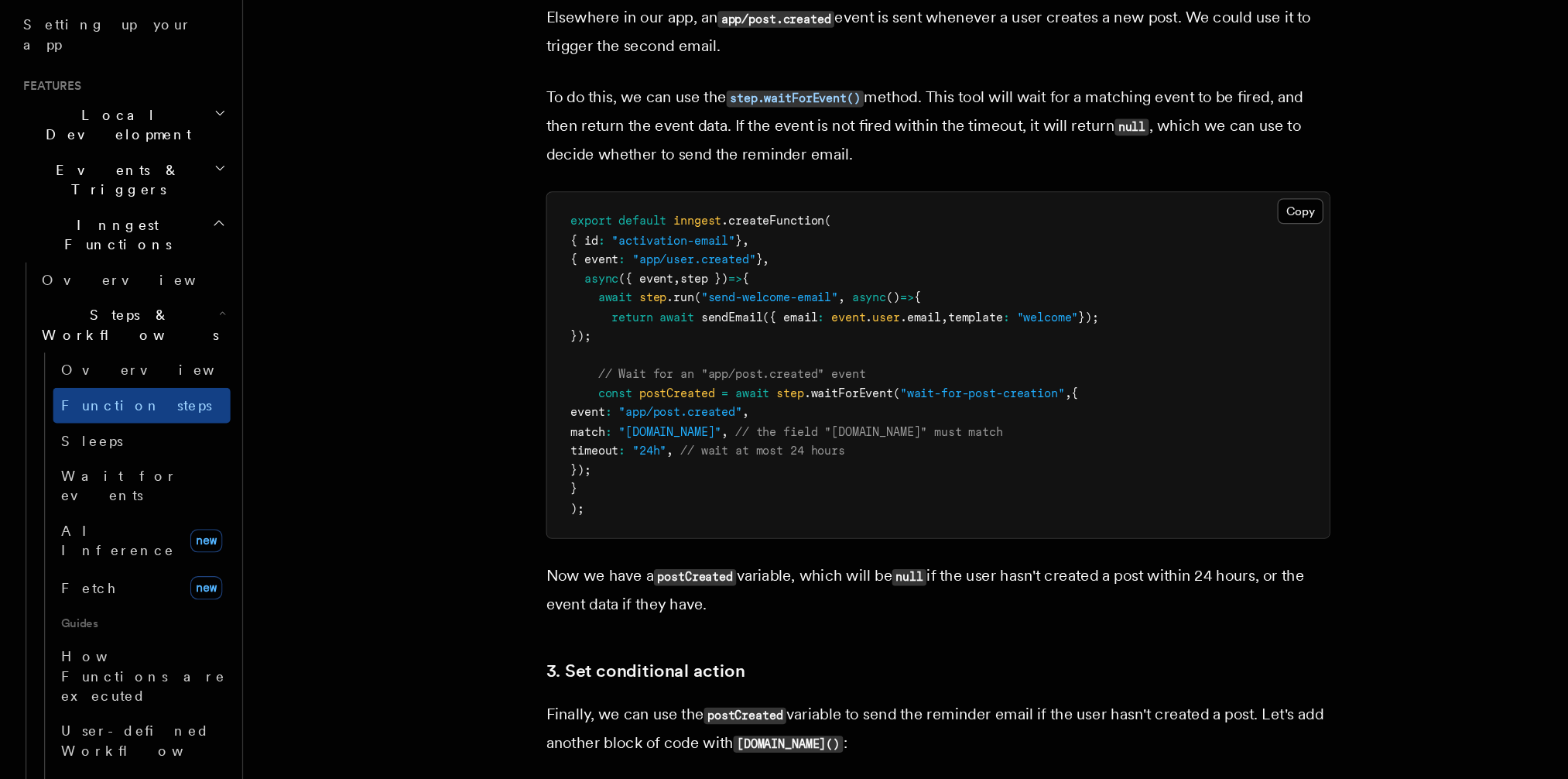
scroll to position [1431, 0]
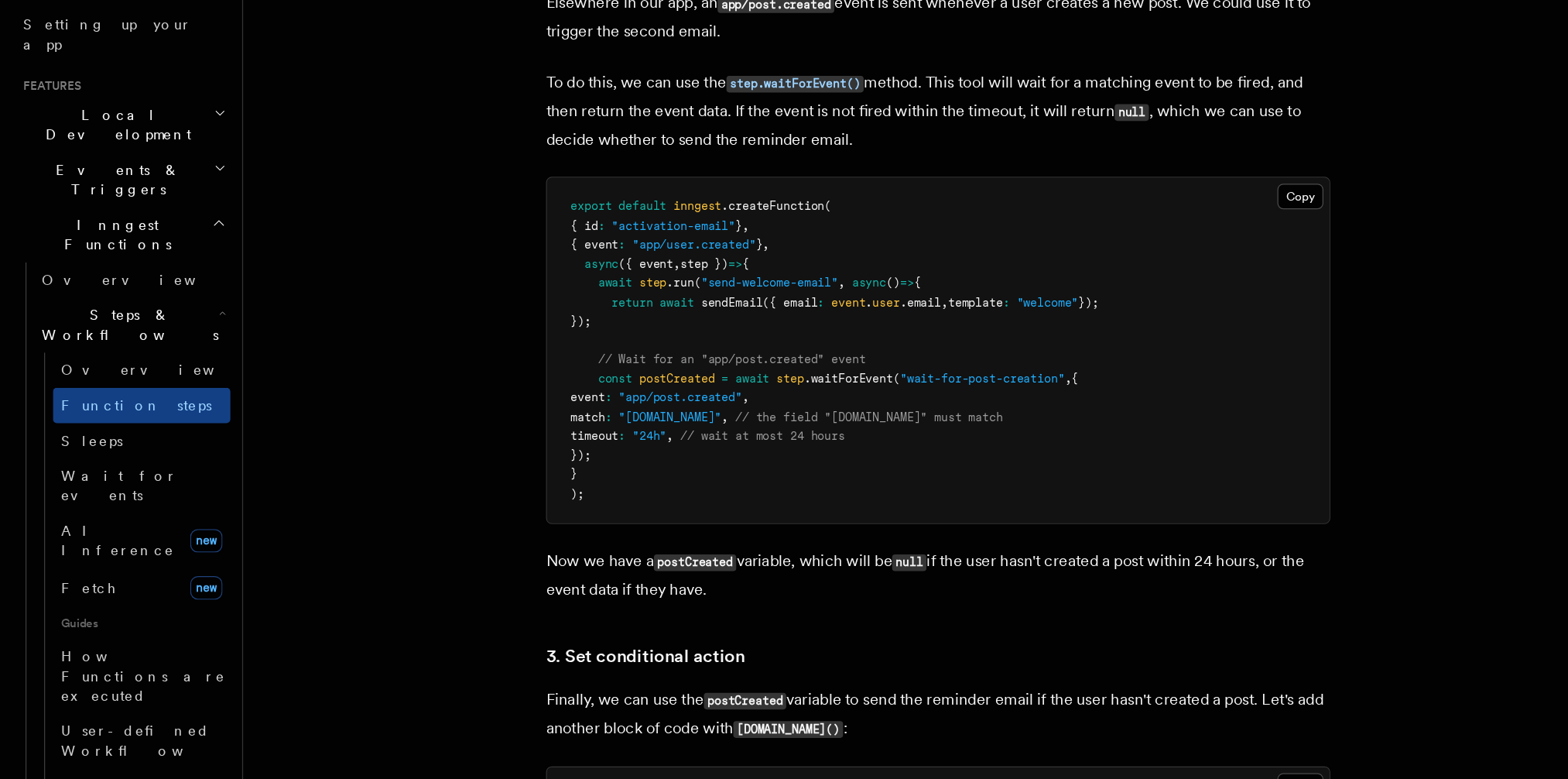
drag, startPoint x: 472, startPoint y: 458, endPoint x: 520, endPoint y: 525, distance: 82.4
click at [520, 526] on pre "export default inngest .createFunction ( { id : "activation-email" } , { event …" at bounding box center [741, 441] width 617 height 273
click at [646, 492] on span "// the field "[DOMAIN_NAME]" must match" at bounding box center [685, 493] width 211 height 11
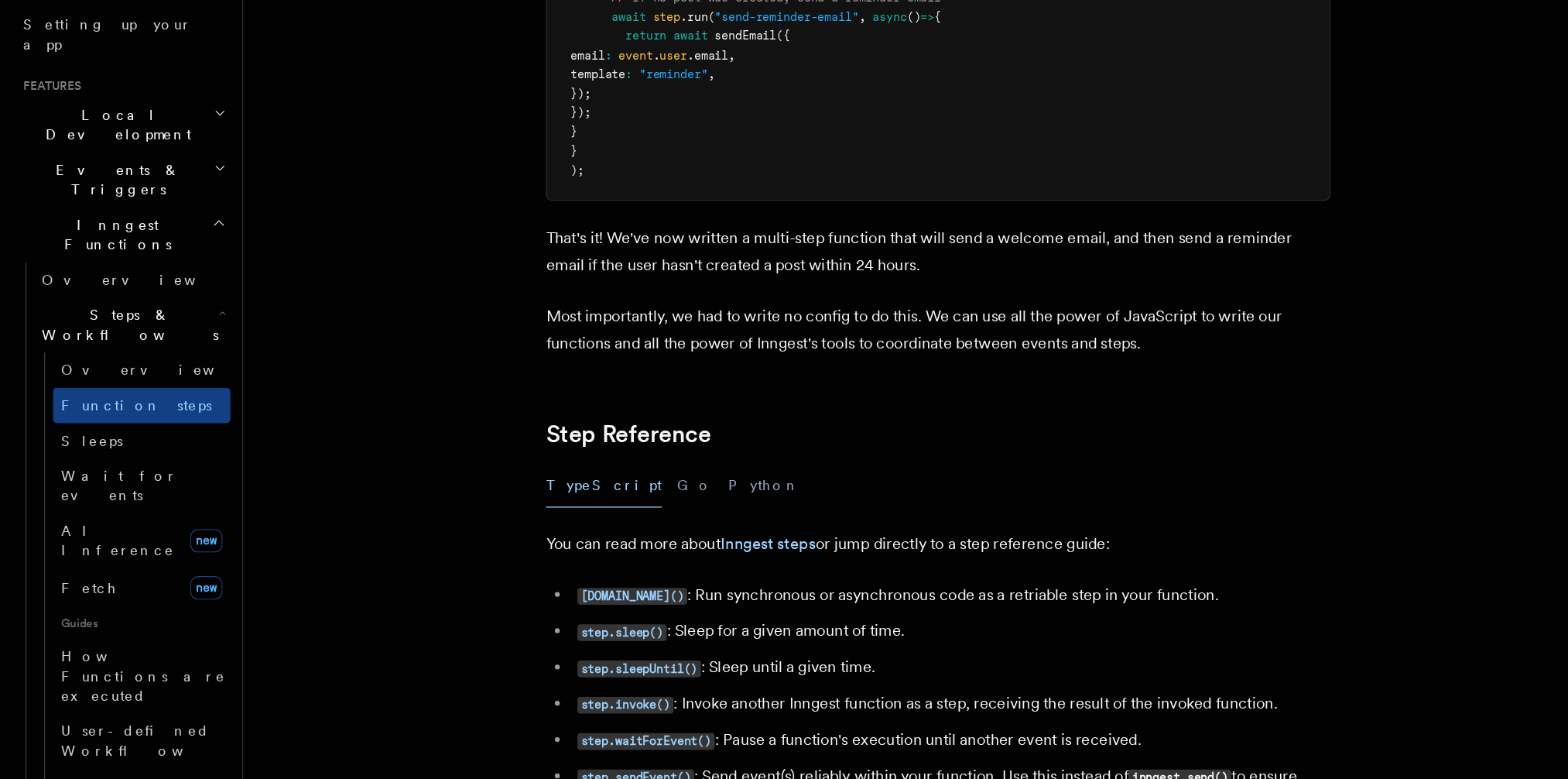
scroll to position [2645, 0]
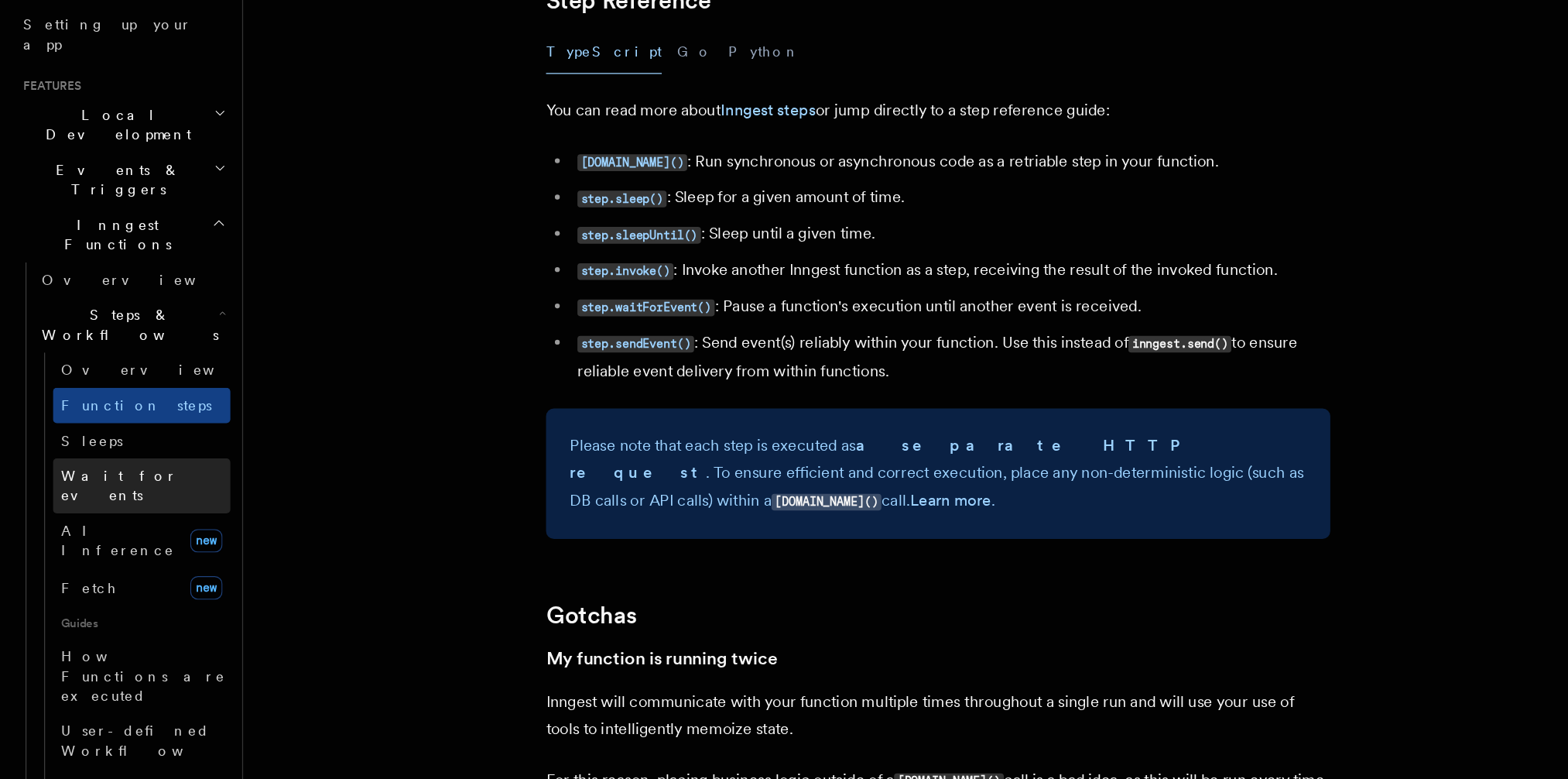
click at [98, 532] on span "Wait for events" at bounding box center [114, 547] width 134 height 31
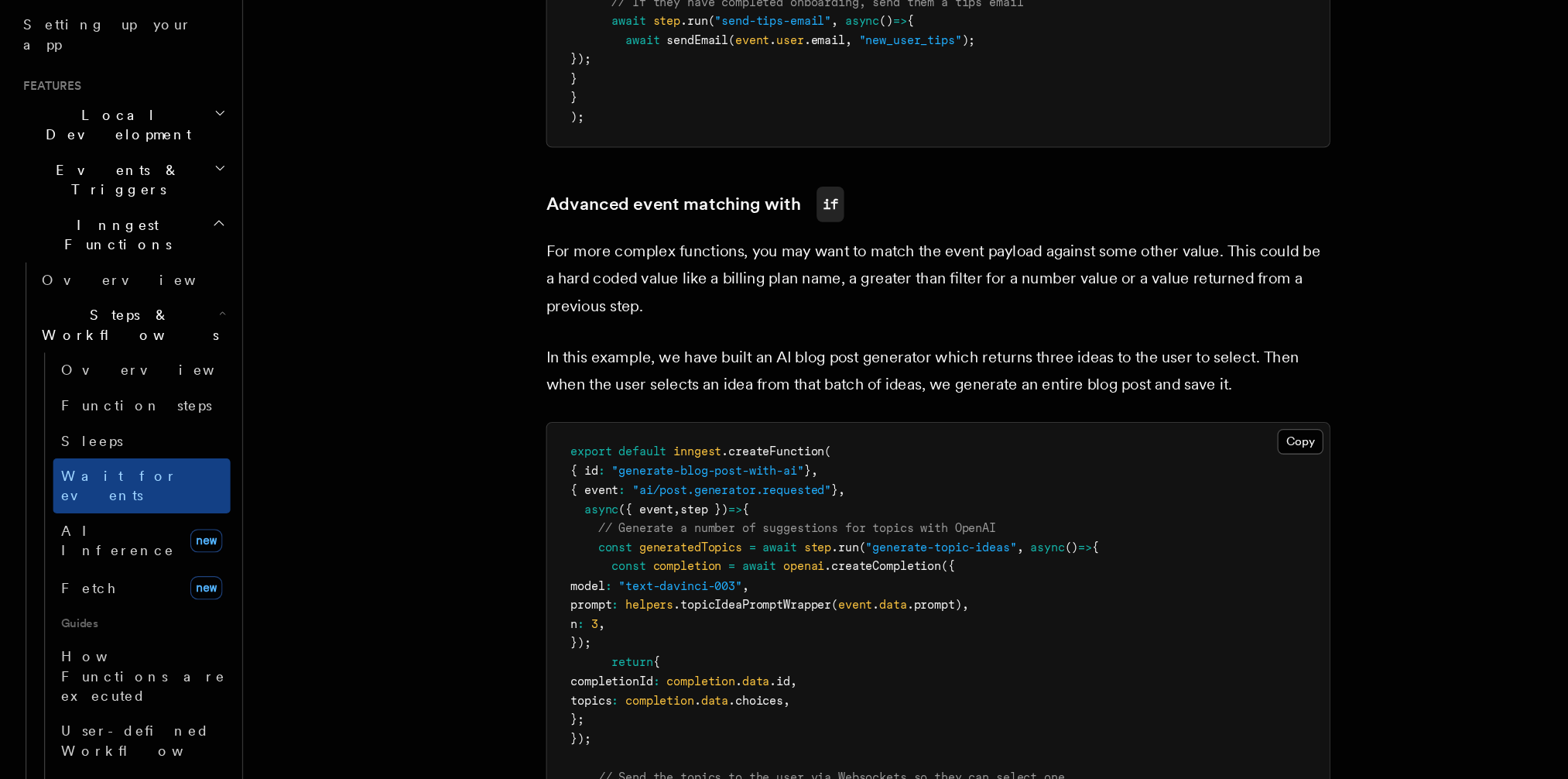
scroll to position [1133, 0]
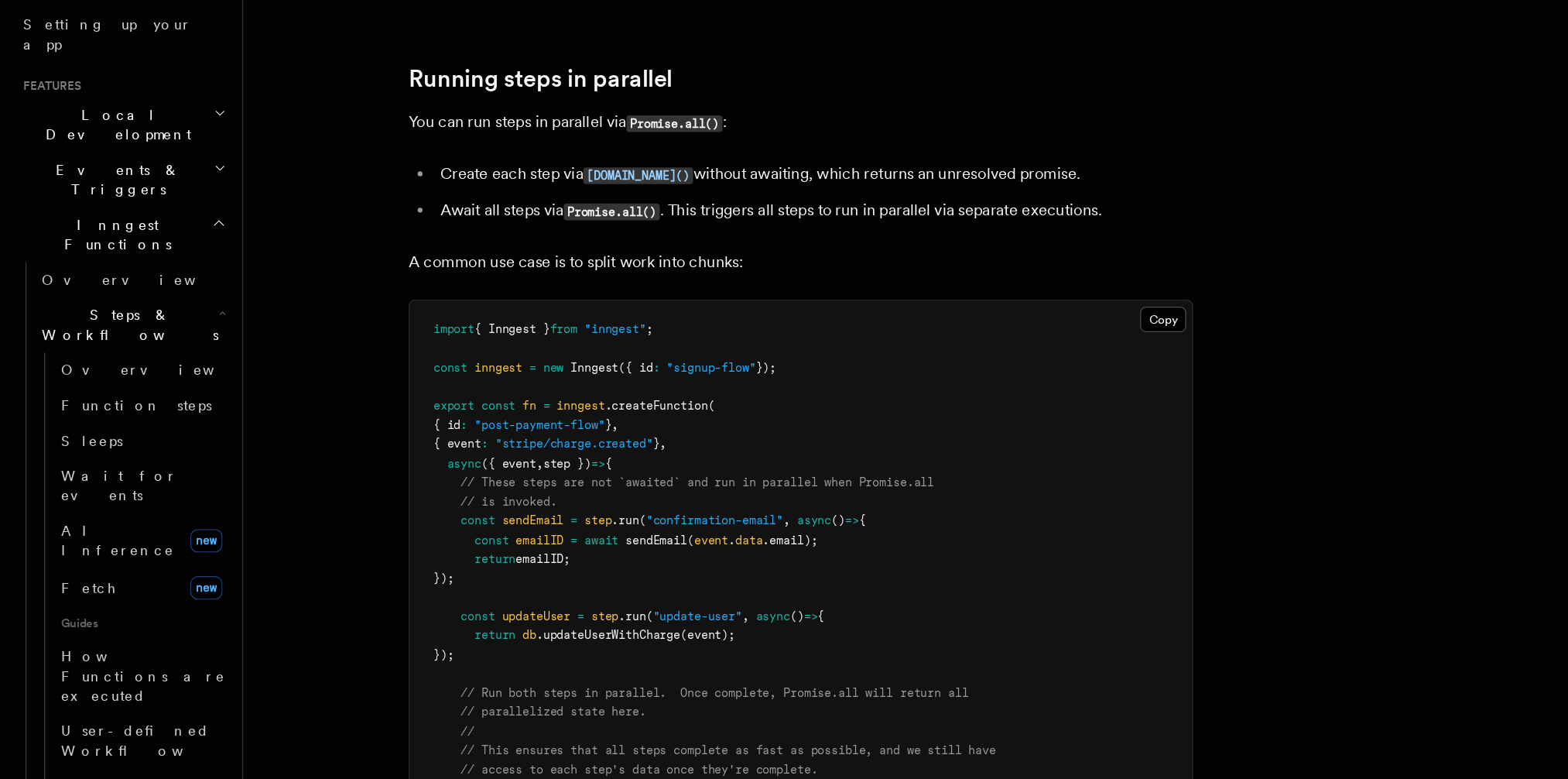
scroll to position [183, 0]
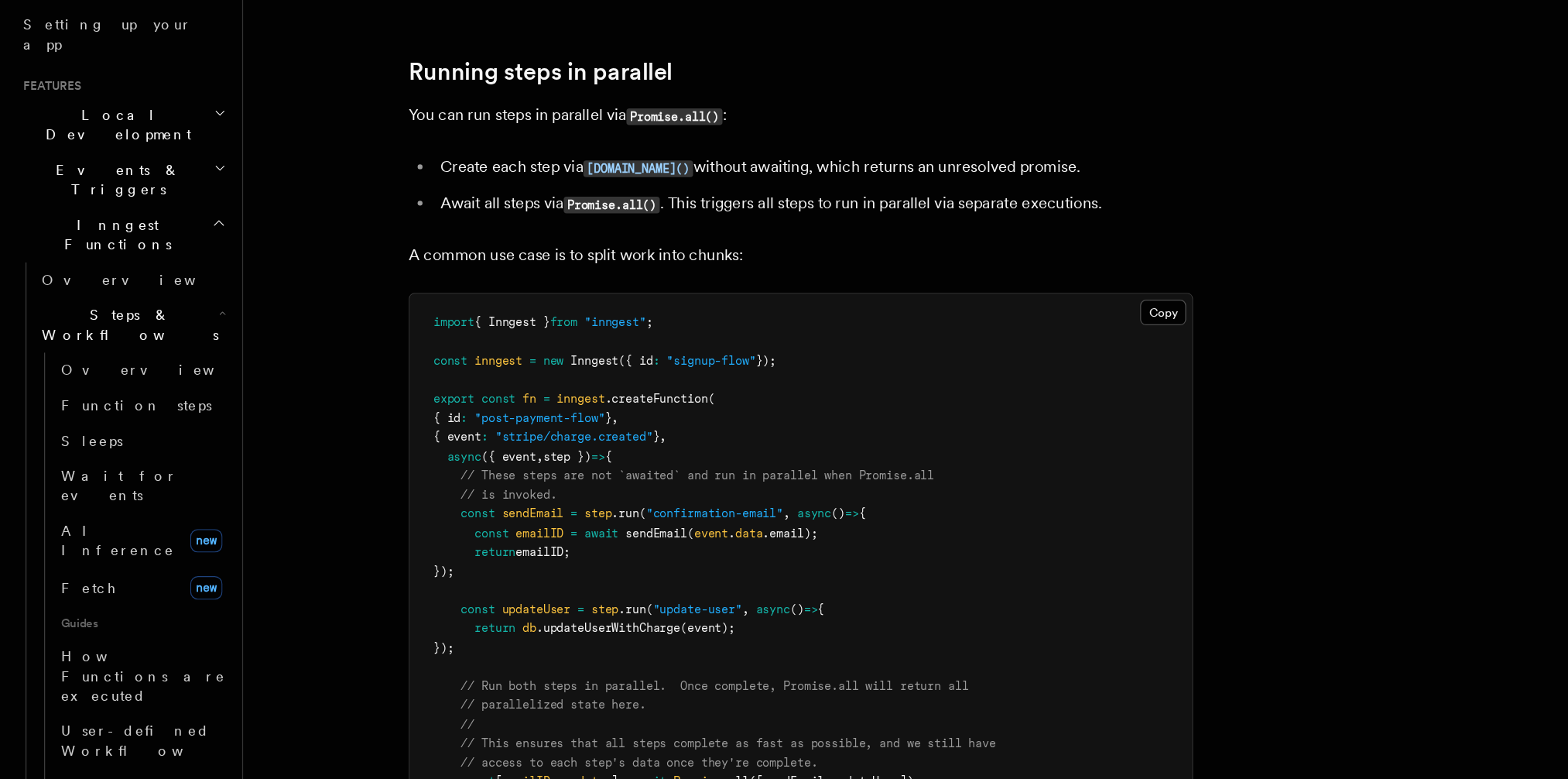
click at [525, 558] on pre "import { Inngest } from "inngest" ; const inngest = new Inngest ({ id : "signup…" at bounding box center [632, 630] width 617 height 469
click at [521, 586] on pre "import { Inngest } from "inngest" ; const inngest = new Inngest ({ id : "signup…" at bounding box center [632, 630] width 617 height 469
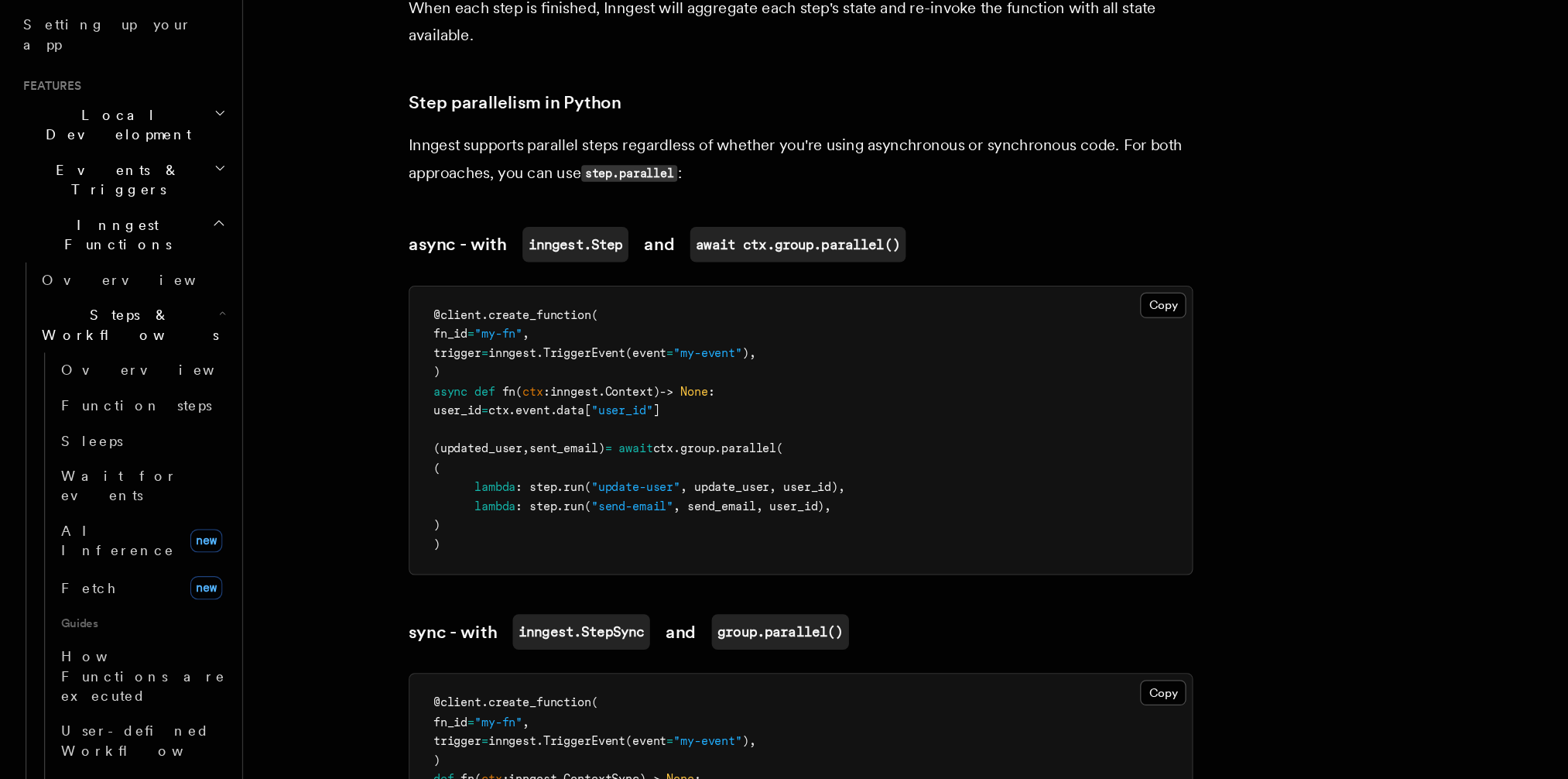
scroll to position [909, 0]
click at [568, 342] on code "await ctx.group.parallel()" at bounding box center [630, 355] width 170 height 28
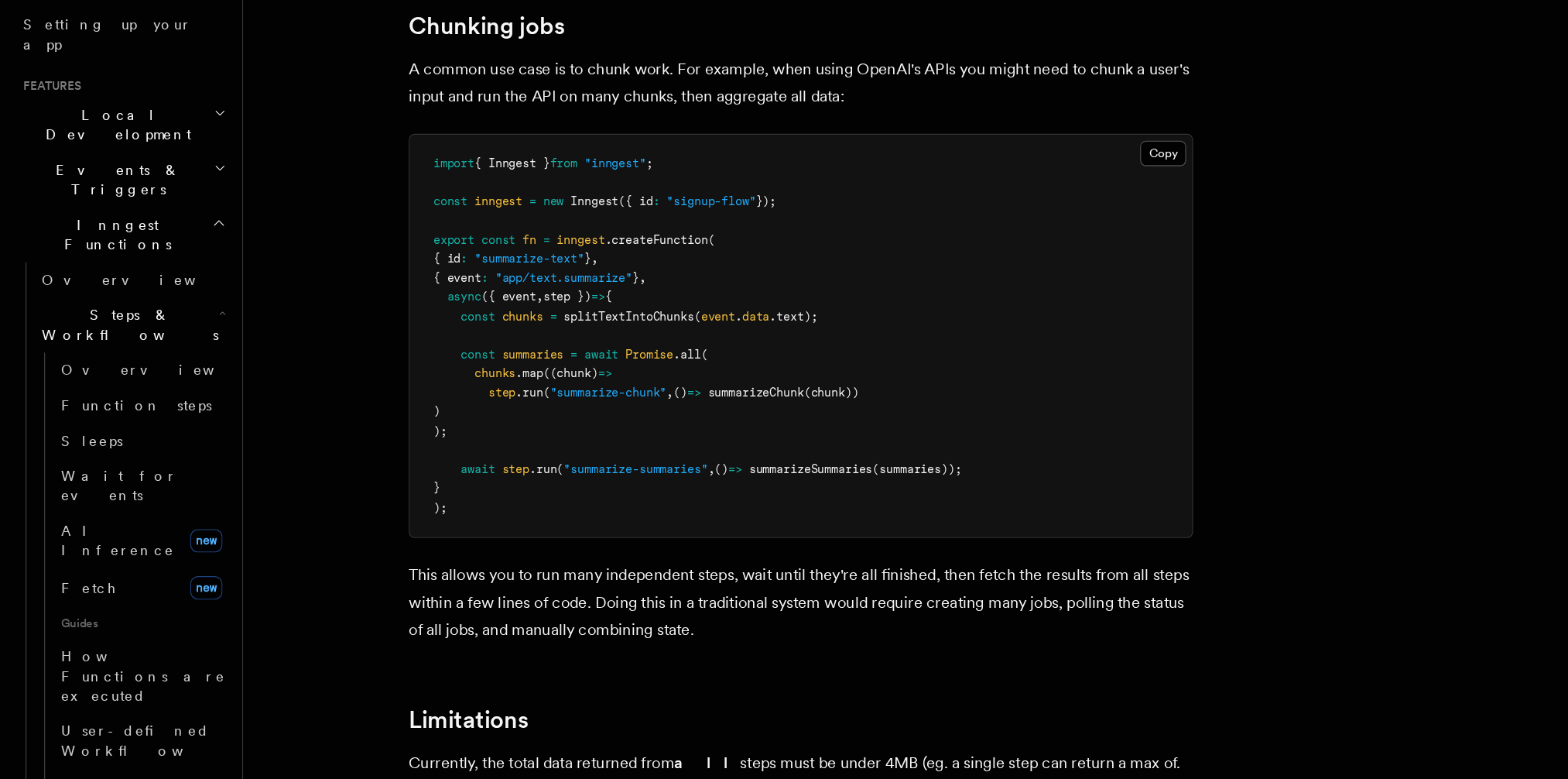
scroll to position [2068, 0]
click at [419, 500] on pre "import { Inngest } from "inngest" ; const inngest = new Inngest ({ id : "signup…" at bounding box center [632, 428] width 617 height 318
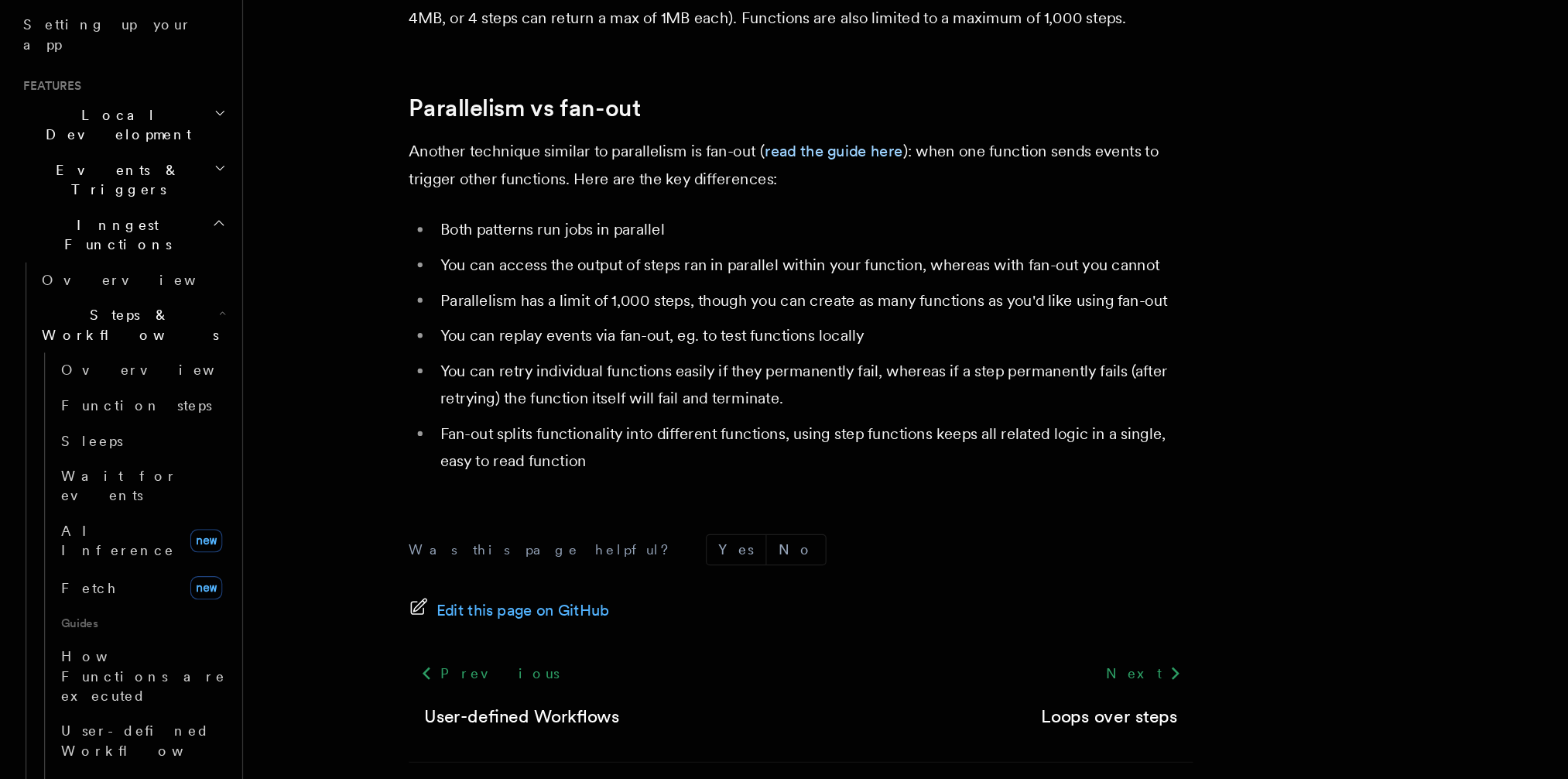
scroll to position [2682, 0]
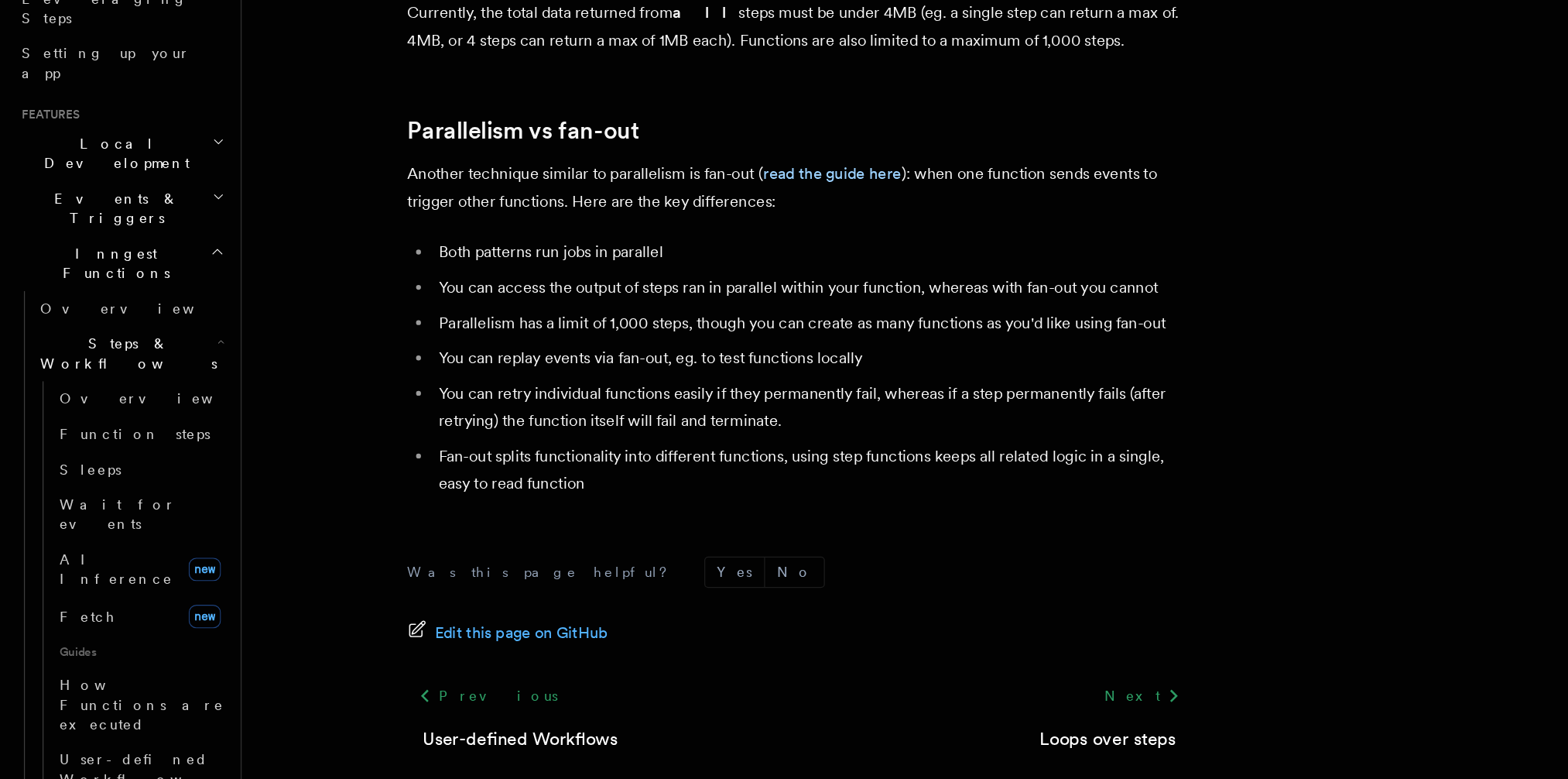
click at [433, 385] on li "Parallelism has a limit of 1,000 steps, though you can create as many functions…" at bounding box center [642, 396] width 599 height 22
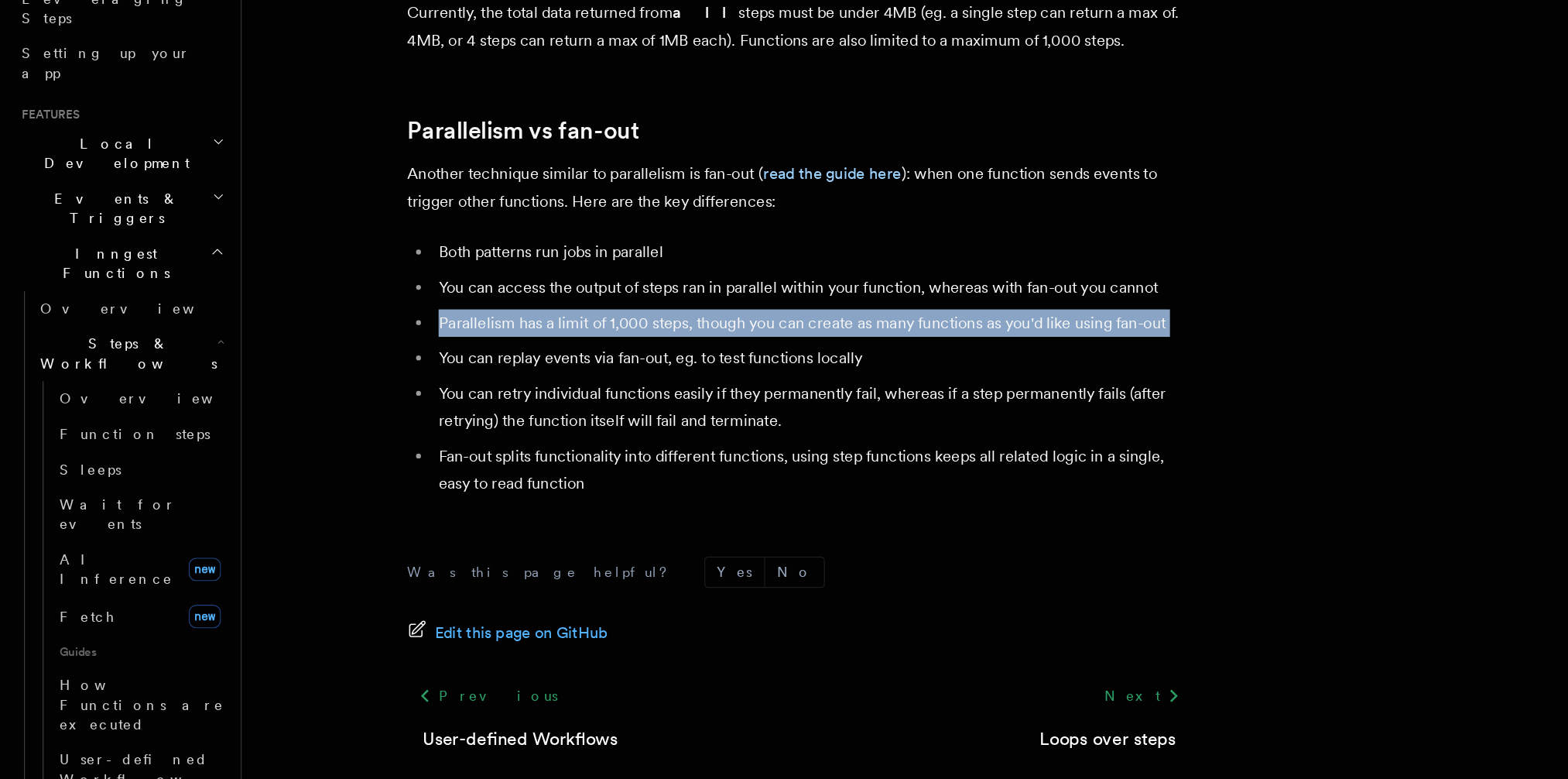
click at [433, 385] on li "Parallelism has a limit of 1,000 steps, though you can create as many functions…" at bounding box center [642, 396] width 599 height 22
click at [423, 348] on div at bounding box center [423, 348] width 0 height 0
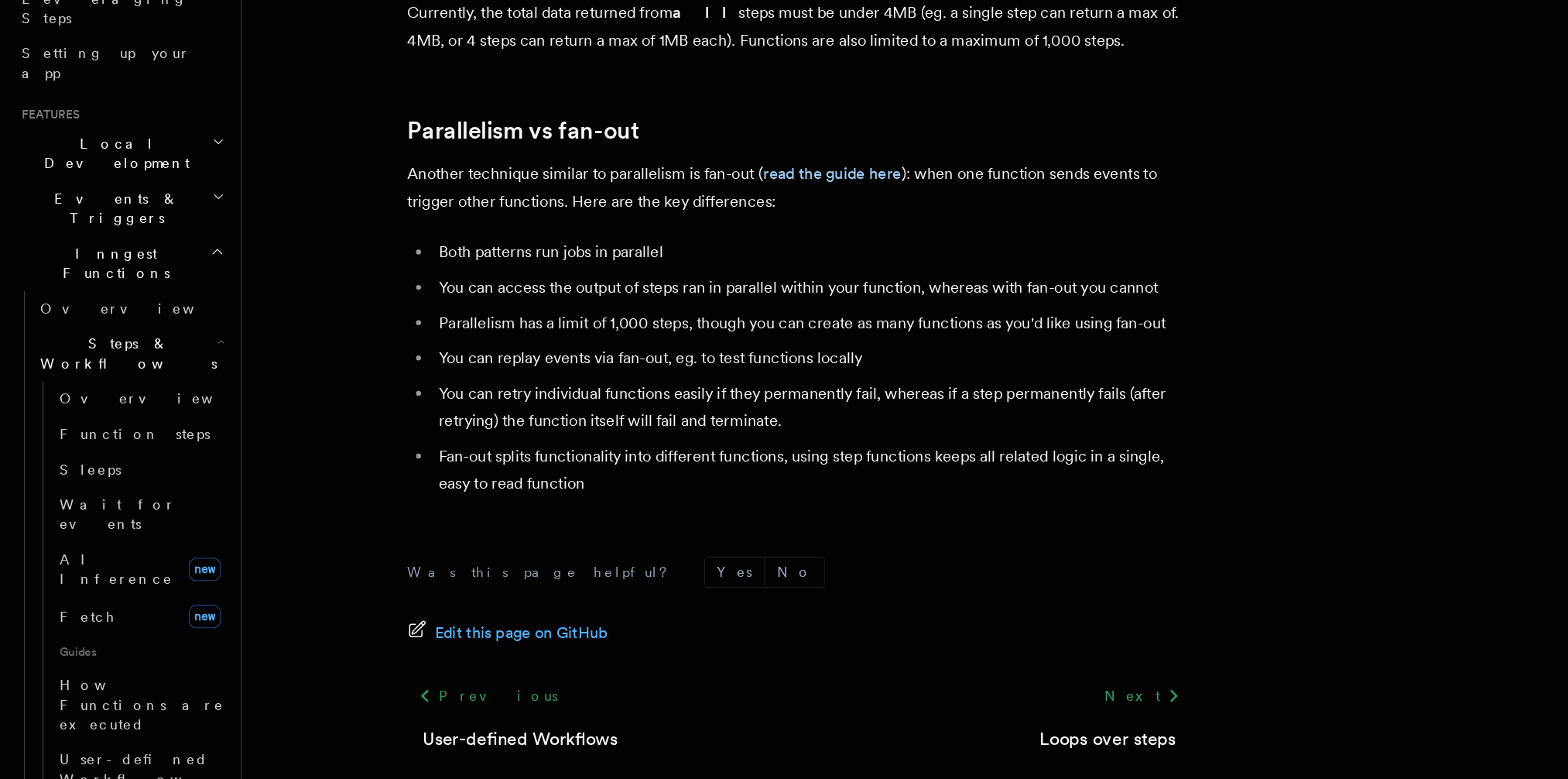
click at [367, 358] on li "You can access the output of steps ran in parallel within your function, wherea…" at bounding box center [642, 368] width 599 height 22
click at [367, 385] on li "Parallelism has a limit of 1,000 steps, though you can create as many functions…" at bounding box center [642, 396] width 599 height 22
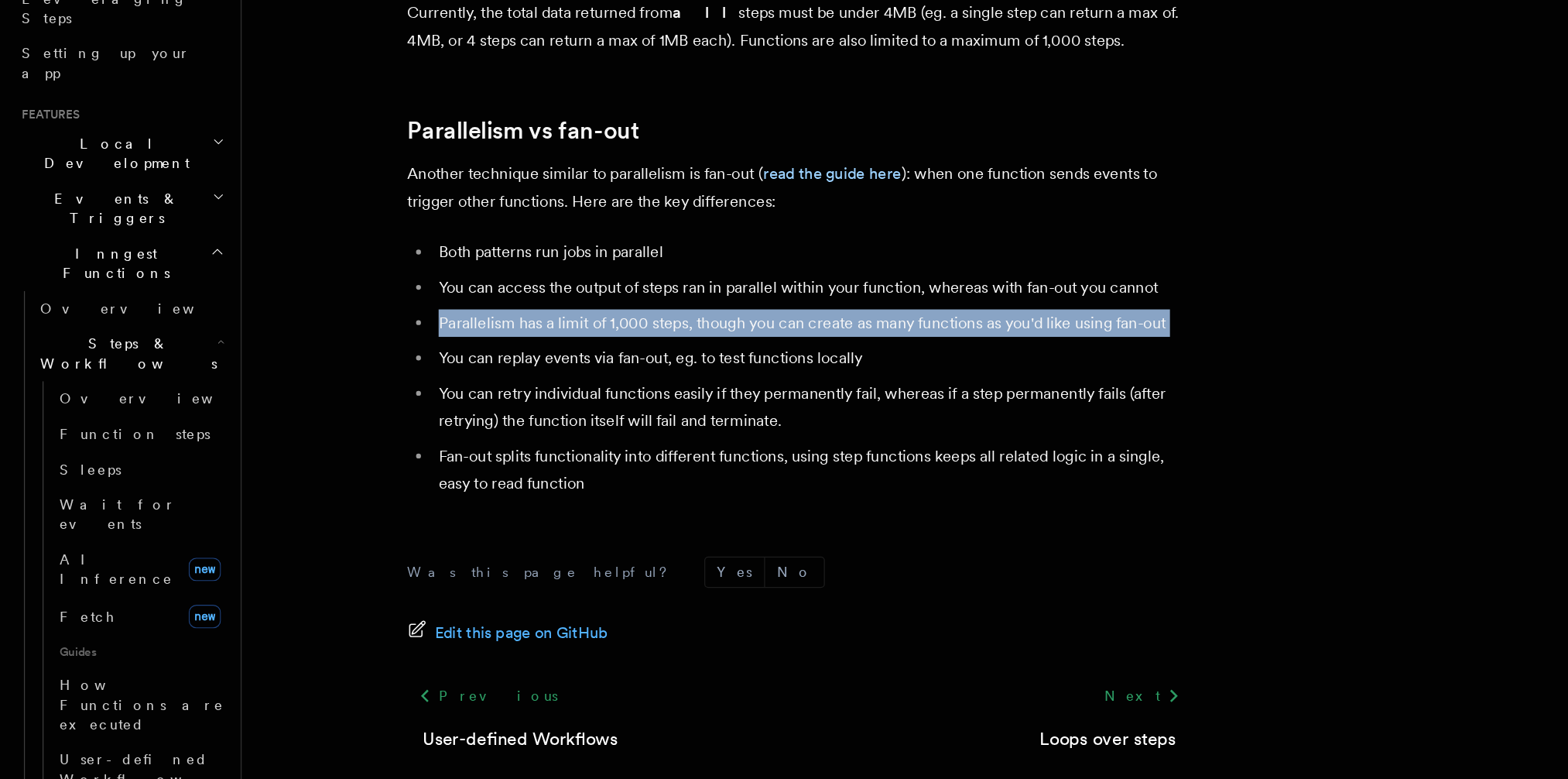
click at [367, 385] on li "Parallelism has a limit of 1,000 steps, though you can create as many functions…" at bounding box center [642, 396] width 599 height 22
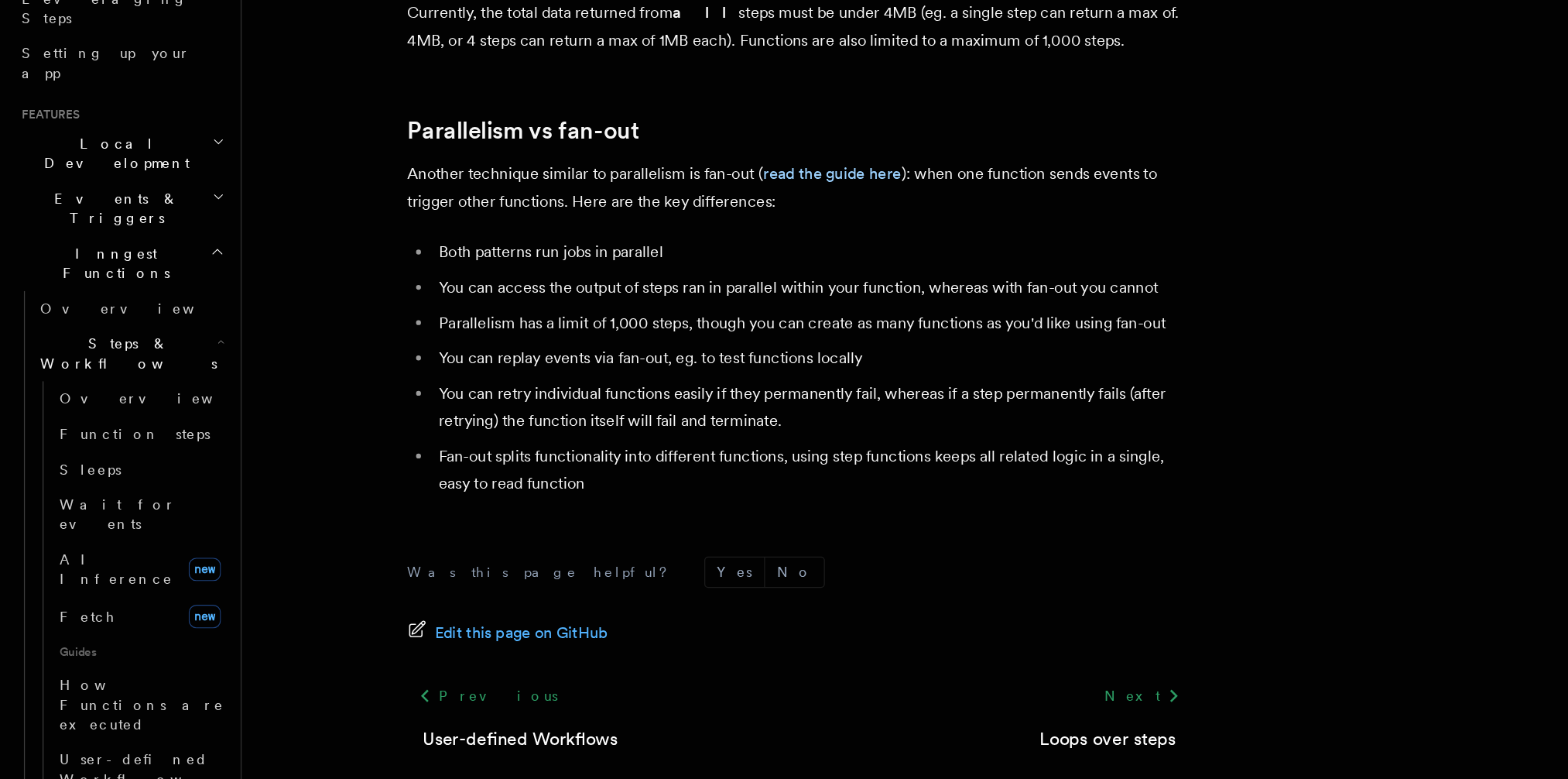
click at [489, 385] on li "Parallelism has a limit of 1,000 steps, though you can create as many functions…" at bounding box center [642, 396] width 599 height 22
drag, startPoint x: 549, startPoint y: 374, endPoint x: 679, endPoint y: 375, distance: 130.0
click at [678, 385] on li "Parallelism has a limit of 1,000 steps, though you can create as many functions…" at bounding box center [642, 396] width 599 height 22
drag, startPoint x: 921, startPoint y: 379, endPoint x: 790, endPoint y: 376, distance: 131.0
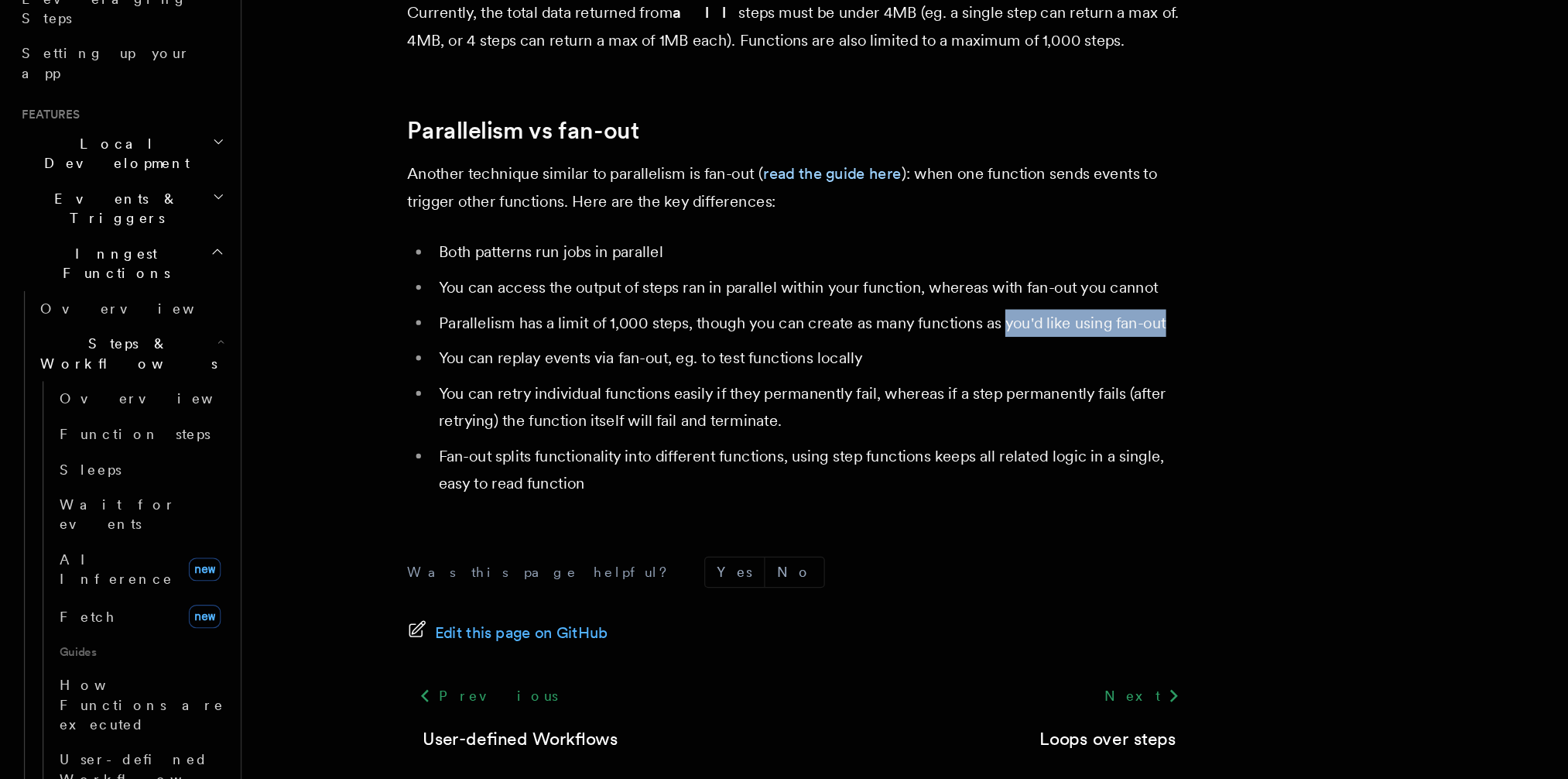
click at [790, 385] on li "Parallelism has a limit of 1,000 steps, though you can create as many functions…" at bounding box center [642, 396] width 599 height 22
click at [682, 389] on ul "Both patterns run jobs in parallel You can access the output of steps ran in pa…" at bounding box center [632, 432] width 619 height 204
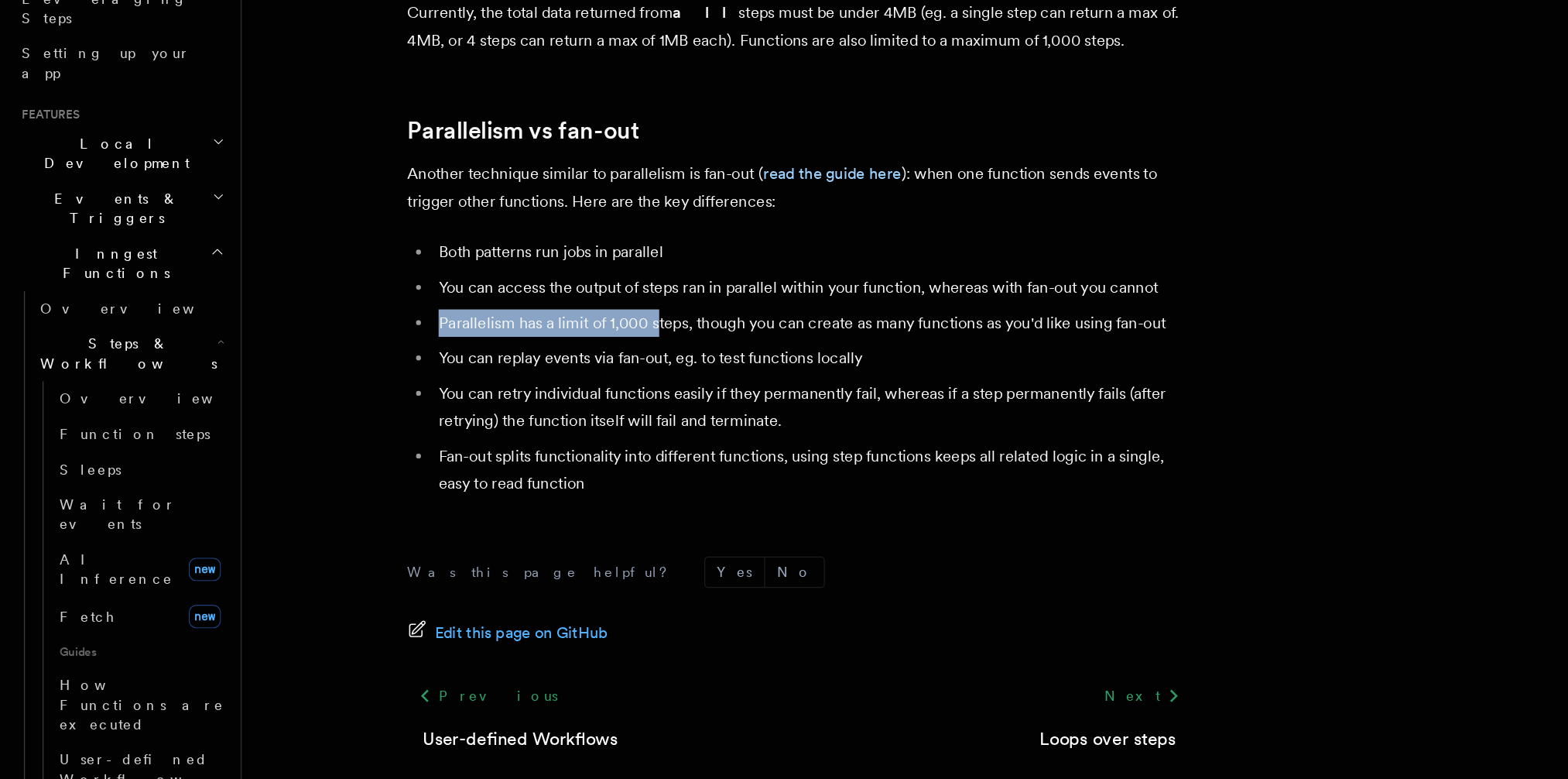
drag, startPoint x: 345, startPoint y: 378, endPoint x: 518, endPoint y: 377, distance: 173.0
click at [518, 385] on li "Parallelism has a limit of 1,000 steps, though you can create as many functions…" at bounding box center [642, 396] width 599 height 22
click at [589, 420] on ul "Both patterns run jobs in parallel You can access the output of steps ran in pa…" at bounding box center [632, 432] width 619 height 204
drag, startPoint x: 541, startPoint y: 378, endPoint x: 317, endPoint y: 379, distance: 224.0
click at [327, 378] on ul "Both patterns run jobs in parallel You can access the output of steps ran in pa…" at bounding box center [632, 432] width 619 height 204
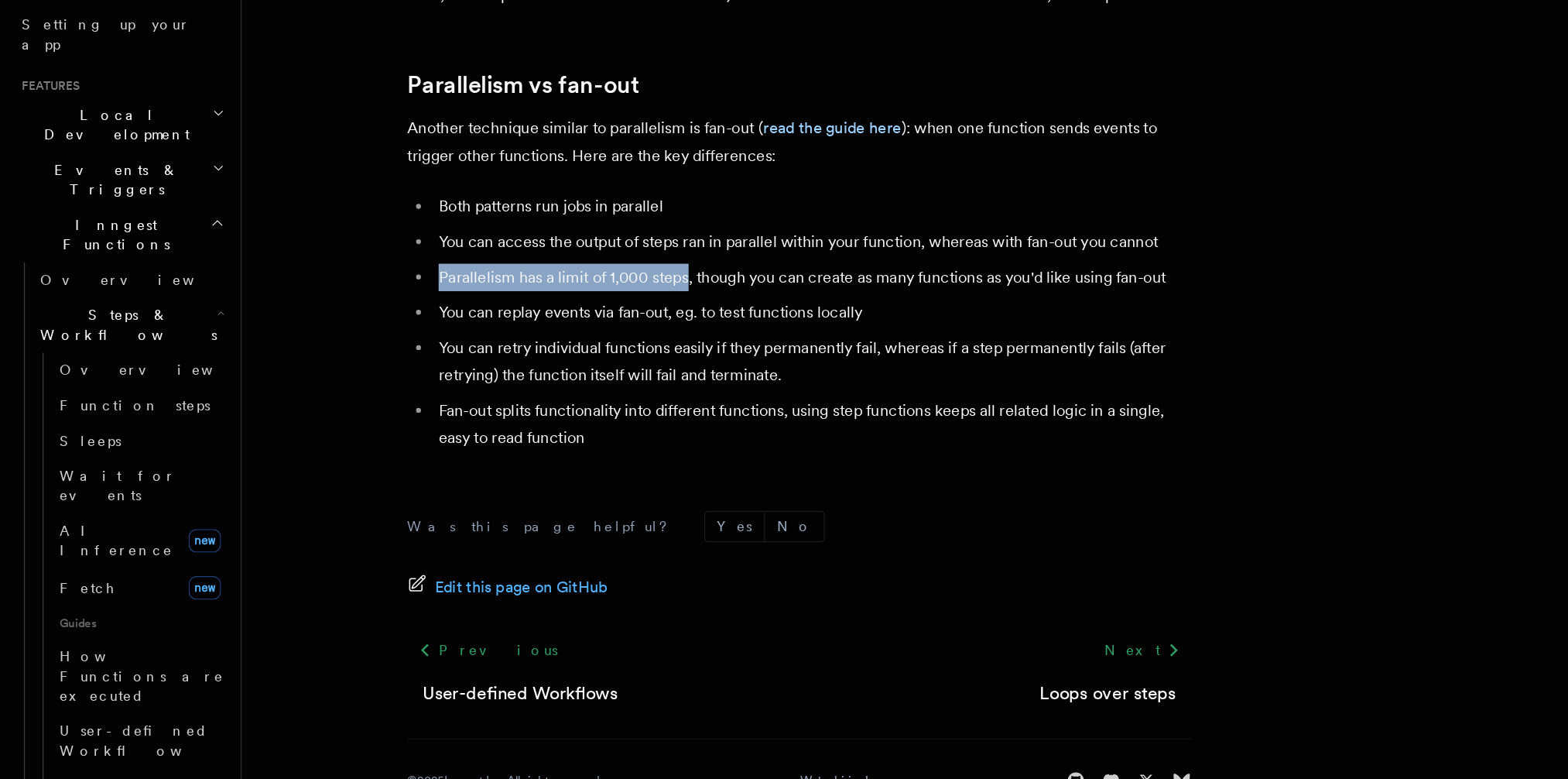
scroll to position [2722, 0]
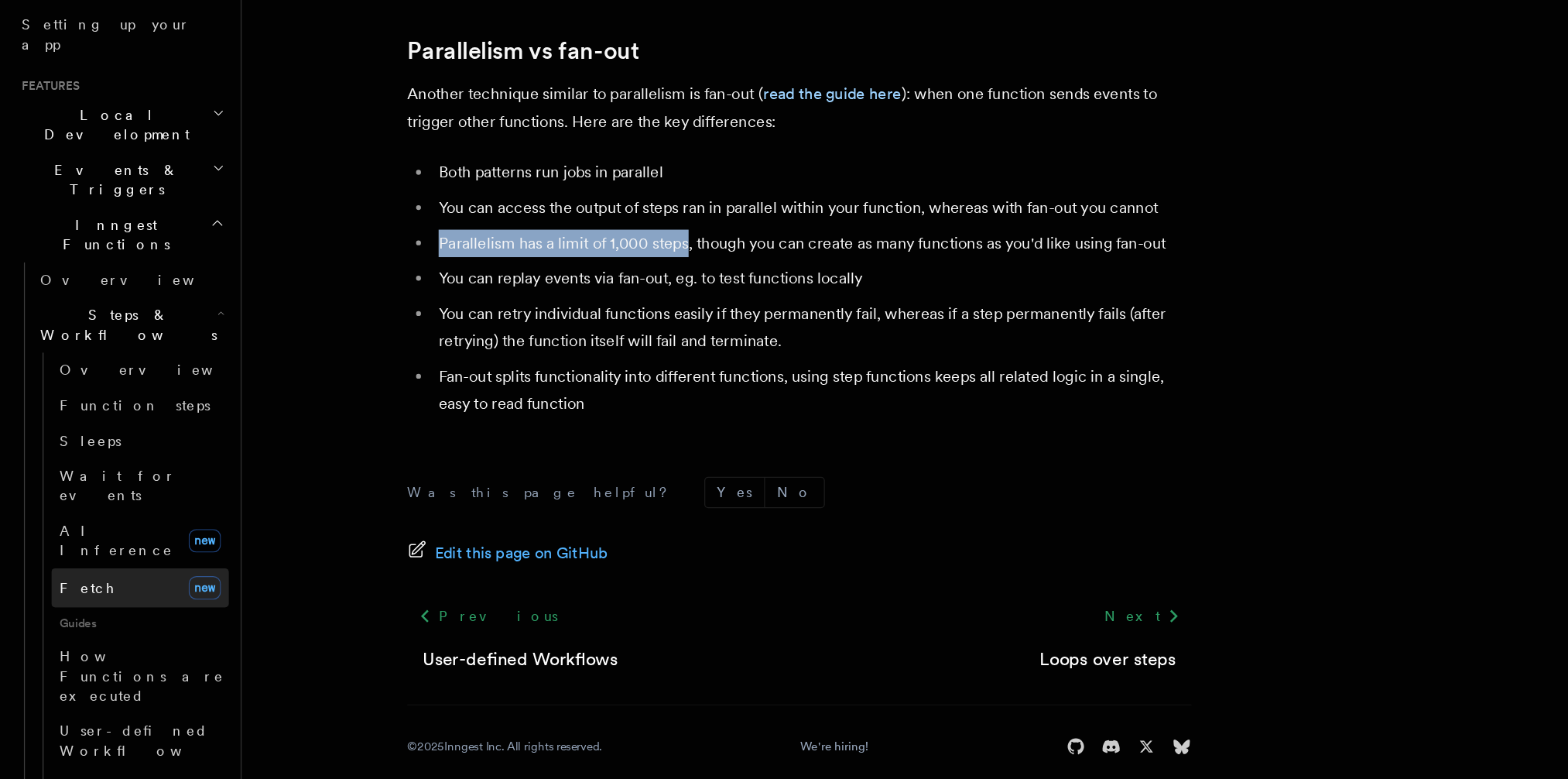
click at [101, 612] on link "Fetch new" at bounding box center [112, 628] width 140 height 31
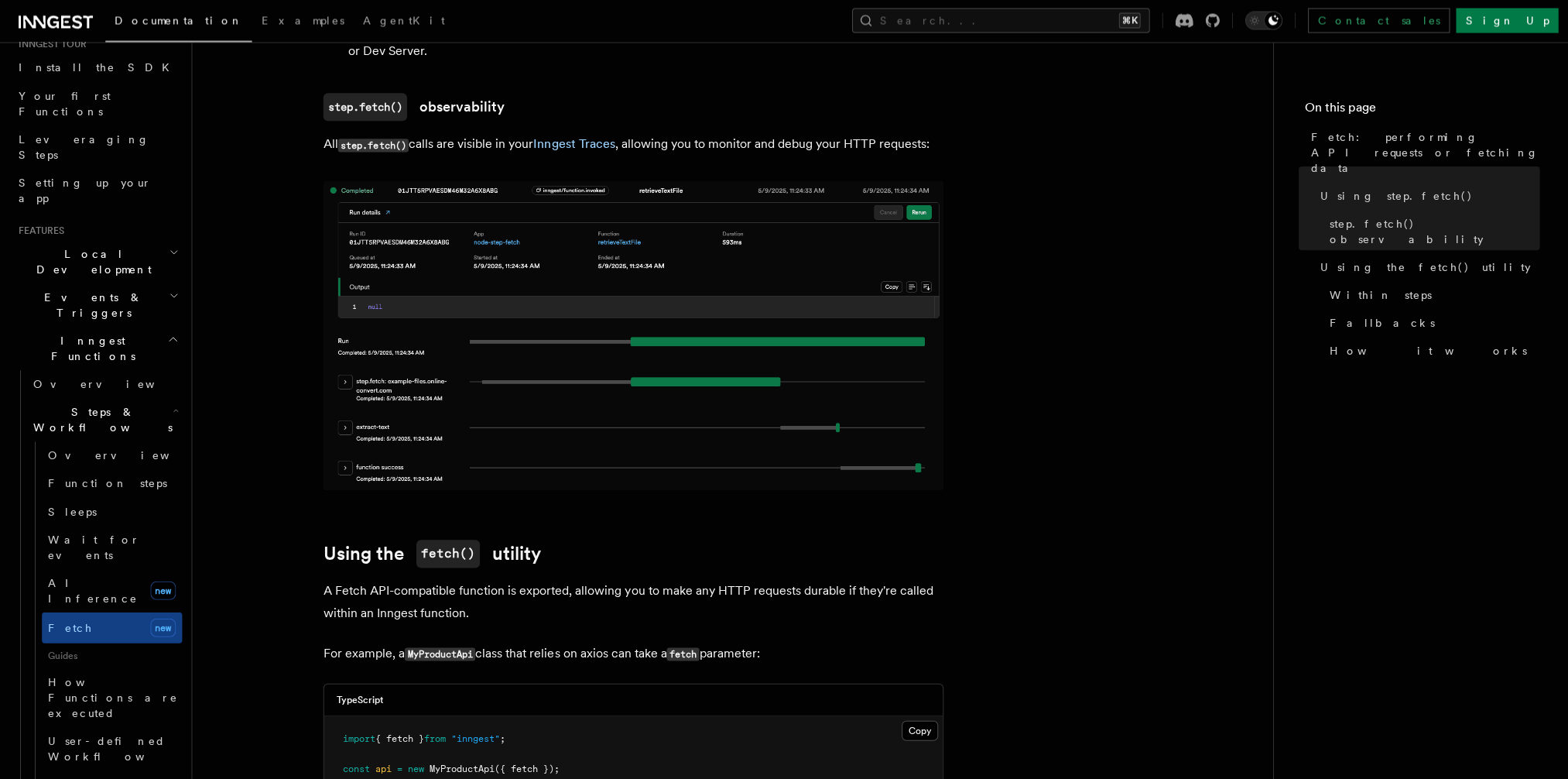
scroll to position [1269, 0]
click at [790, 453] on img at bounding box center [632, 335] width 619 height 309
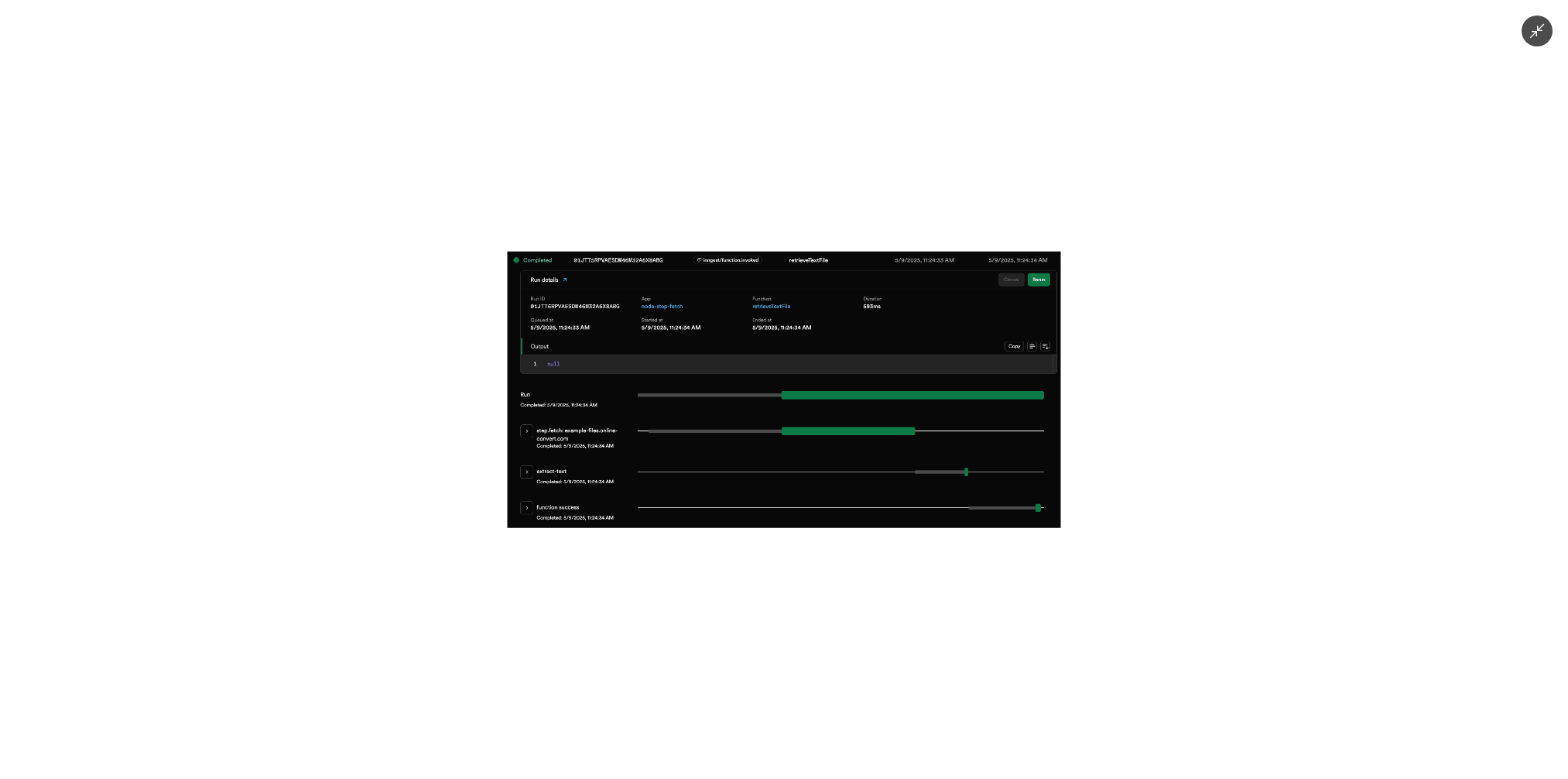
click at [899, 587] on div at bounding box center [784, 390] width 1568 height 779
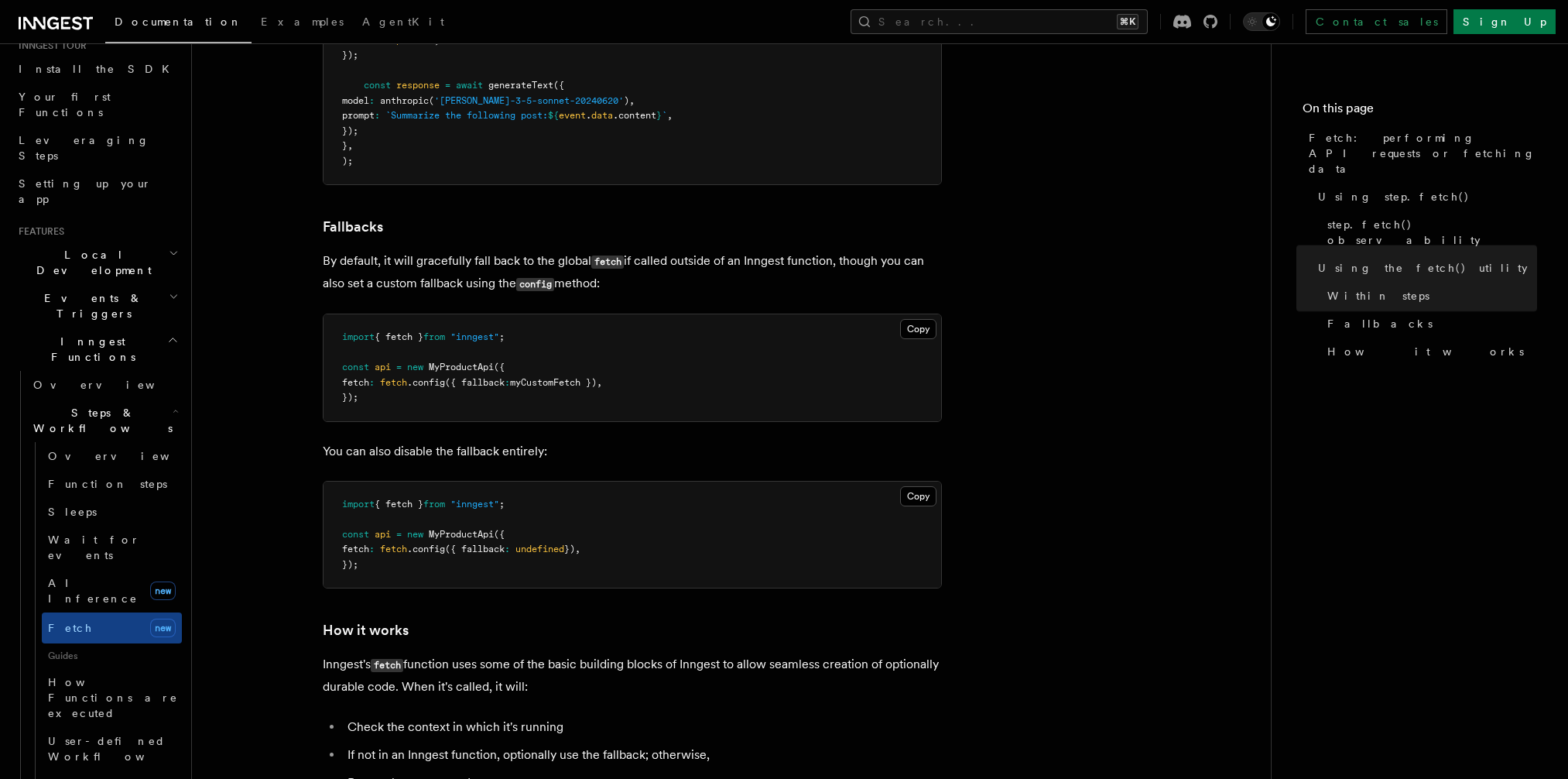
scroll to position [3294, 0]
